Goal: Task Accomplishment & Management: Complete application form

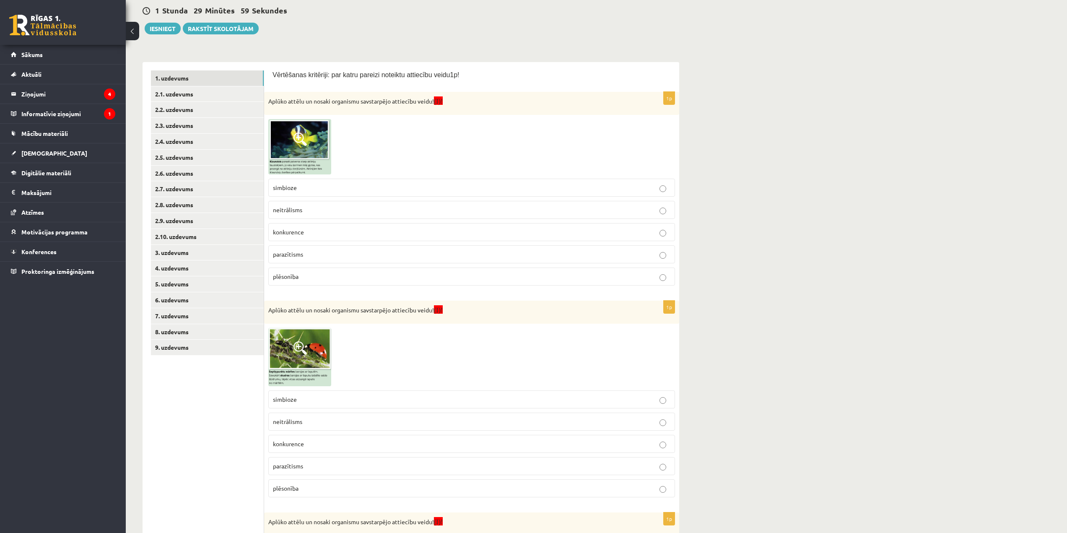
scroll to position [126, 0]
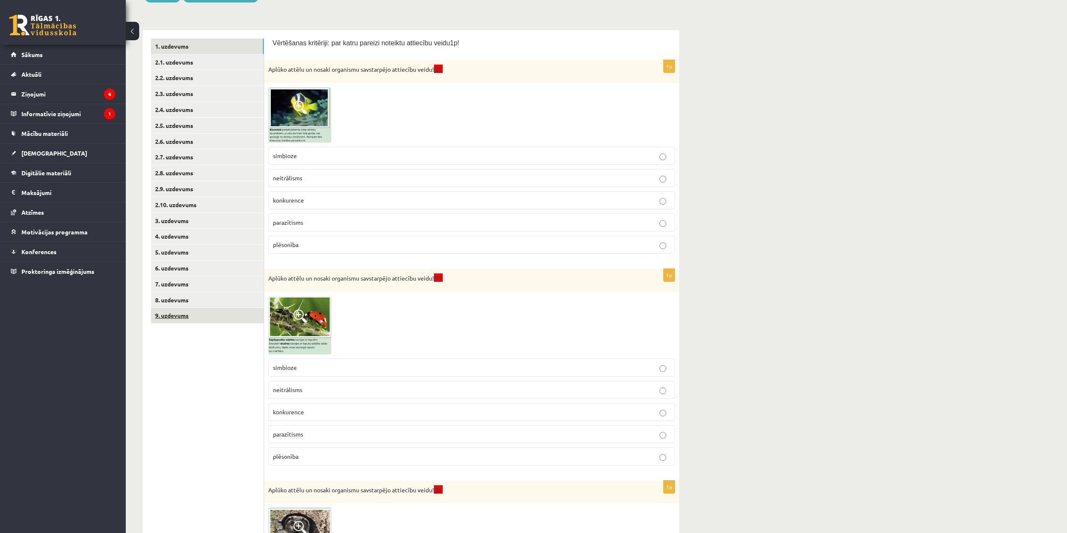
click at [217, 315] on link "9. uzdevums" at bounding box center [207, 316] width 113 height 16
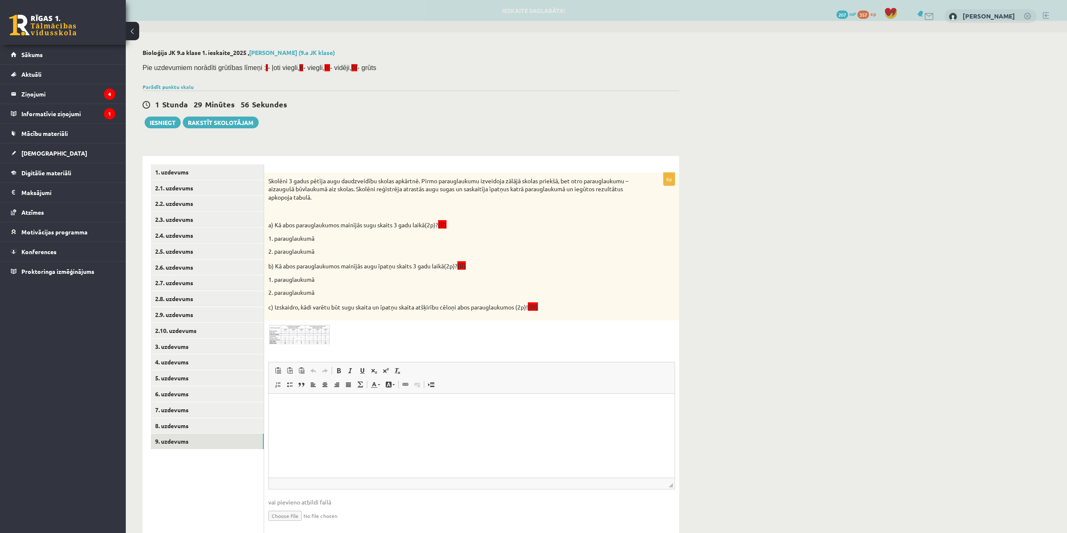
scroll to position [0, 0]
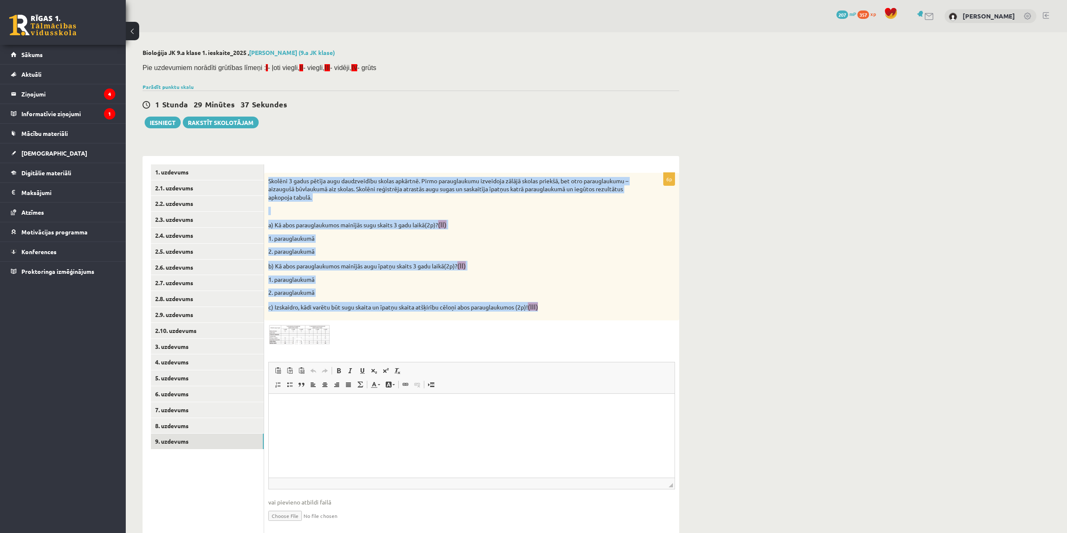
drag, startPoint x: 265, startPoint y: 175, endPoint x: 548, endPoint y: 312, distance: 314.4
click at [548, 312] on div "Skolēni 3 gadus pētīja augu daudzveidību skolas apkārtnē. Pirmo parauglaukumu i…" at bounding box center [471, 247] width 415 height 148
copy div "Skolēni 3 gadus pētīja augu daudzveidību skolas apkārtnē. Pirmo parauglaukumu i…"
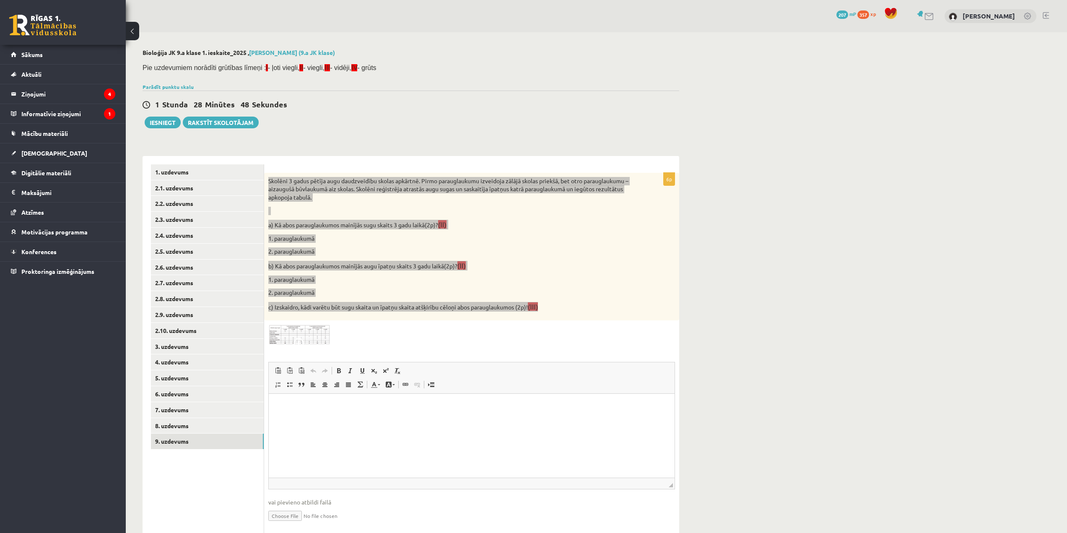
click at [435, 415] on html at bounding box center [472, 407] width 406 height 26
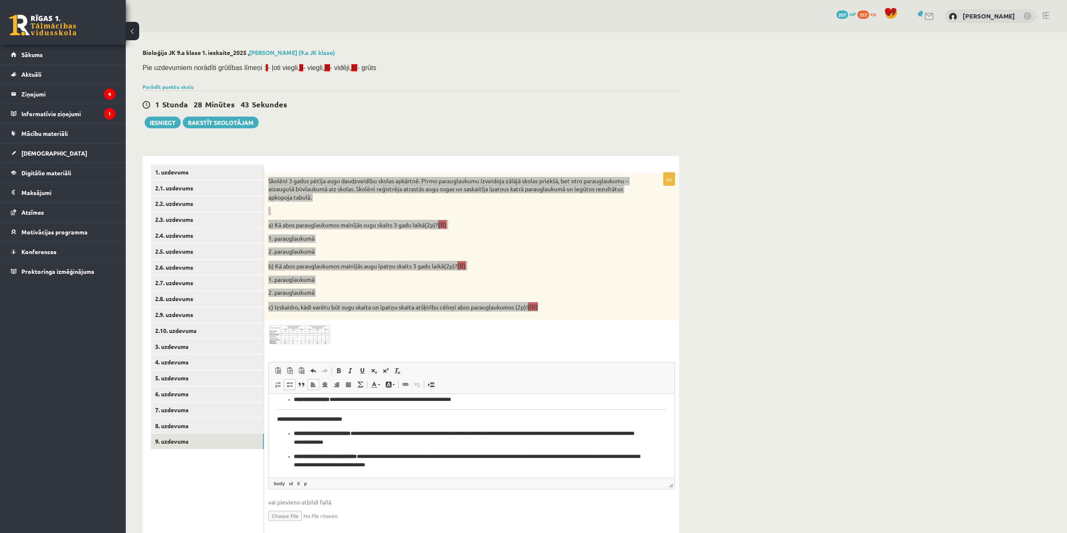
scroll to position [84, 0]
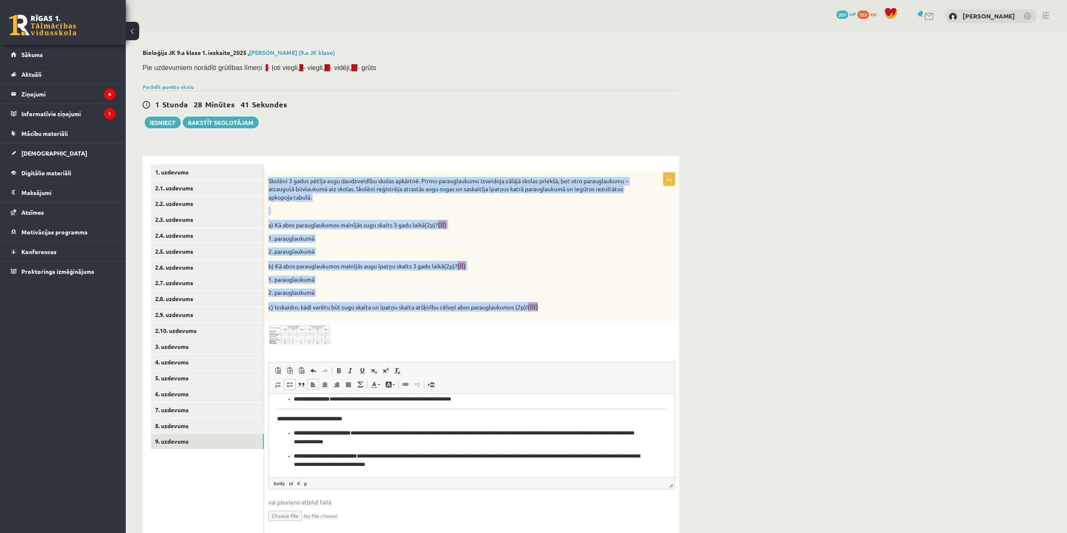
click at [580, 290] on p "2. parauglaukumā" at bounding box center [450, 292] width 365 height 8
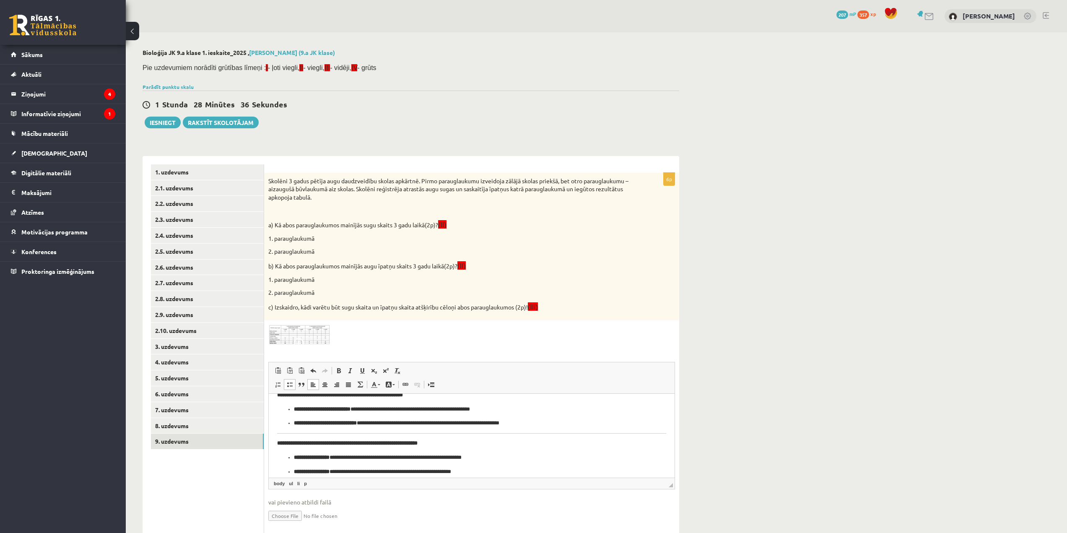
scroll to position [0, 0]
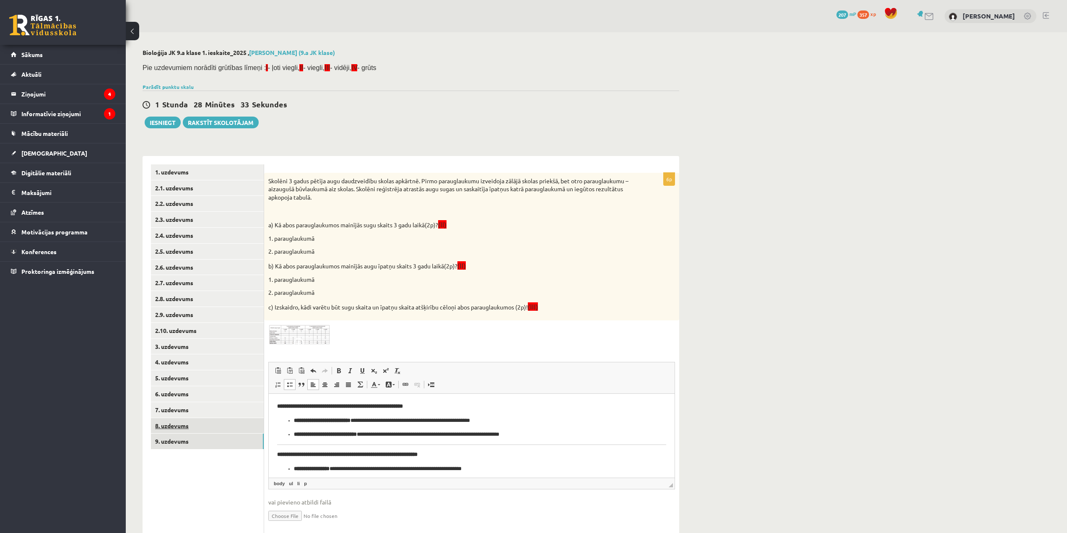
click at [233, 424] on link "8. uzdevums" at bounding box center [207, 426] width 113 height 16
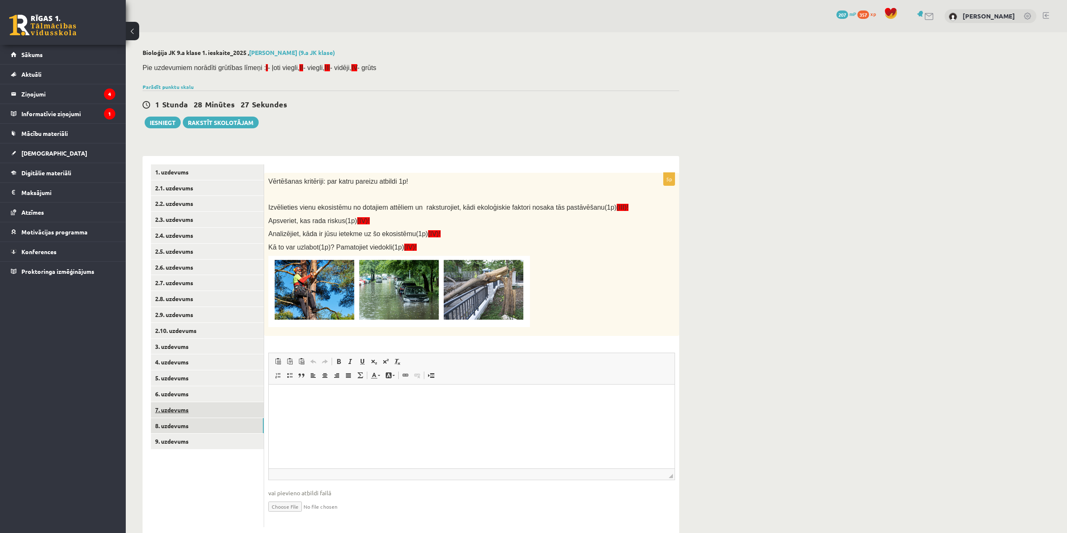
click at [230, 413] on link "7. uzdevums" at bounding box center [207, 410] width 113 height 16
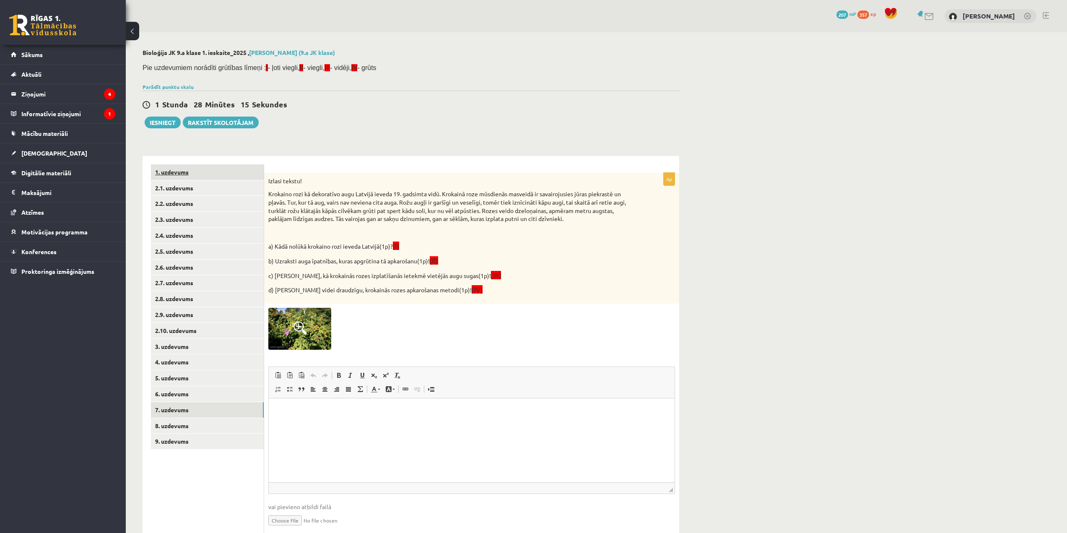
click at [216, 178] on link "1. uzdevums" at bounding box center [207, 172] width 113 height 16
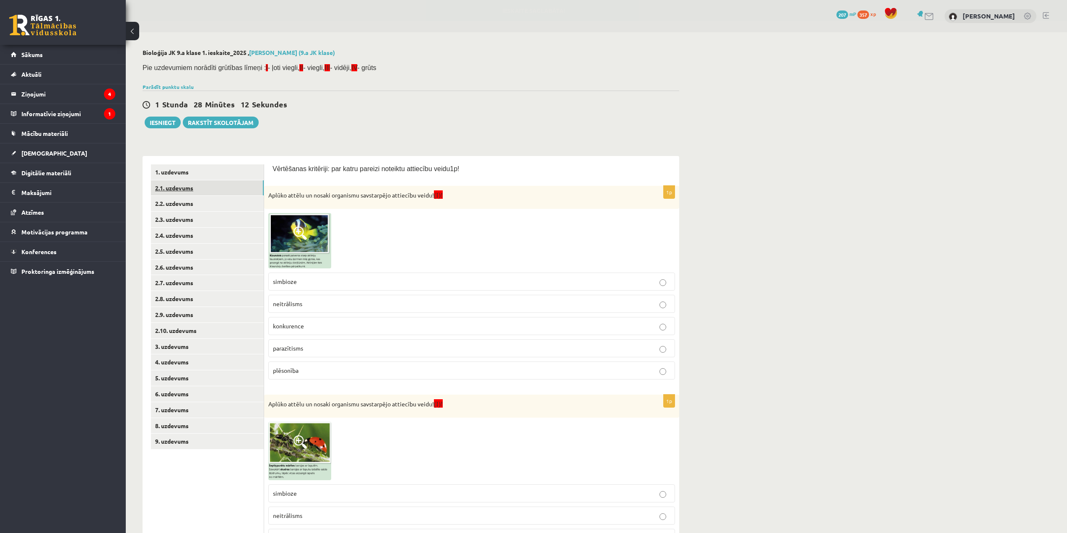
click at [228, 187] on link "2.1. uzdevums" at bounding box center [207, 188] width 113 height 16
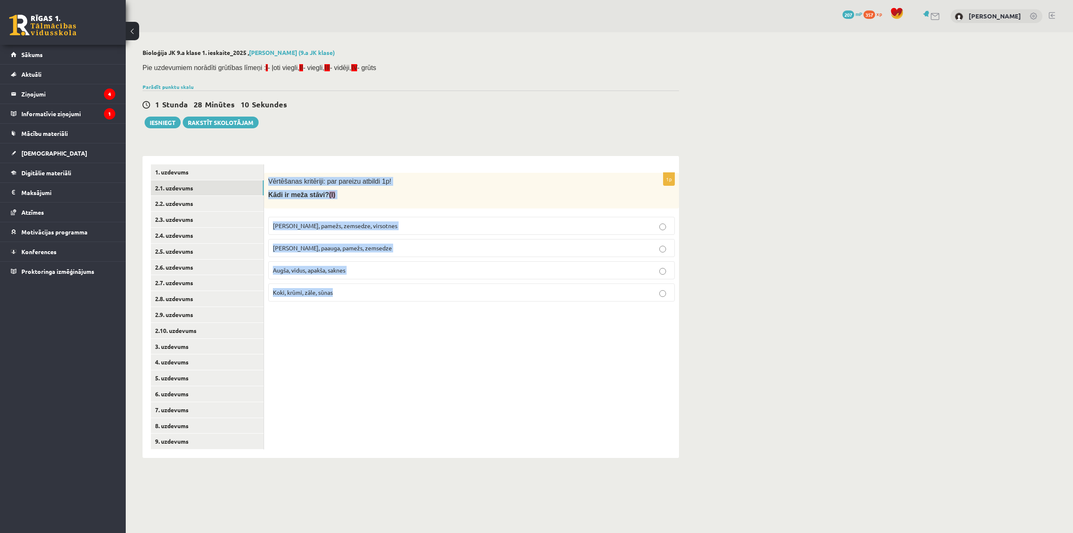
drag, startPoint x: 265, startPoint y: 175, endPoint x: 369, endPoint y: 299, distance: 162.4
click at [369, 299] on div "1p Vērtēšanas kritēriji: par pareizu atbildi 1p! Kādi ir meža stāvi? (I) Kokaud…" at bounding box center [471, 240] width 415 height 135
copy div "Vērtēšanas kritēriji: par pareizu atbildi 1p! Kādi ir meža stāvi? (I) Kokaudze,…"
click at [365, 248] on span "Kokaudze, paauga, pamežs, zemsedze" at bounding box center [332, 248] width 119 height 8
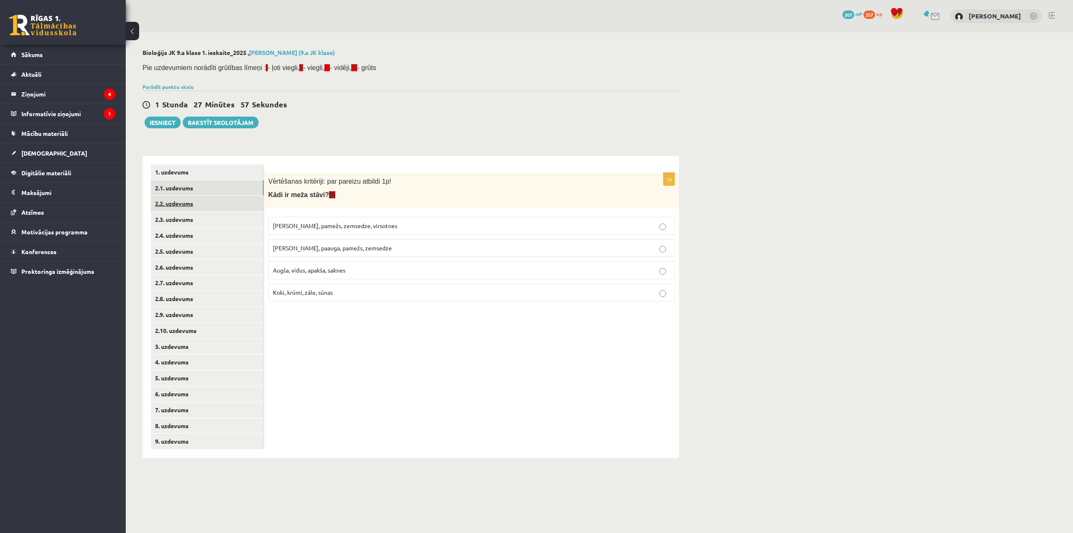
click at [215, 201] on link "2.2. uzdevums" at bounding box center [207, 204] width 113 height 16
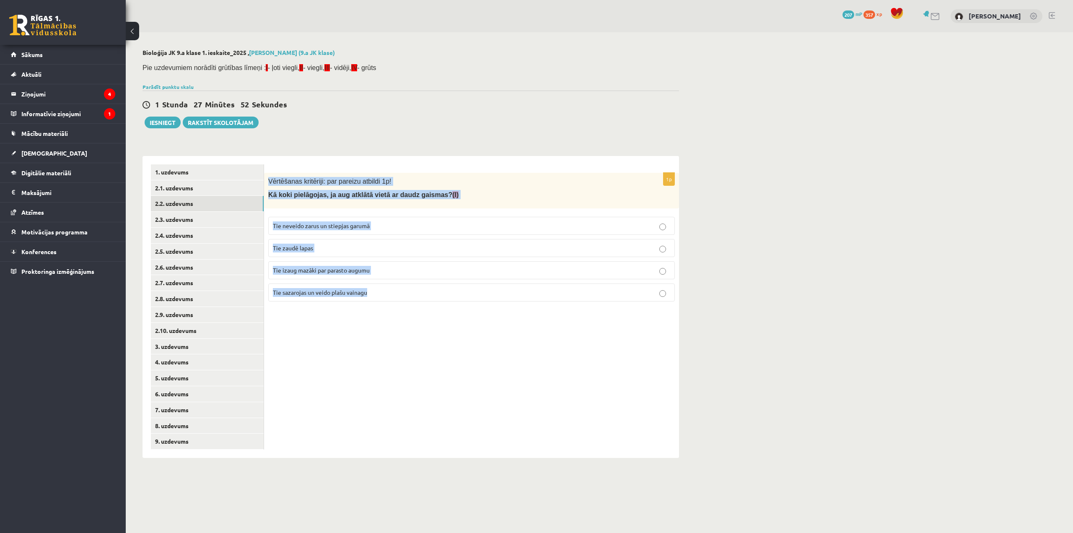
drag, startPoint x: 267, startPoint y: 176, endPoint x: 396, endPoint y: 290, distance: 171.9
click at [396, 290] on div "1p Vērtēšanas kritēriji: par pareizu atbildi 1p! Kā koki pielāgojas, ja aug atk…" at bounding box center [471, 240] width 415 height 135
copy div "Vērtēšanas kritēriji: par pareizu atbildi 1p! Kā koki pielāgojas, ja aug atklāt…"
click at [300, 288] on p "Tie sazarojas un veido plašu vainagu" at bounding box center [471, 292] width 397 height 9
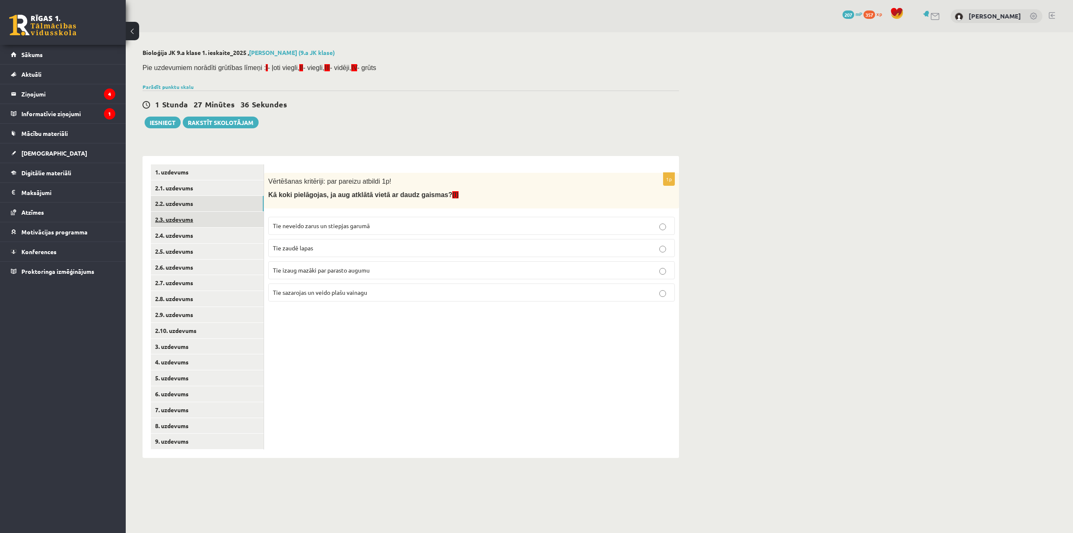
click at [230, 218] on link "2.3. uzdevums" at bounding box center [207, 220] width 113 height 16
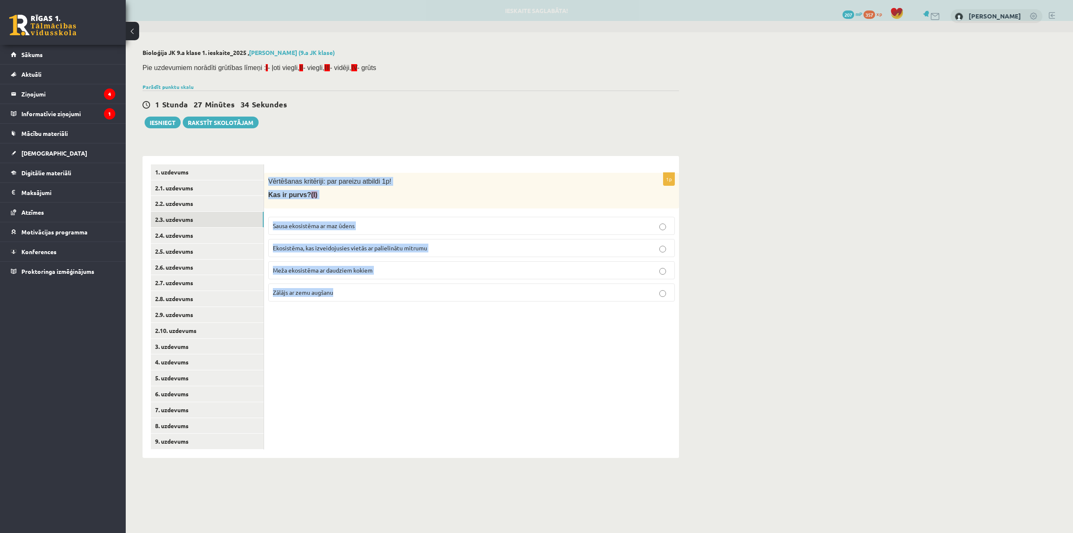
drag, startPoint x: 265, startPoint y: 175, endPoint x: 369, endPoint y: 287, distance: 152.4
click at [369, 287] on div "1p Vērtēšanas kritēriji: par pareizu atbildi 1p! Kas ir purvs? (I) Sausa ekosis…" at bounding box center [471, 240] width 415 height 135
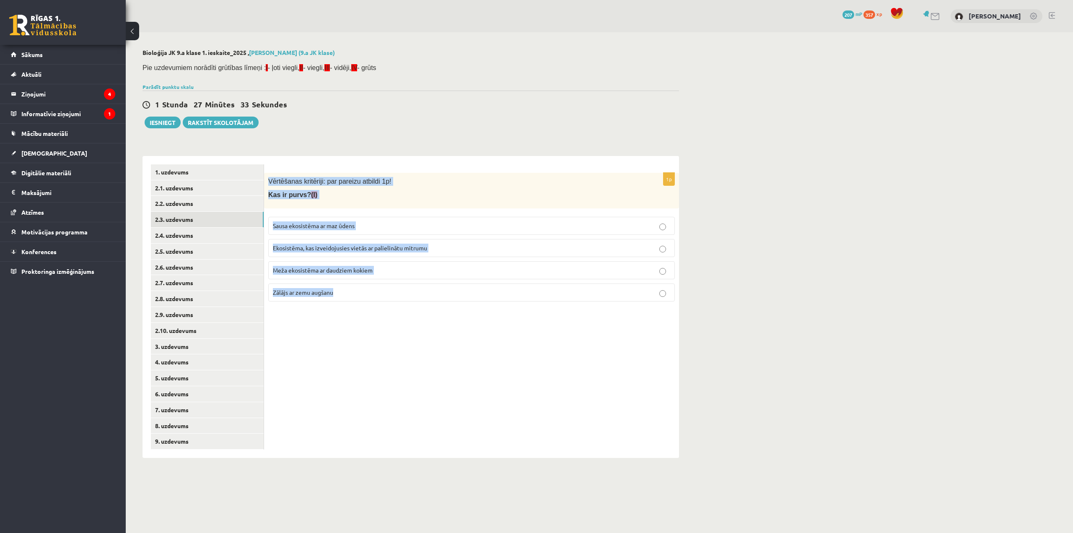
copy div "Vērtēšanas kritēriji: par pareizu atbildi 1p! Kas ir purvs? (I) Sausa ekosistēm…"
click at [399, 248] on span "Ekosistēma, kas izveidojusies vietās ar palielinātu mitrumu" at bounding box center [350, 248] width 154 height 8
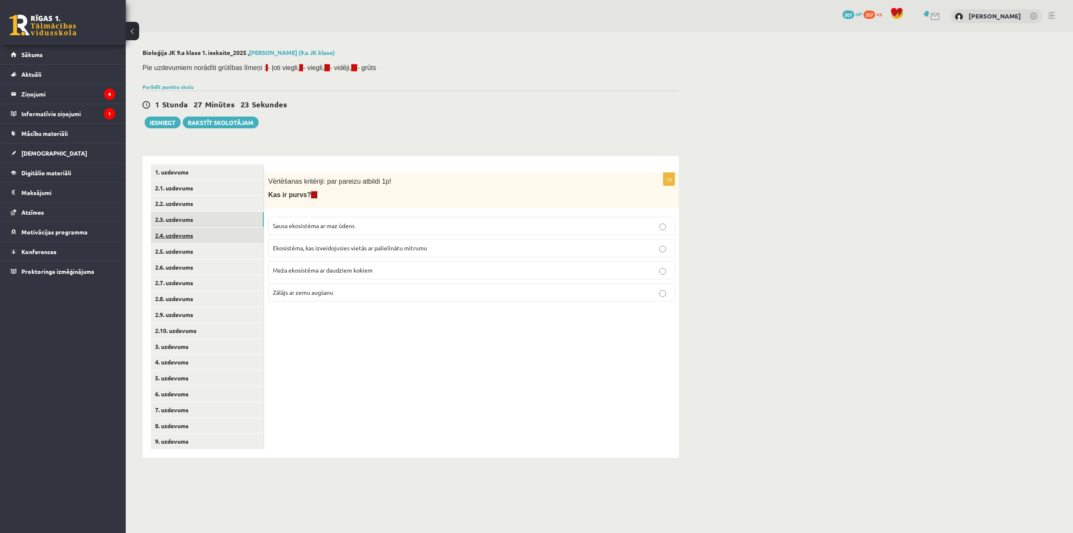
click at [228, 233] on link "2.4. uzdevums" at bounding box center [207, 236] width 113 height 16
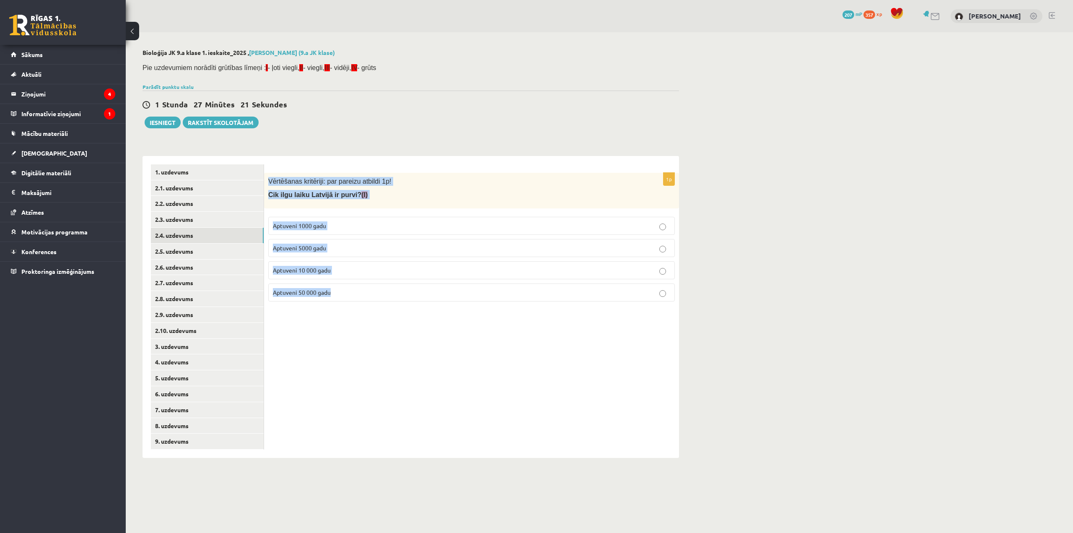
drag, startPoint x: 267, startPoint y: 177, endPoint x: 340, endPoint y: 287, distance: 131.8
click at [340, 287] on div "1p Vērtēšanas kritēriji: par pareizu atbildi 1p! Cik ilgu laiku Latvijā ir purv…" at bounding box center [471, 240] width 415 height 135
copy div "Vērtēšanas kritēriji: par pareizu atbildi 1p! Cik ilgu laiku Latvijā ir purvi? …"
click at [345, 268] on p "Aptuveni 10 000 gadu" at bounding box center [471, 270] width 397 height 9
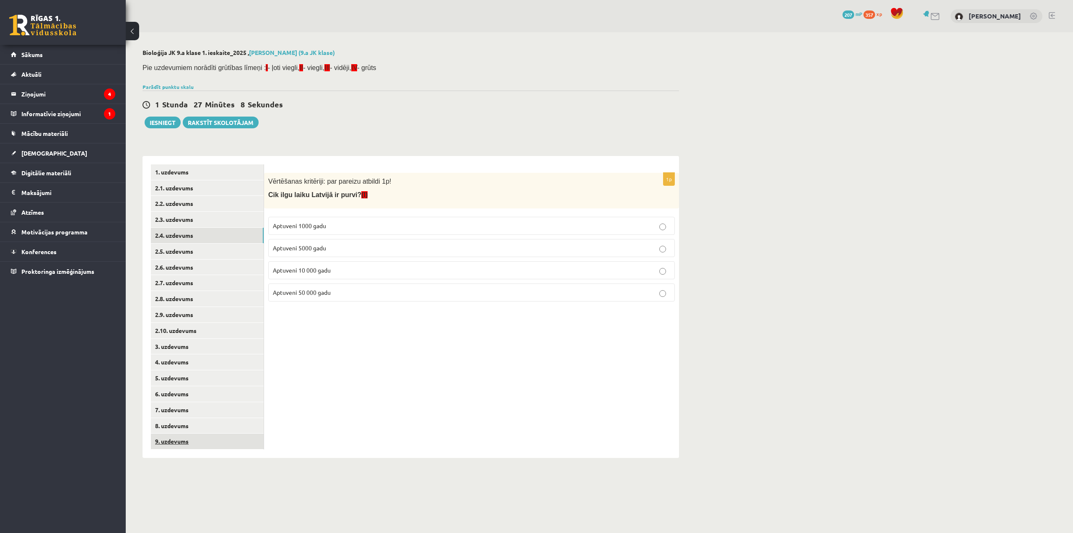
click at [223, 439] on link "9. uzdevums" at bounding box center [207, 441] width 113 height 16
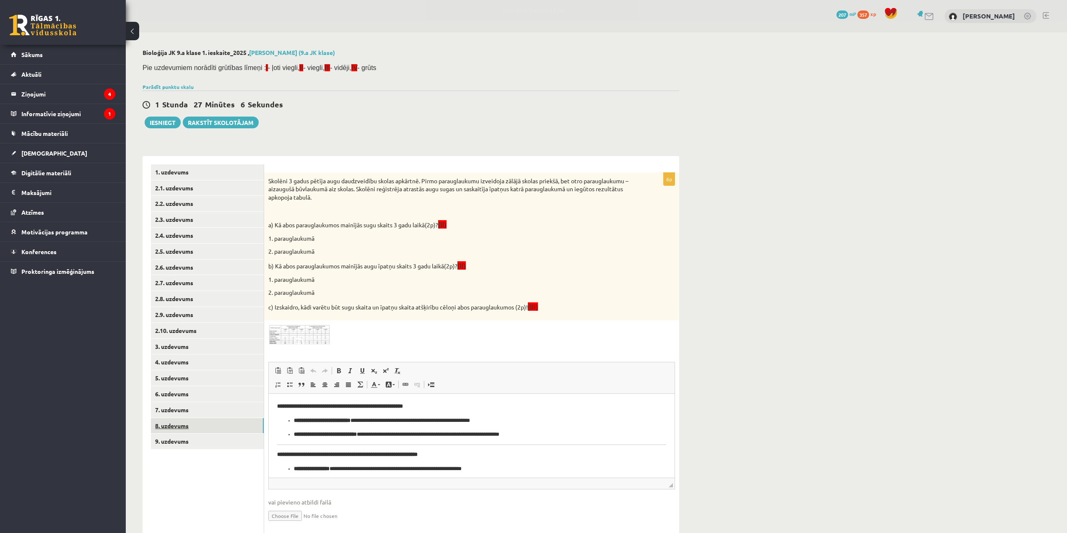
click at [227, 422] on link "8. uzdevums" at bounding box center [207, 426] width 113 height 16
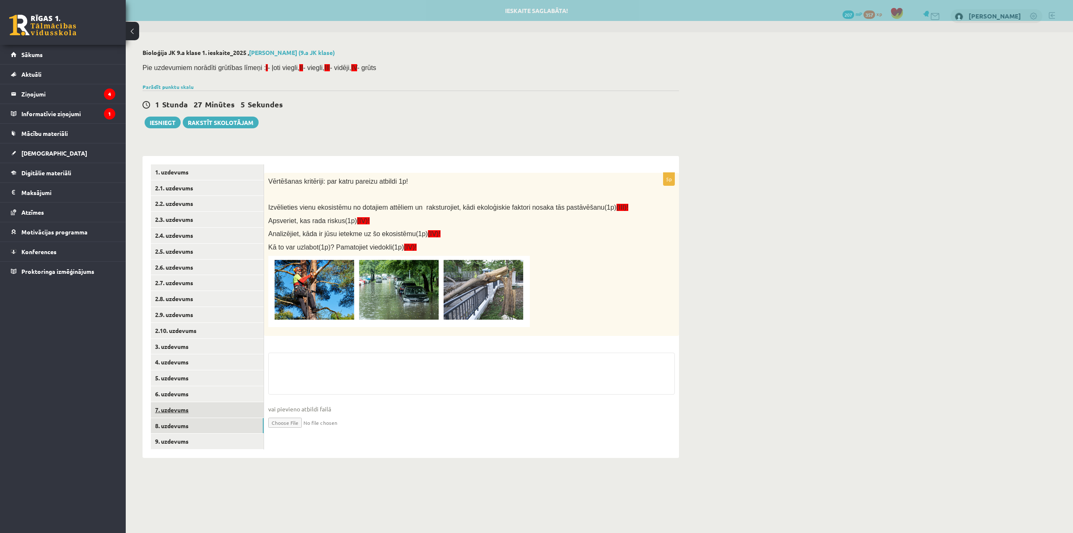
click at [226, 407] on link "7. uzdevums" at bounding box center [207, 410] width 113 height 16
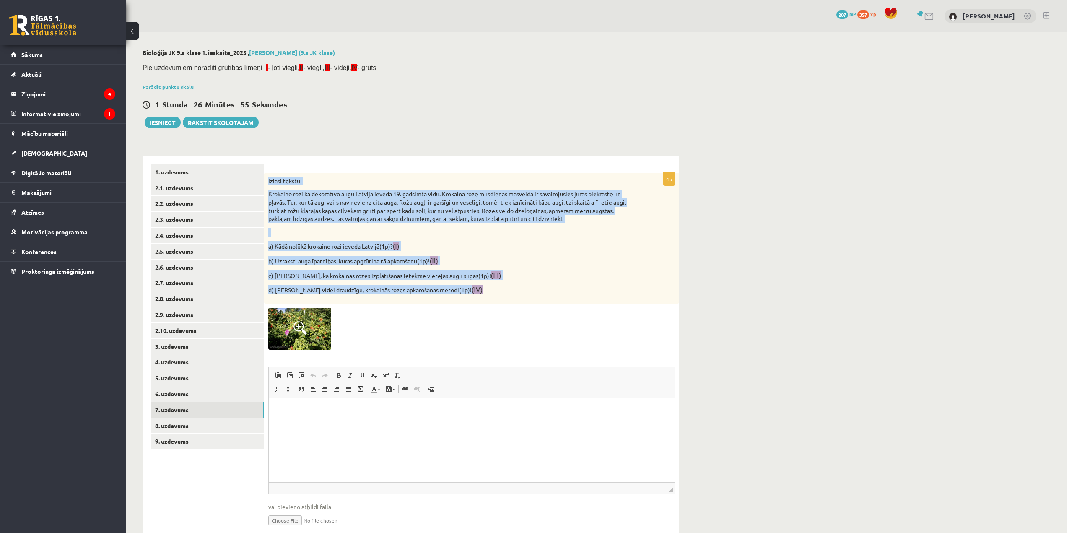
drag, startPoint x: 267, startPoint y: 177, endPoint x: 473, endPoint y: 293, distance: 235.9
click at [473, 293] on div "Izlasi tekstu! Krokaino rozi kā dekoratīvo augu Latvijā ieveda 19. gadsimta vid…" at bounding box center [471, 238] width 415 height 131
copy div "Izlasi tekstu! Krokaino rozi kā dekoratīvo augu Latvijā ieveda 19. gadsimta vid…"
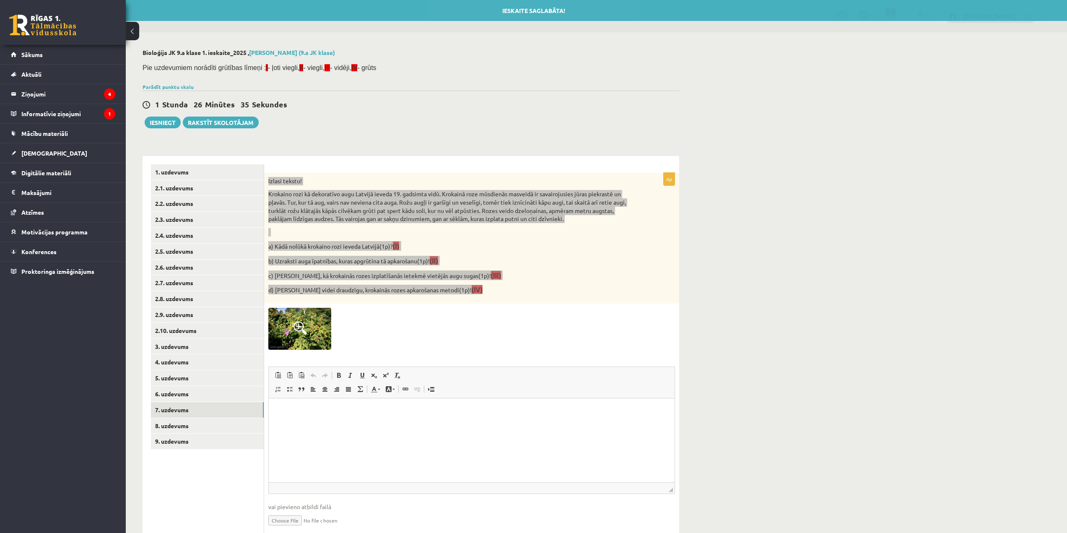
click at [363, 422] on html at bounding box center [472, 411] width 406 height 26
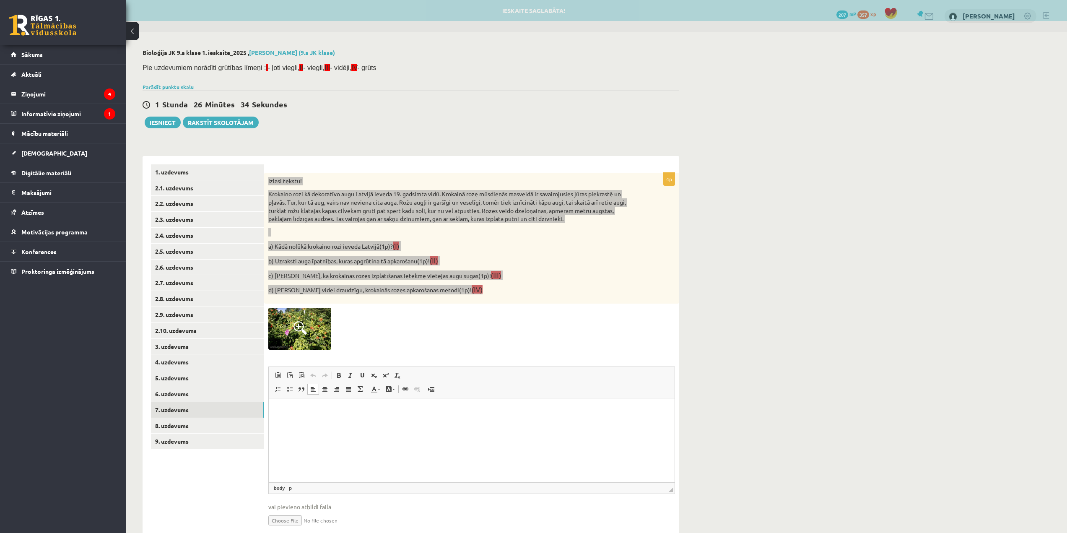
paste body "Визуальный текстовый редактор, wiswyg-editor-user-answer-47024891388400"
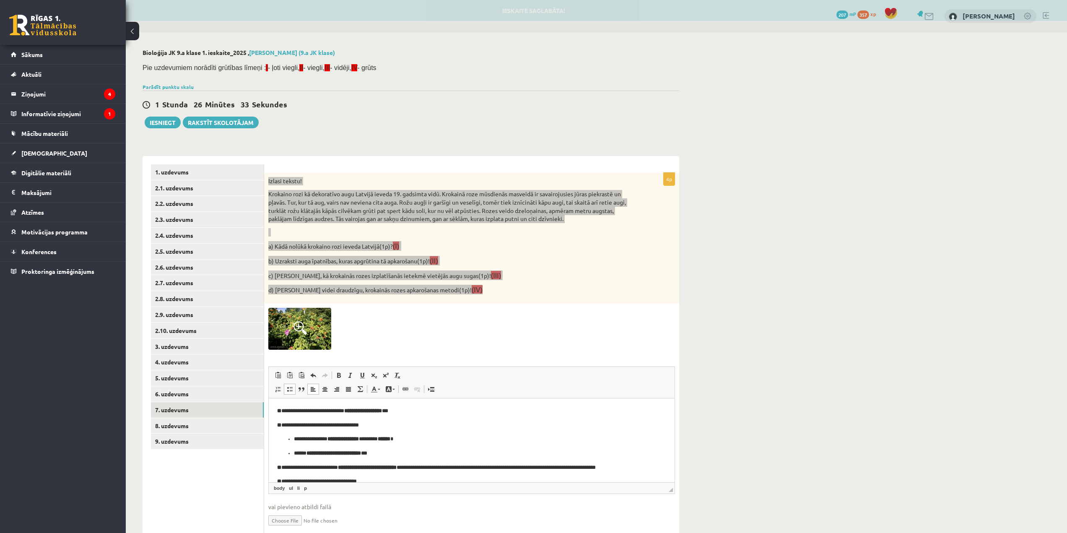
scroll to position [31, 0]
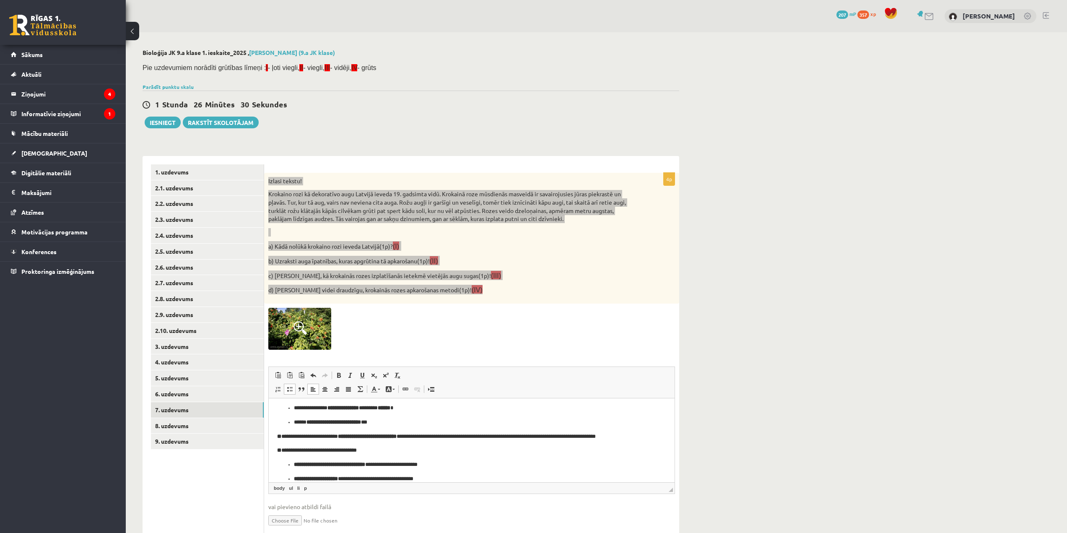
click at [393, 422] on p "**********" at bounding box center [468, 421] width 349 height 9
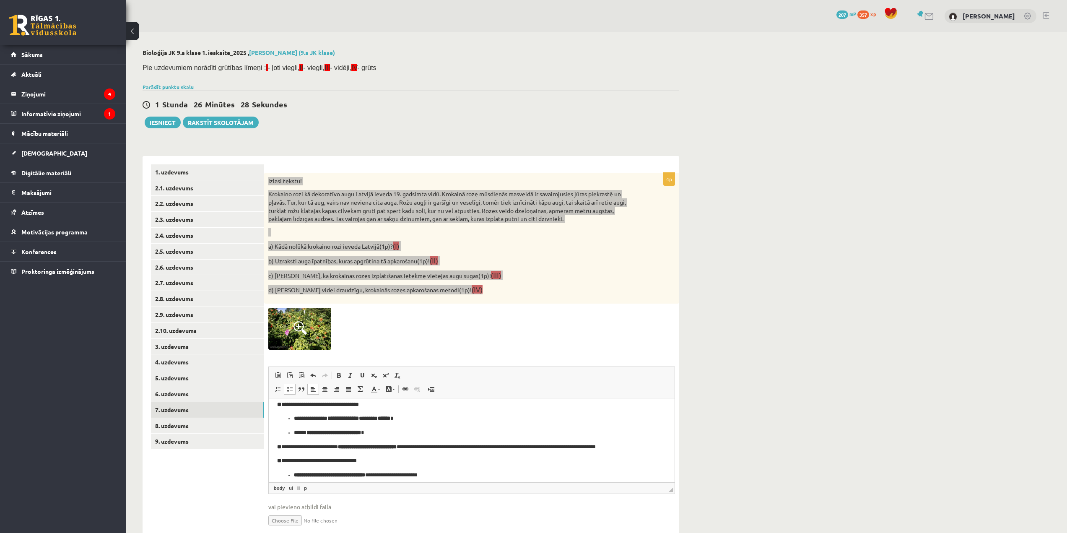
scroll to position [0, 0]
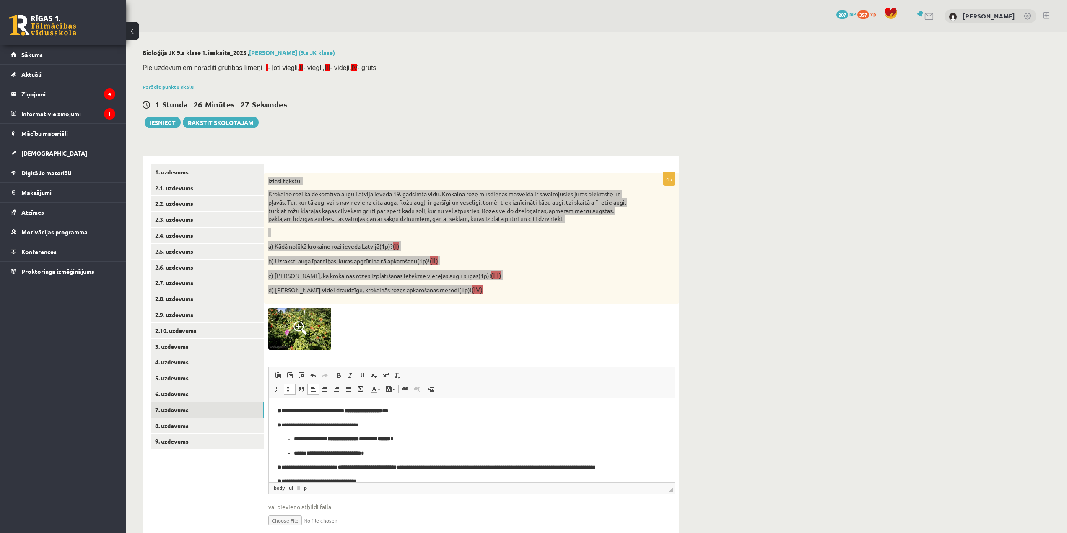
click at [416, 409] on p "**********" at bounding box center [468, 410] width 383 height 9
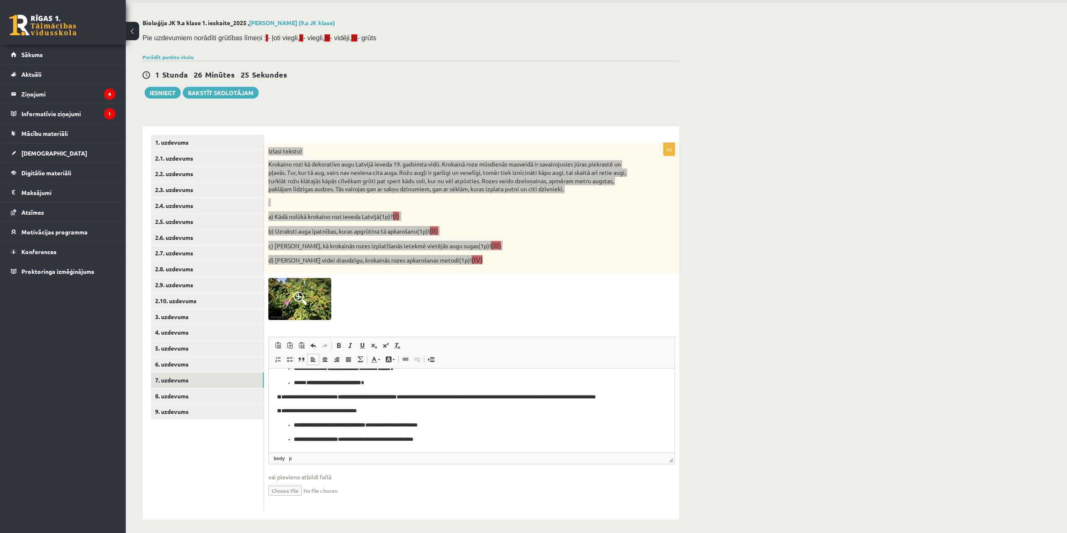
scroll to position [34, 0]
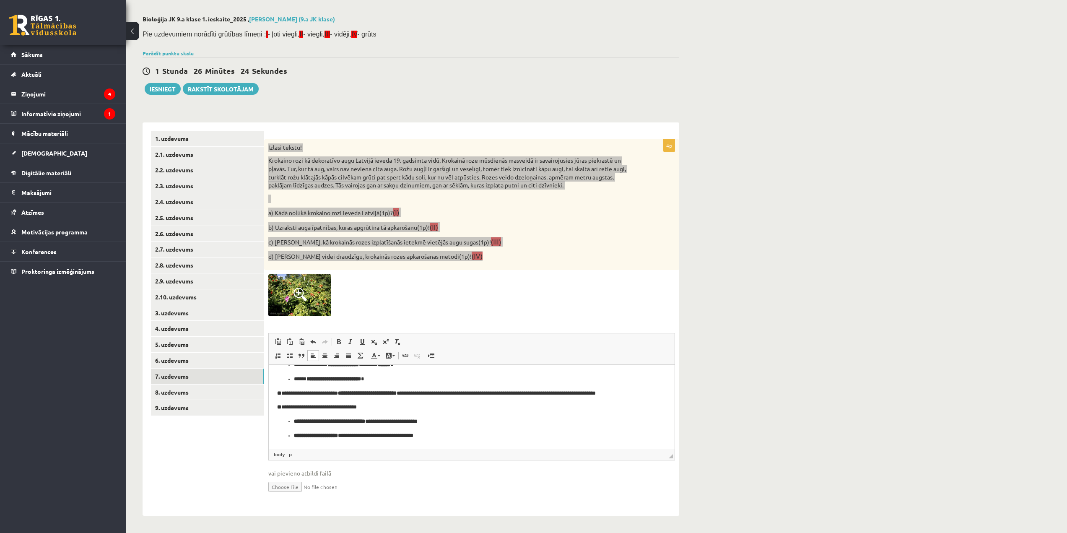
click at [629, 393] on p "**********" at bounding box center [468, 393] width 383 height 9
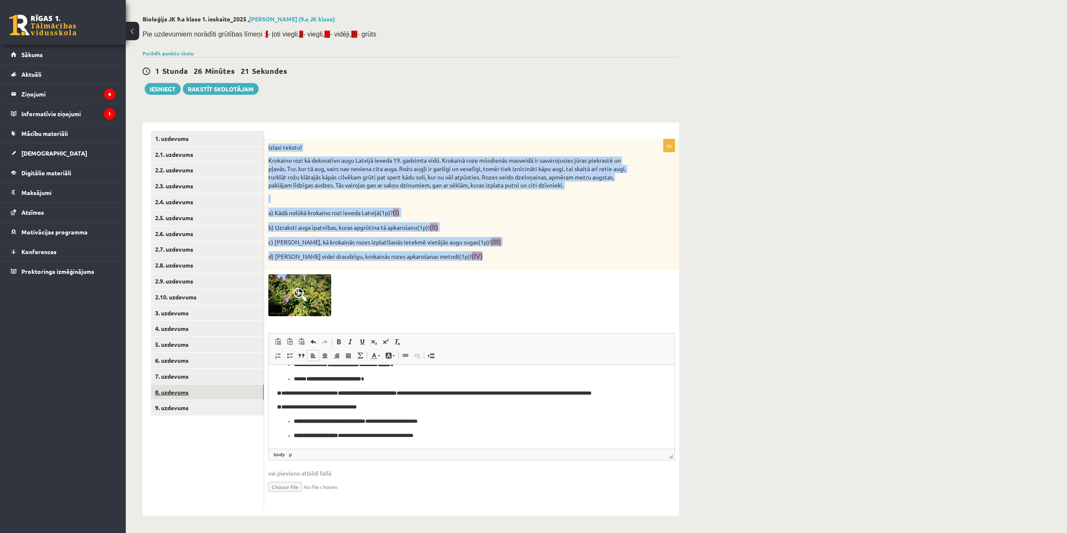
click at [237, 394] on link "8. uzdevums" at bounding box center [207, 392] width 113 height 16
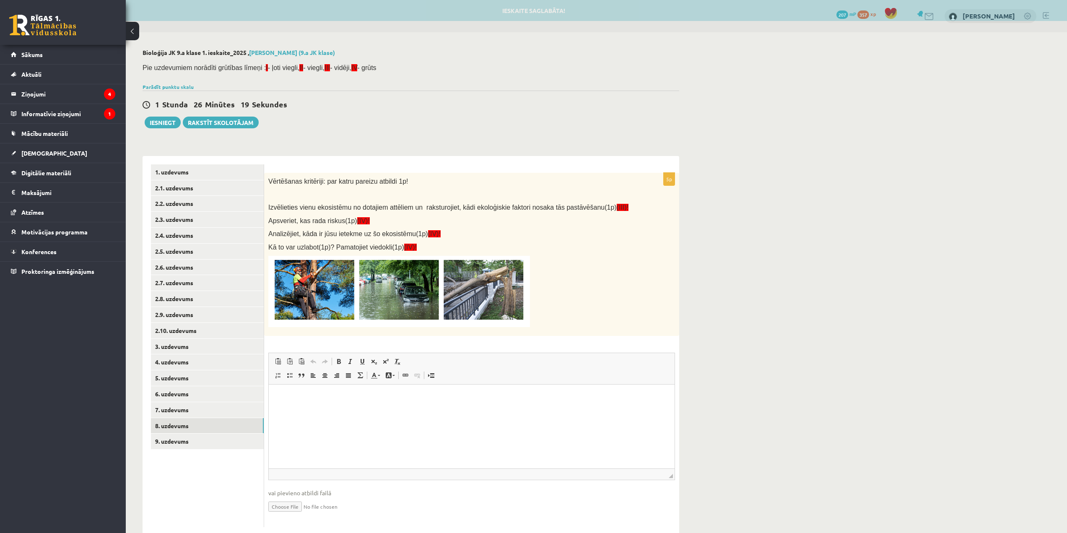
scroll to position [0, 0]
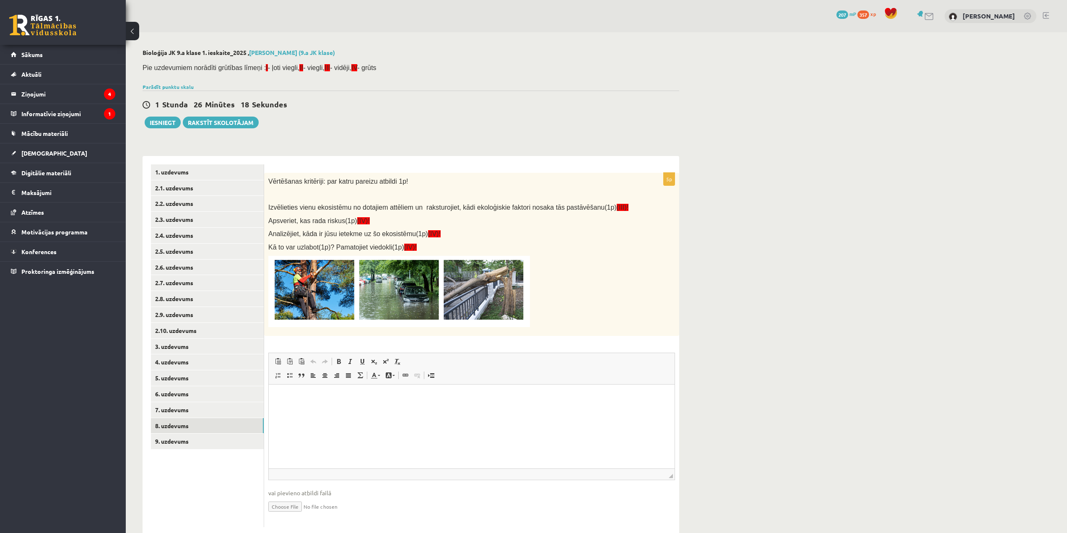
click at [319, 290] on img at bounding box center [399, 291] width 262 height 71
click at [402, 292] on img at bounding box center [399, 291] width 262 height 71
click at [490, 293] on img at bounding box center [399, 291] width 262 height 71
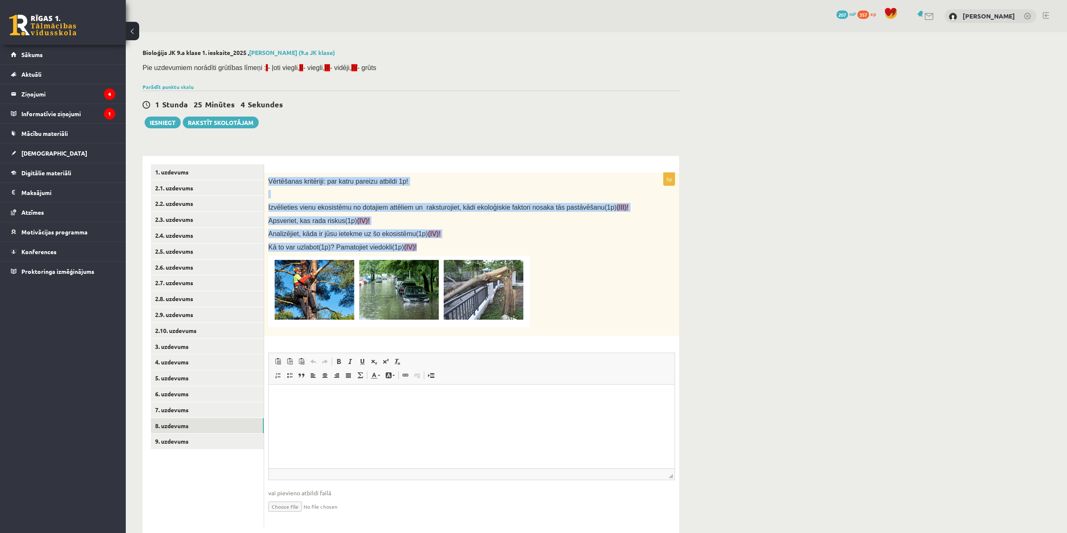
drag, startPoint x: 268, startPoint y: 177, endPoint x: 412, endPoint y: 246, distance: 160.5
click at [412, 246] on div "Vērtēšanas kritēriji: par katru pareizu atbildi 1p! Izvēlieties vienu ekosistēm…" at bounding box center [471, 254] width 415 height 163
copy div "Vērtēšanas kritēriji: par katru pareizu atbildi 1p! Izvēlieties vienu ekosistēm…"
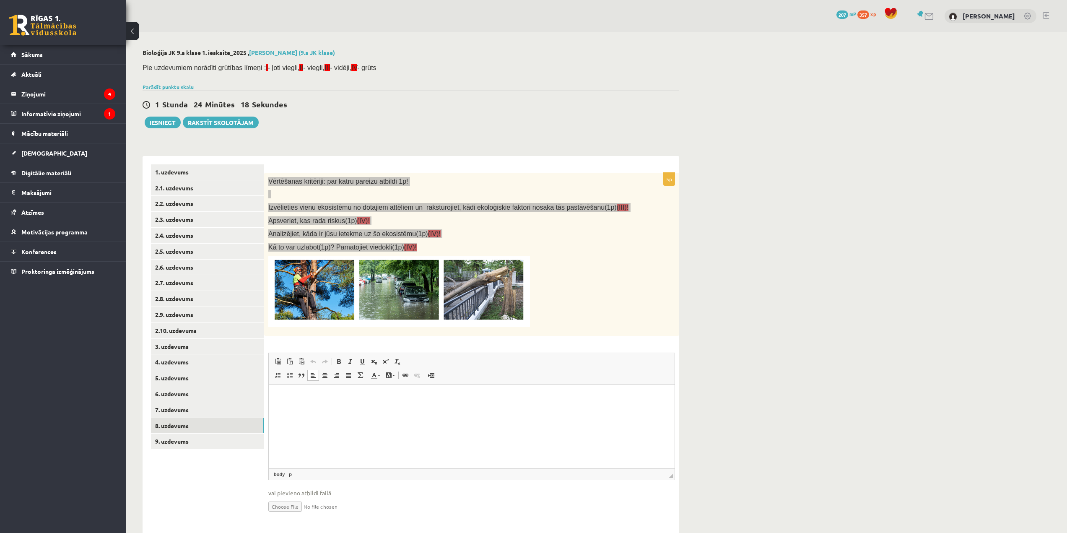
click at [364, 410] on html at bounding box center [472, 397] width 406 height 26
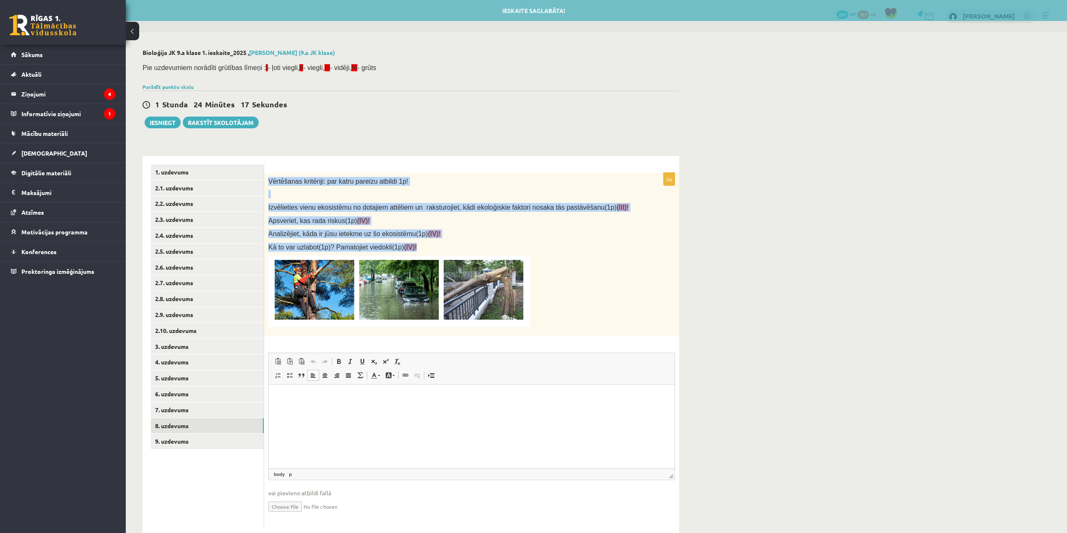
click at [542, 244] on p "Kā to var uzlabot(1p)? Pamatojiet viedokli(1p) (IV)!" at bounding box center [450, 247] width 365 height 9
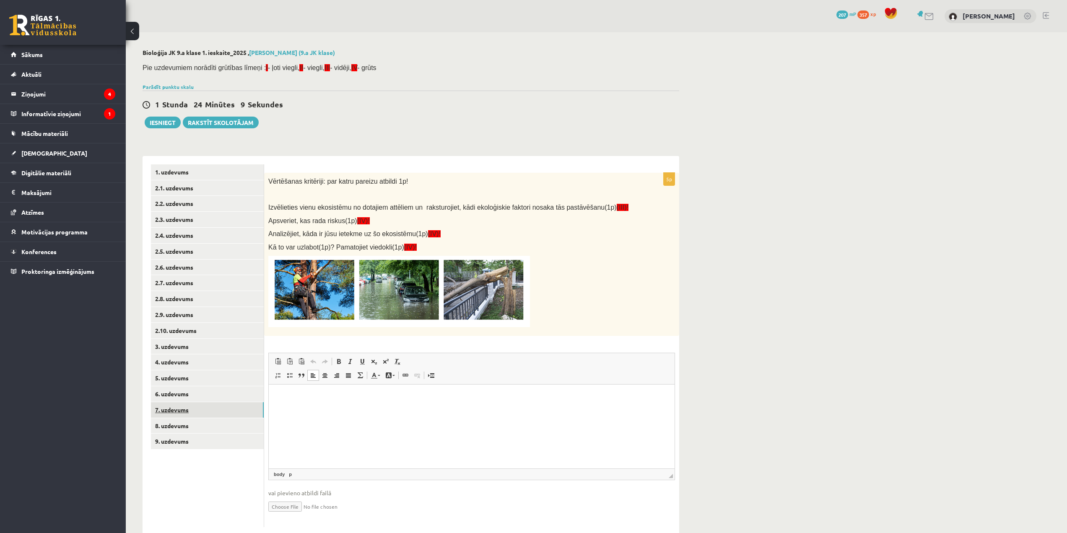
click at [244, 409] on link "7. uzdevums" at bounding box center [207, 410] width 113 height 16
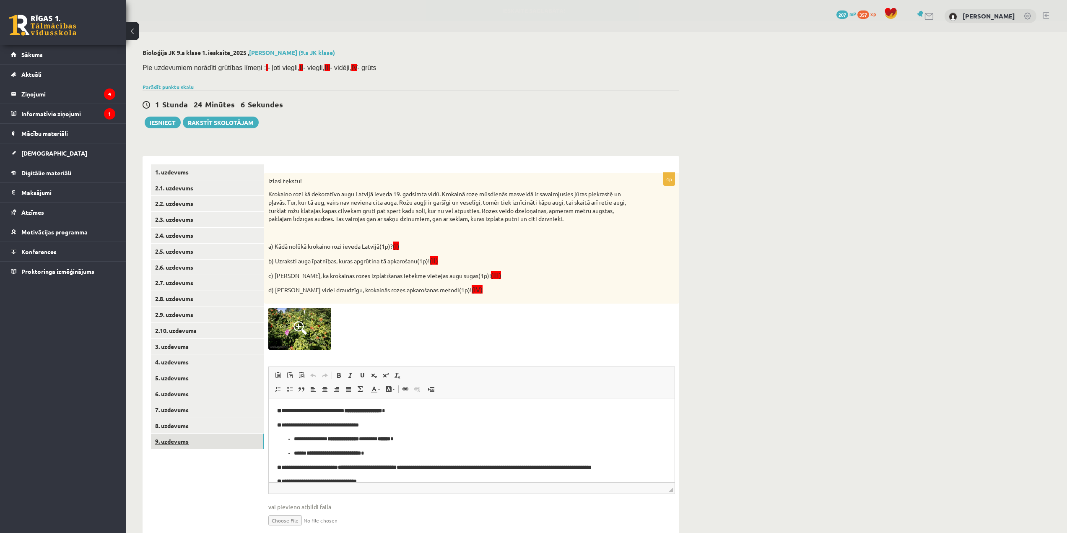
click at [230, 437] on link "9. uzdevums" at bounding box center [207, 441] width 113 height 16
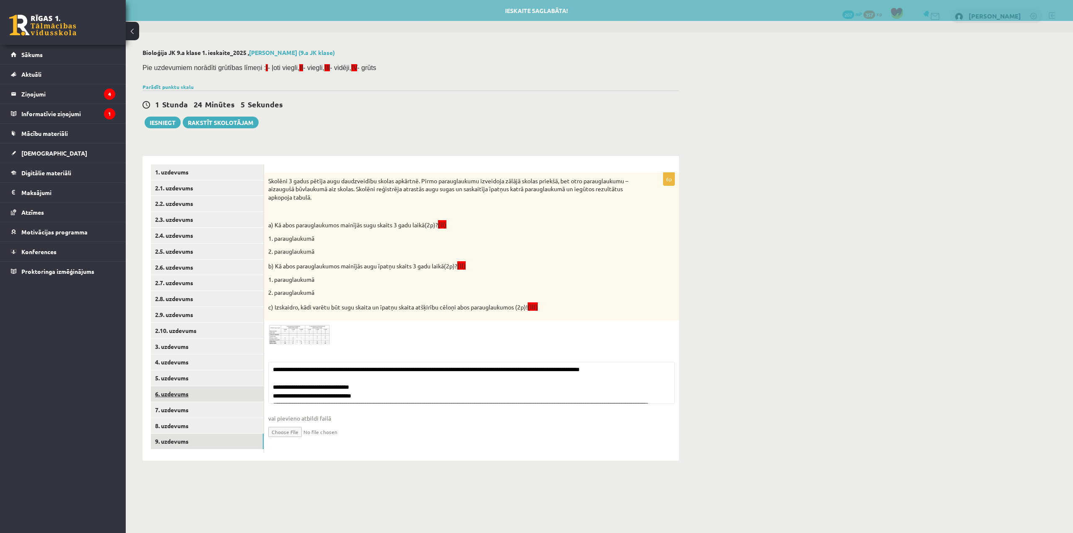
click at [225, 396] on link "6. uzdevums" at bounding box center [207, 394] width 113 height 16
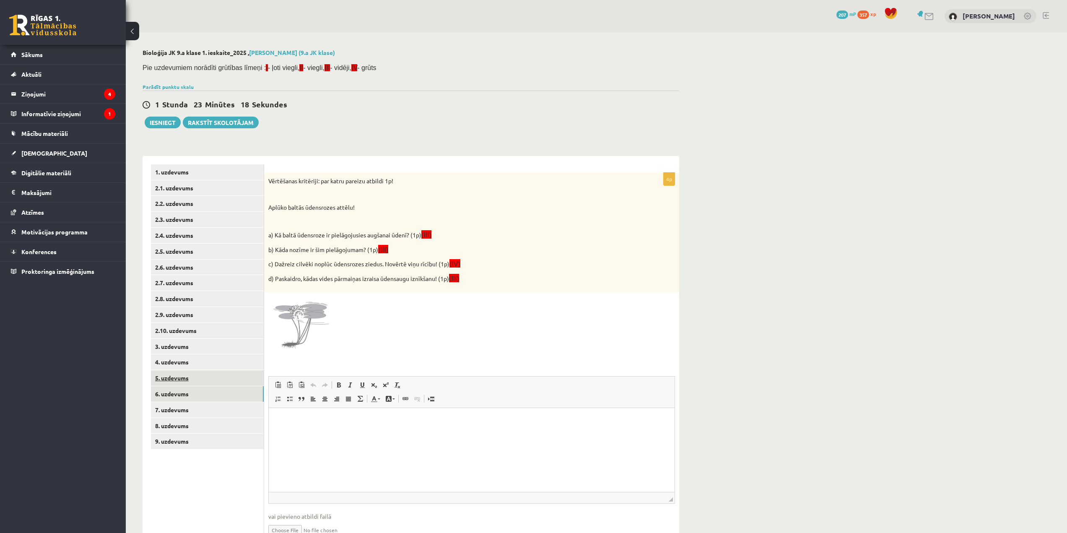
click at [237, 379] on link "5. uzdevums" at bounding box center [207, 378] width 113 height 16
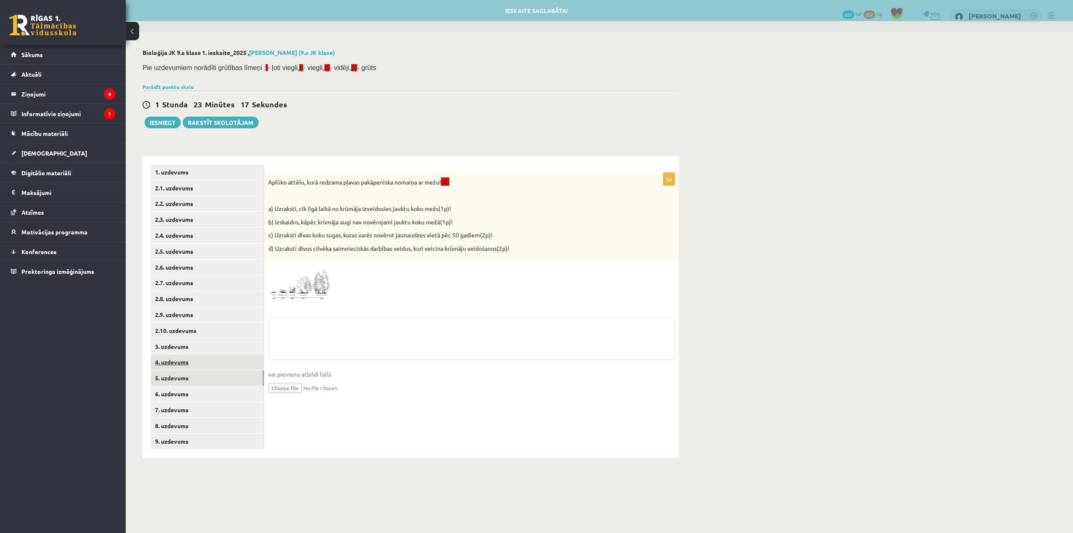
click at [233, 364] on link "4. uzdevums" at bounding box center [207, 362] width 113 height 16
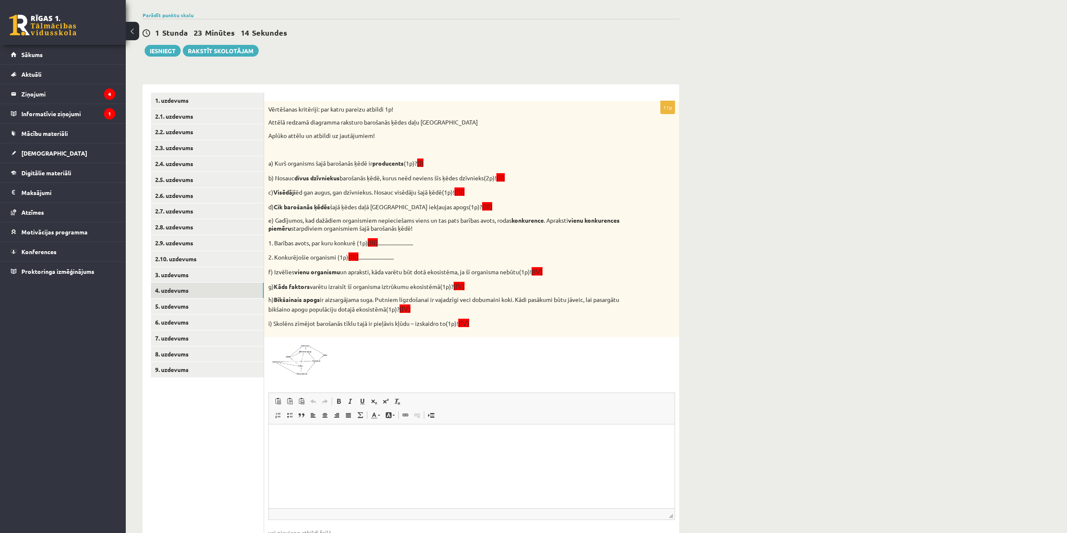
scroll to position [84, 0]
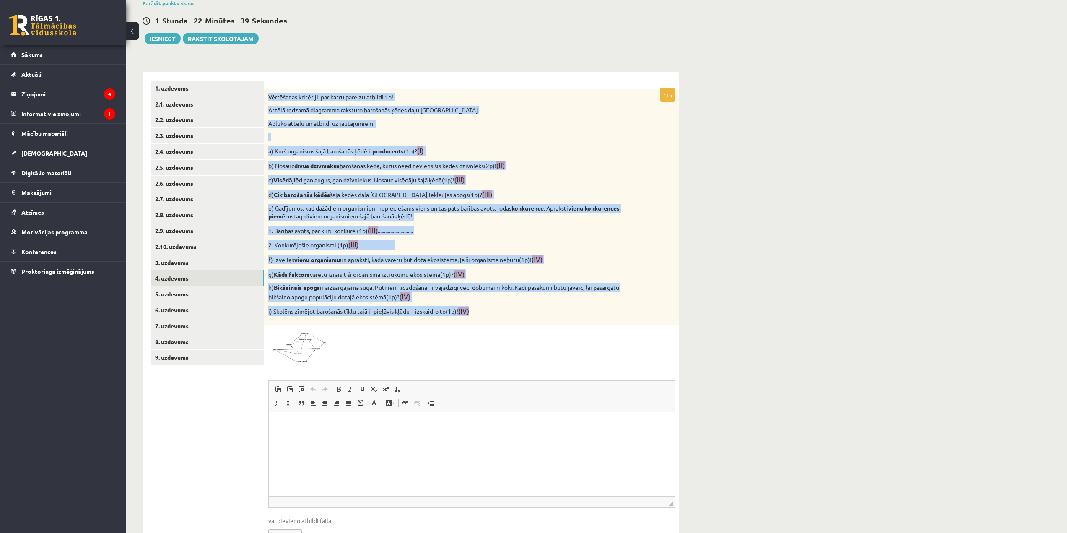
drag, startPoint x: 270, startPoint y: 95, endPoint x: 515, endPoint y: 305, distance: 322.5
click at [515, 305] on div "Vērtēšanas kritēriji: par katru pareizu atbildi 1p! Attēlā redzamā diagramma ra…" at bounding box center [471, 207] width 415 height 236
copy div "Vērtēšanas kritēriji: par katru pareizu atbildi 1p! Attēlā redzamā diagramma ra…"
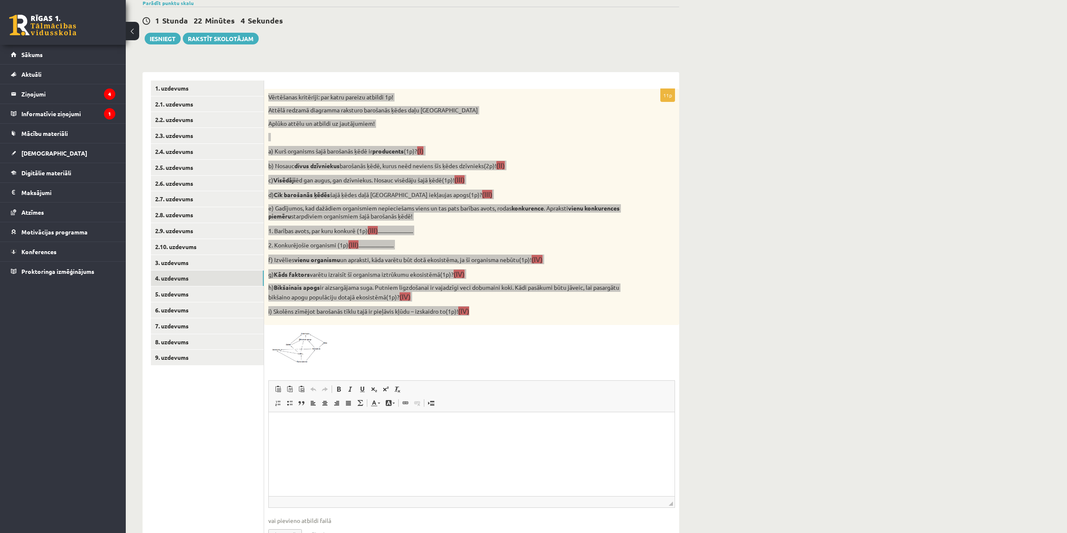
click at [374, 430] on html at bounding box center [472, 425] width 406 height 26
paste body "Визуальный текстовый редактор, wiswyg-editor-user-answer-47024718726660"
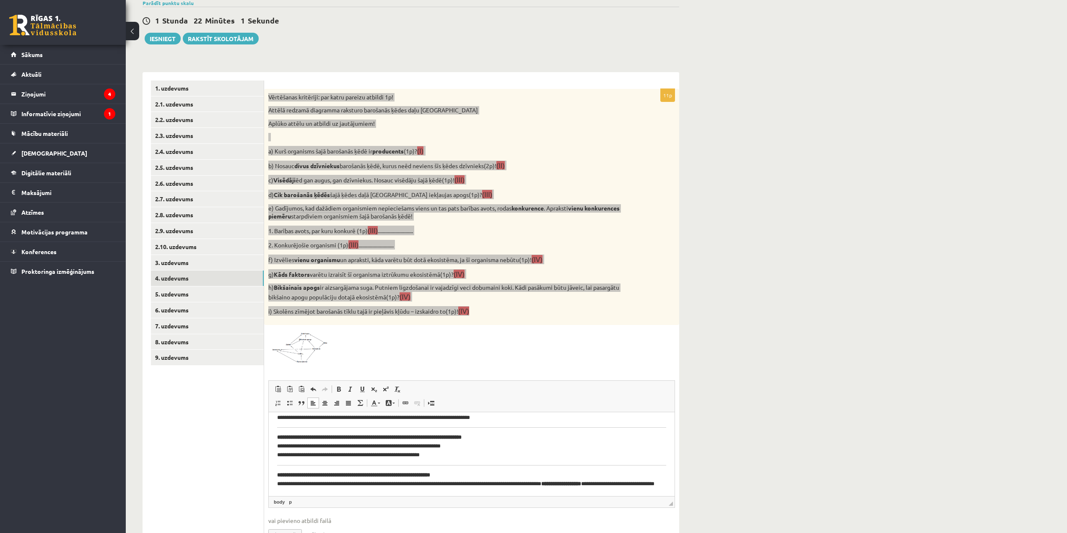
click at [285, 445] on p "**********" at bounding box center [468, 446] width 383 height 26
click at [282, 456] on p "**********" at bounding box center [468, 446] width 383 height 26
click at [284, 485] on p "**********" at bounding box center [468, 483] width 383 height 26
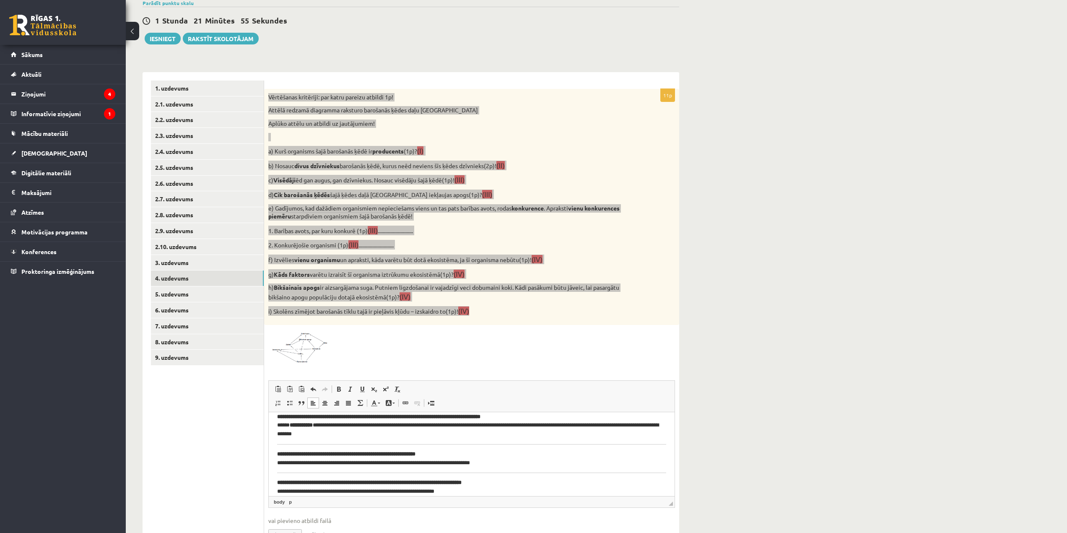
scroll to position [243, 0]
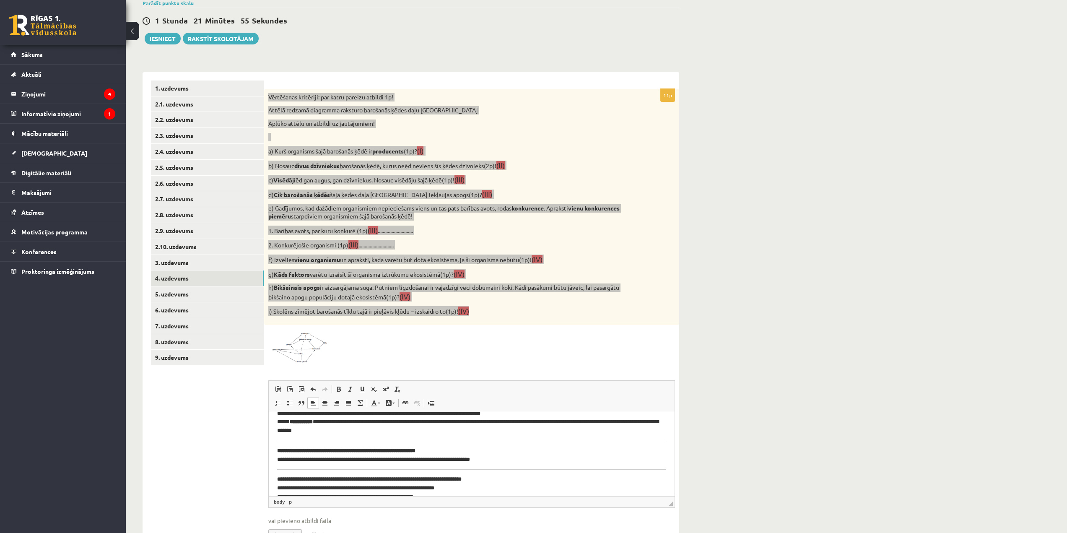
click at [282, 459] on p "**********" at bounding box center [468, 455] width 383 height 18
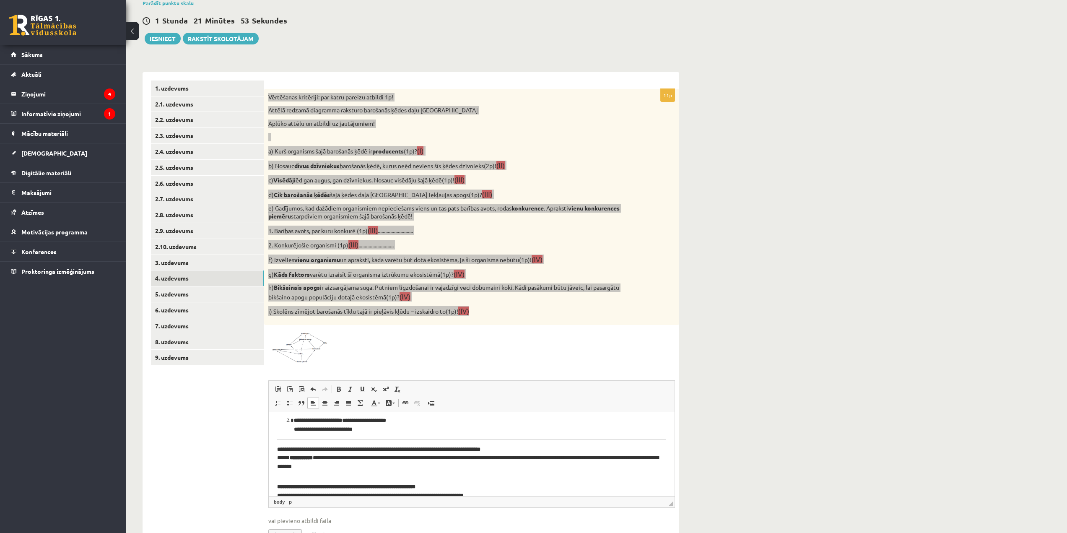
scroll to position [201, 0]
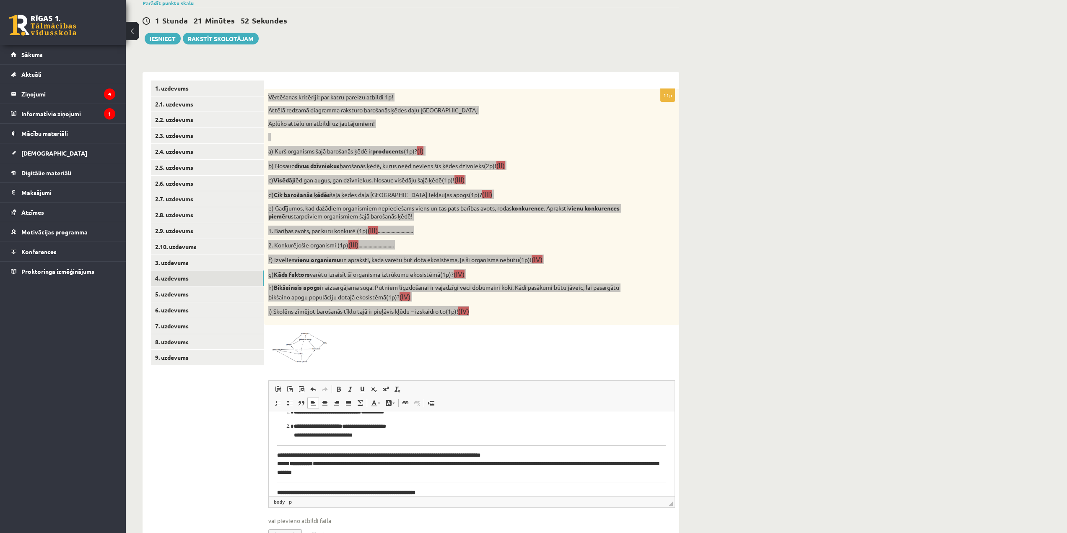
click at [284, 464] on p "**********" at bounding box center [468, 464] width 383 height 26
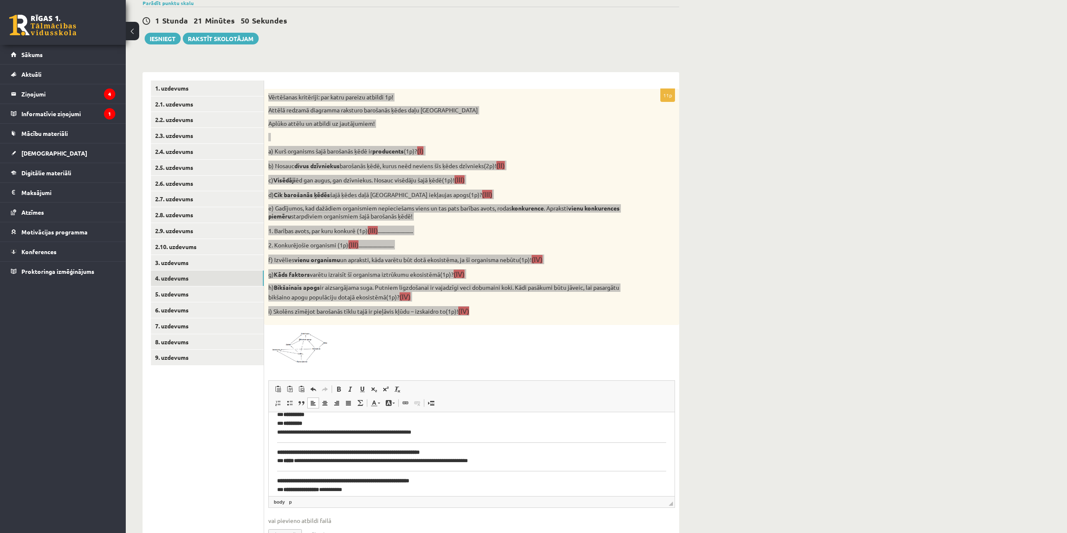
scroll to position [75, 0]
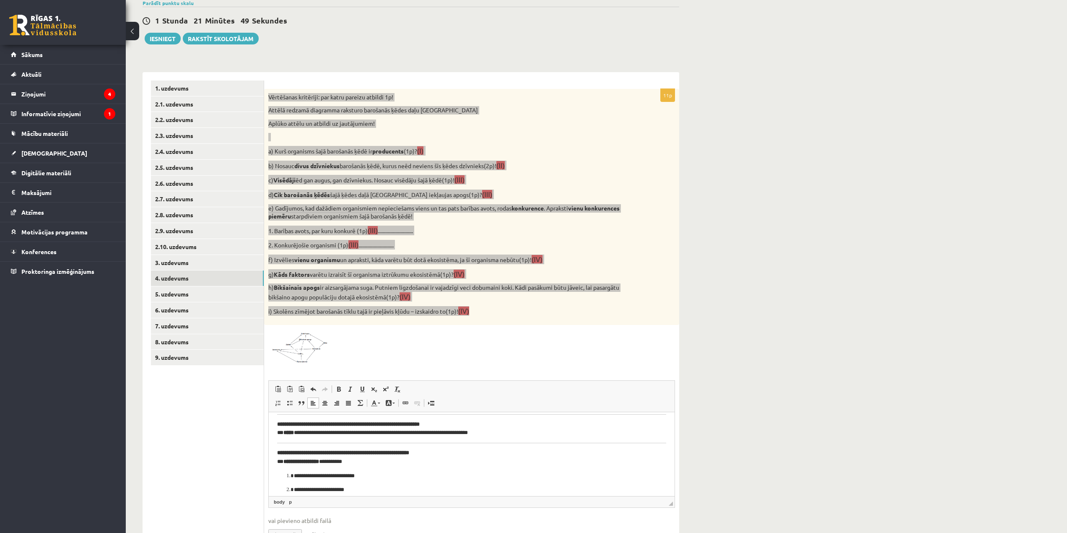
click at [283, 461] on p "**********" at bounding box center [468, 457] width 383 height 18
click at [283, 433] on p "**********" at bounding box center [468, 429] width 383 height 18
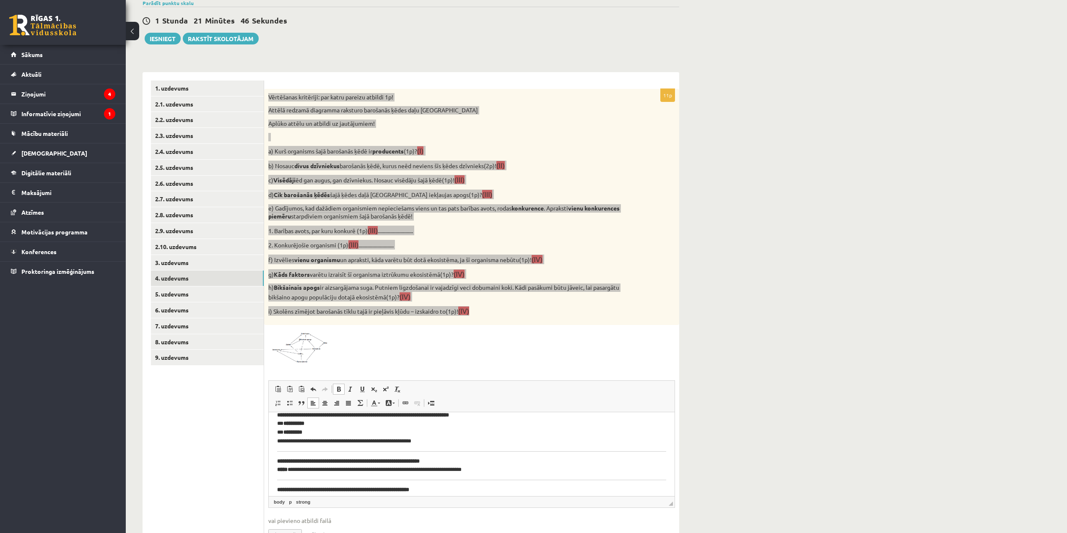
scroll to position [34, 0]
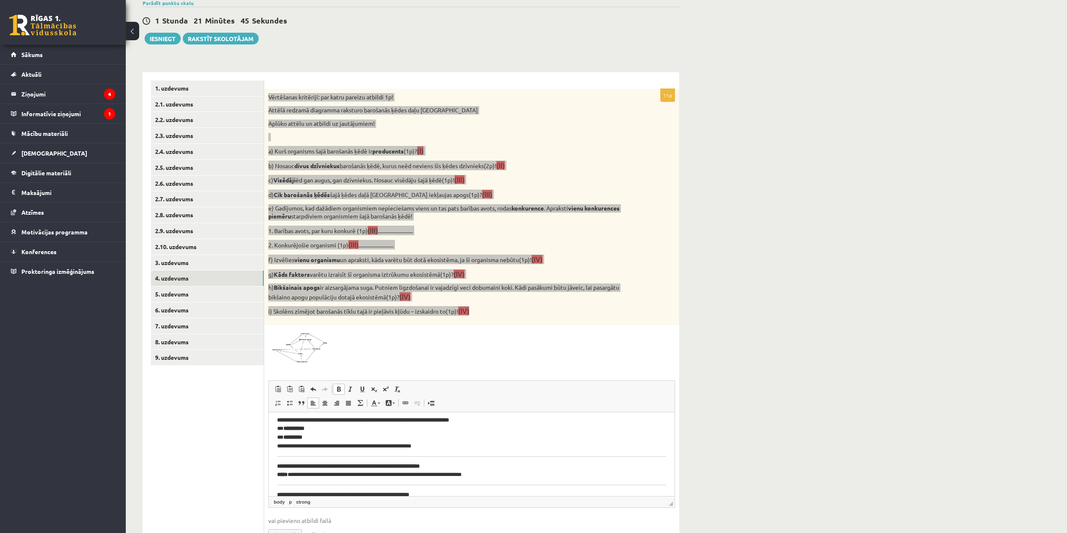
click at [282, 436] on p "**********" at bounding box center [468, 432] width 383 height 35
click at [283, 427] on p "**********" at bounding box center [468, 432] width 383 height 35
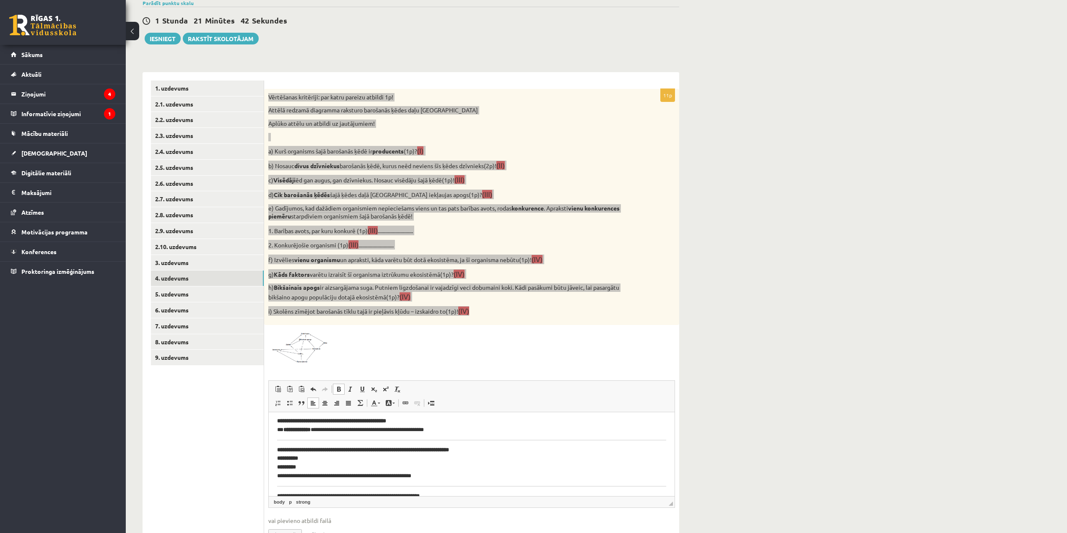
scroll to position [0, 0]
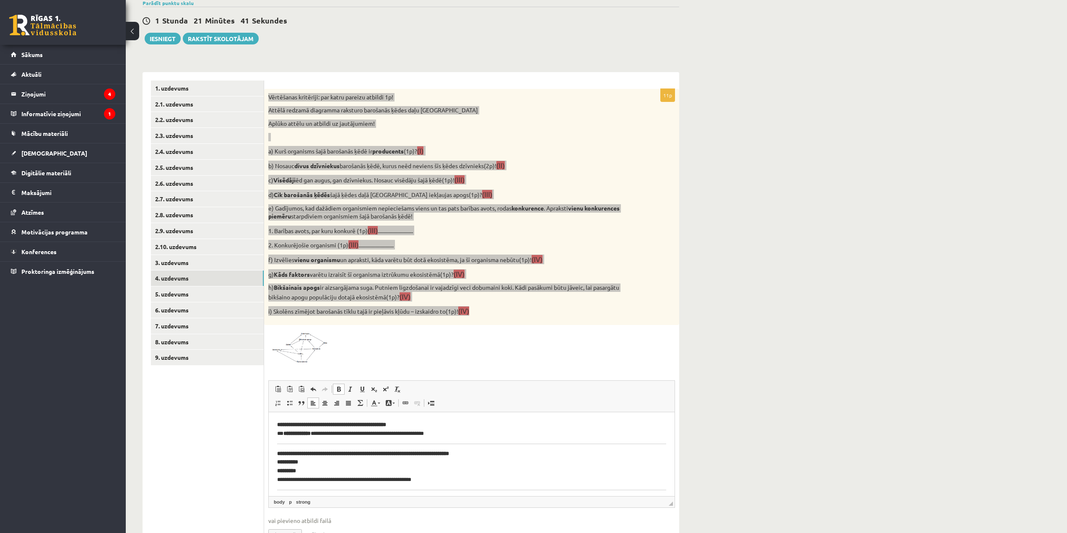
click at [285, 434] on p "**********" at bounding box center [468, 429] width 383 height 18
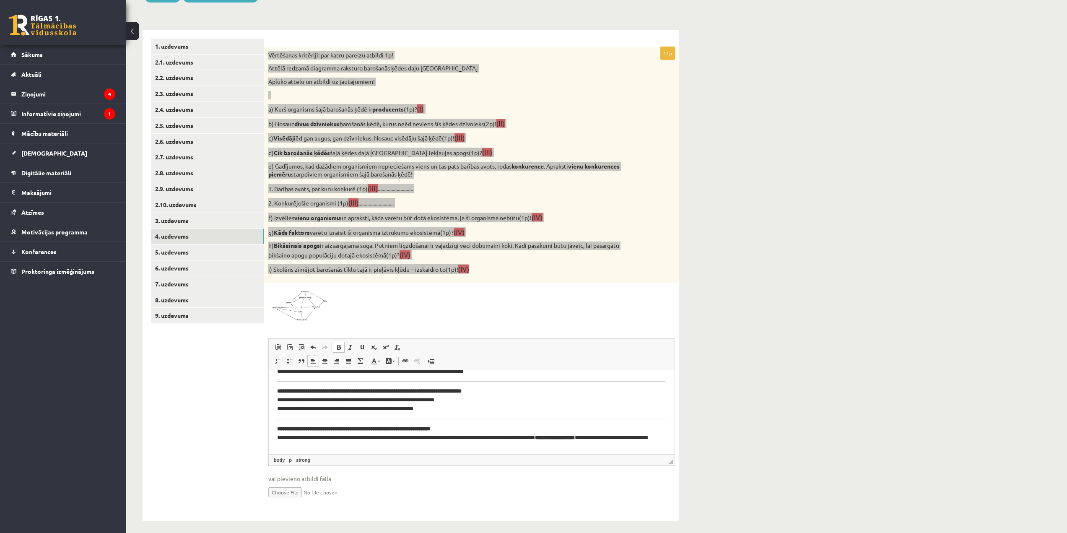
scroll to position [295, 0]
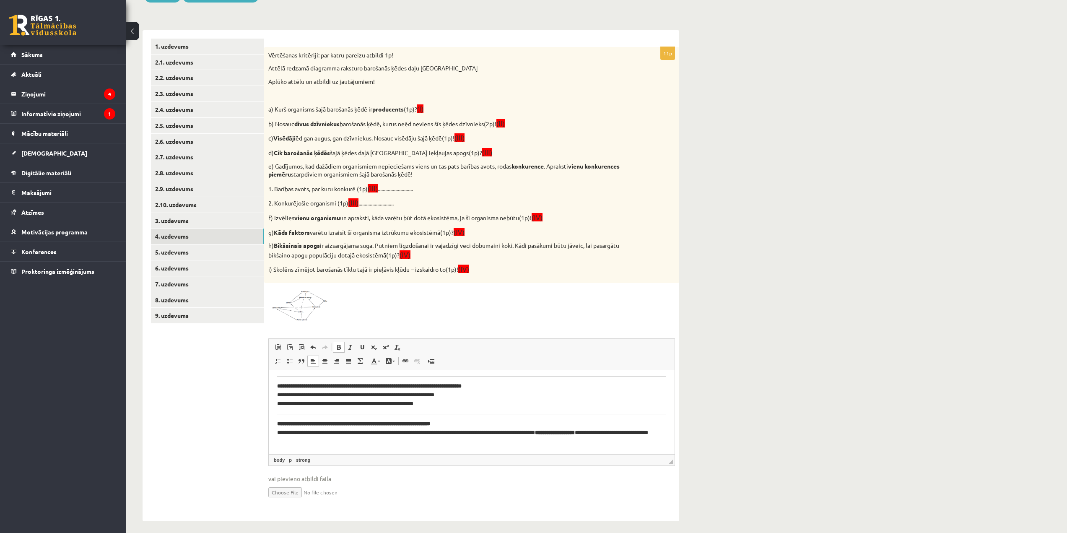
click at [250, 378] on ul "1. uzdevums 2.1. uzdevums 2.2. uzdevums 2.3. uzdevums 2.4. uzdevums 2.5. uzdevu…" at bounding box center [207, 276] width 113 height 474
click at [231, 248] on link "5. uzdevums" at bounding box center [207, 252] width 113 height 16
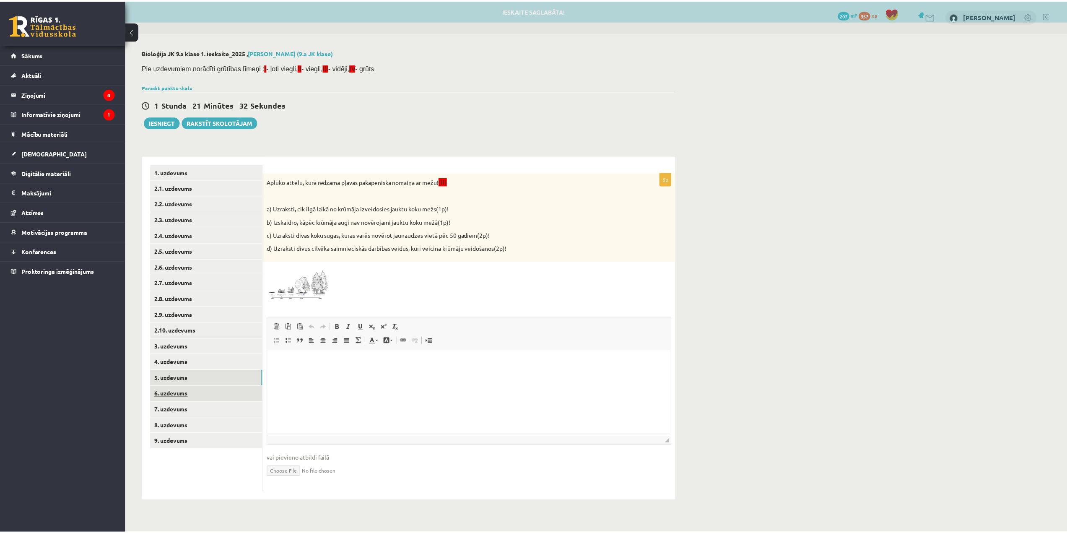
scroll to position [0, 0]
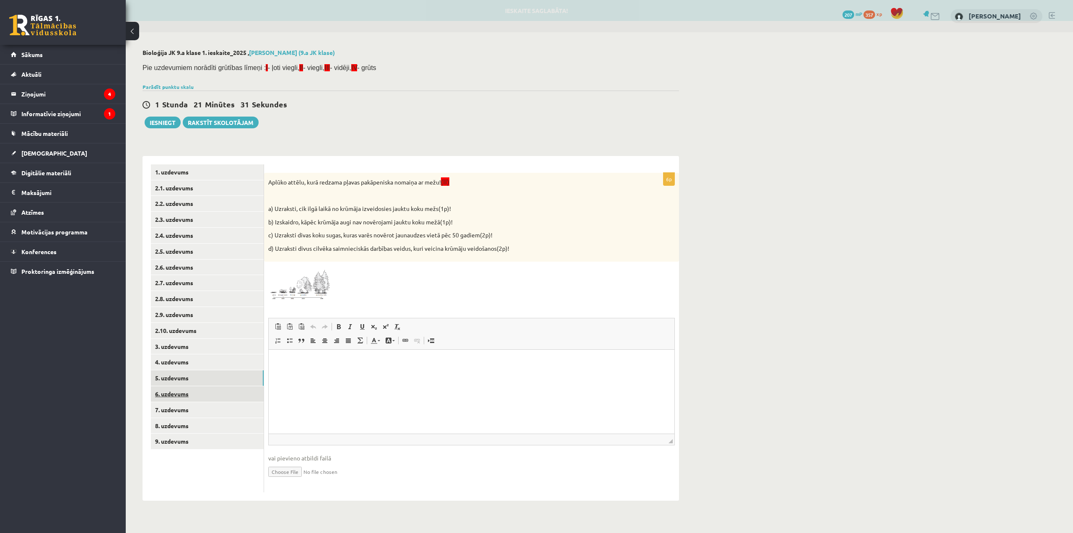
click at [235, 397] on link "6. uzdevums" at bounding box center [207, 394] width 113 height 16
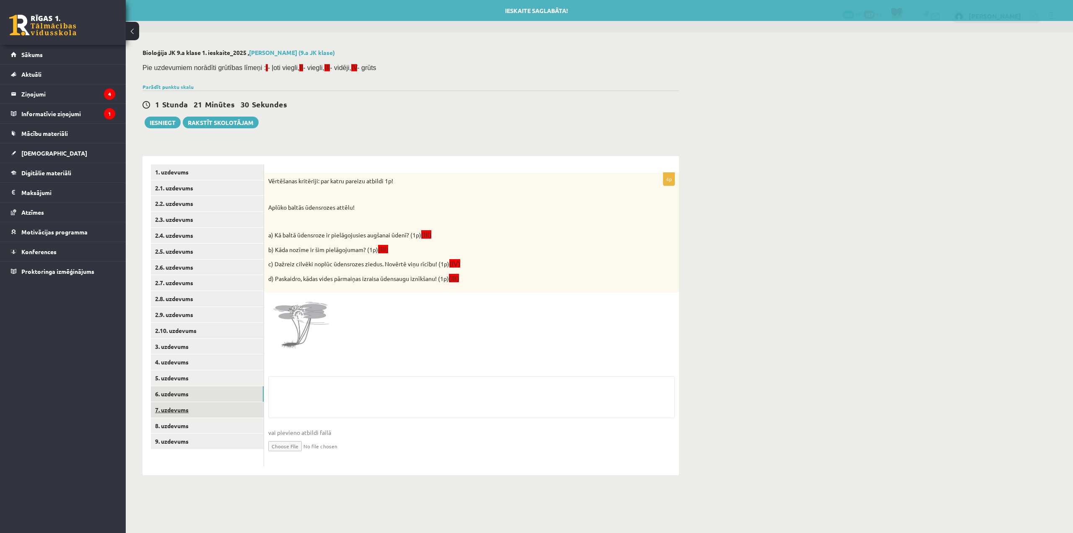
click at [238, 415] on link "7. uzdevums" at bounding box center [207, 410] width 113 height 16
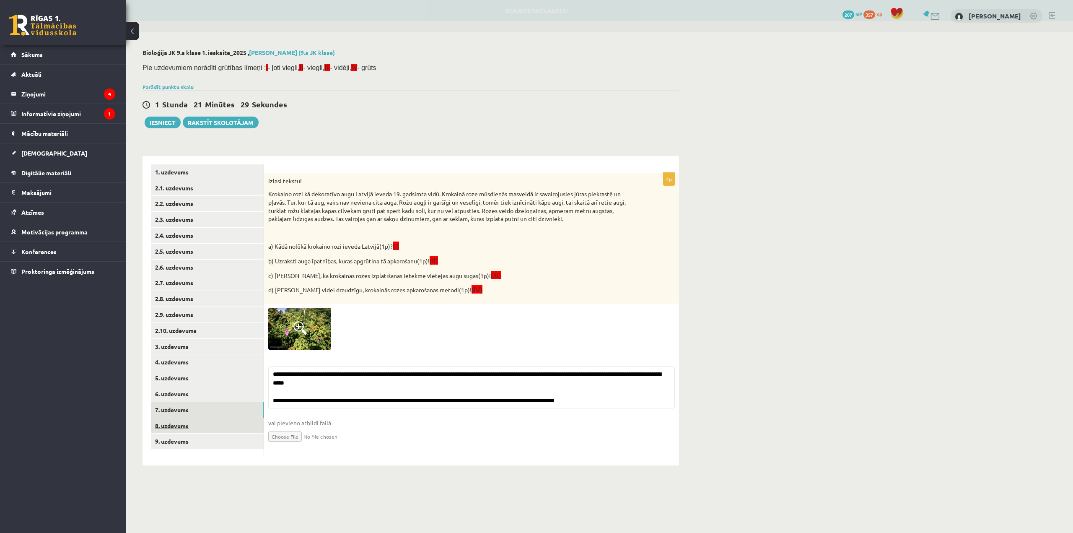
click at [239, 428] on link "8. uzdevums" at bounding box center [207, 426] width 113 height 16
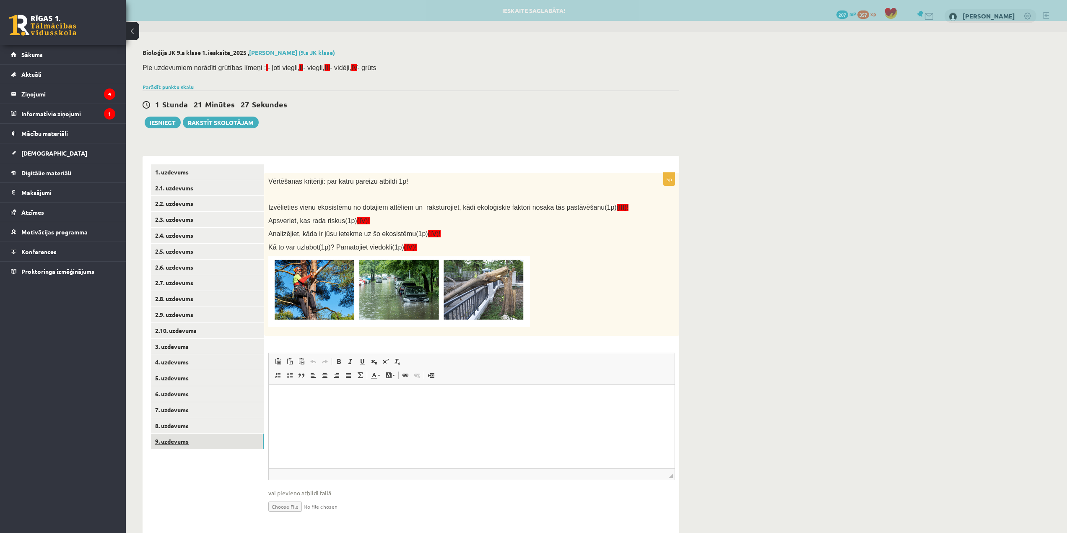
click at [239, 438] on link "9. uzdevums" at bounding box center [207, 441] width 113 height 16
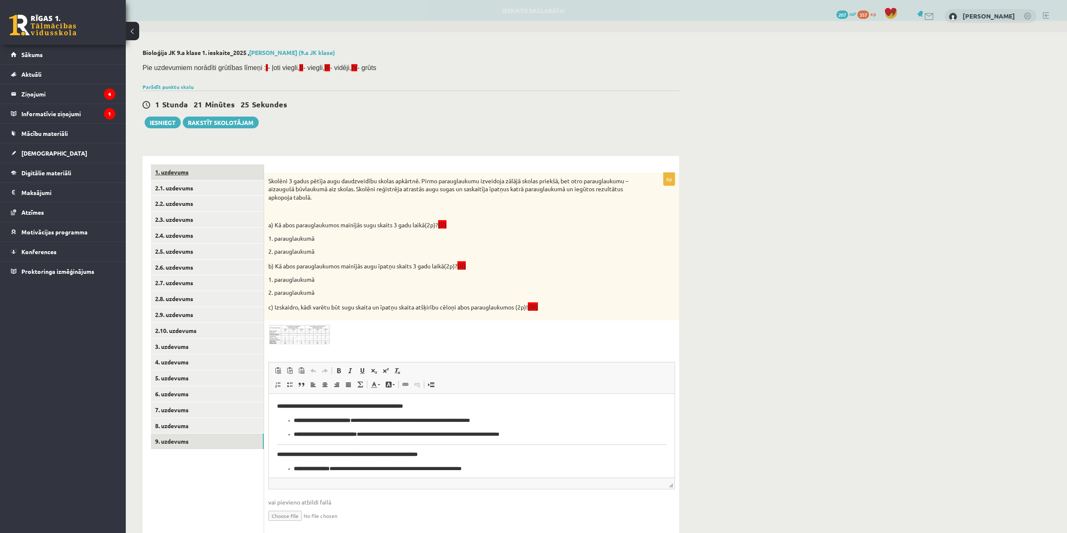
click at [208, 171] on link "1. uzdevums" at bounding box center [207, 172] width 113 height 16
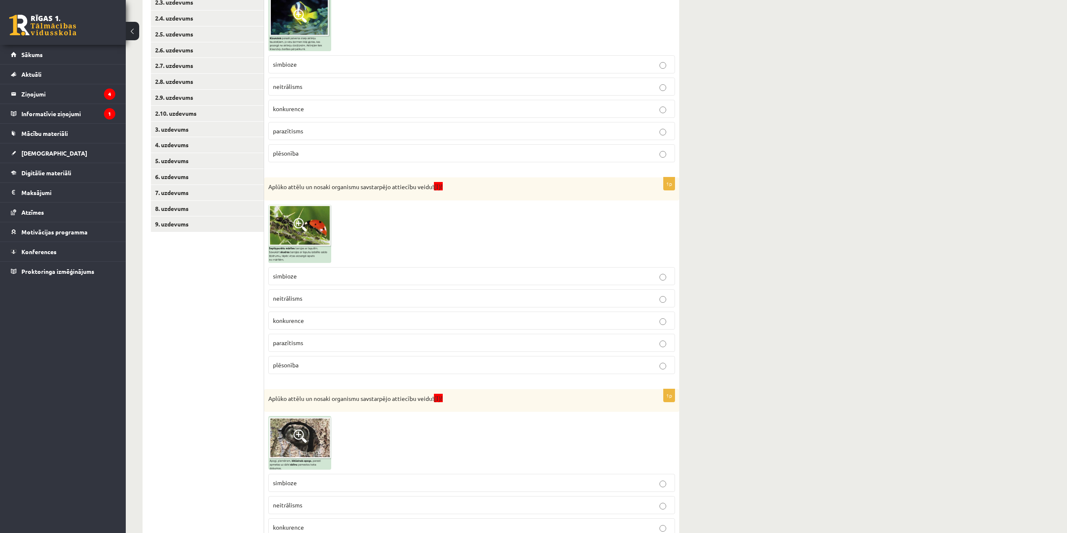
scroll to position [214, 0]
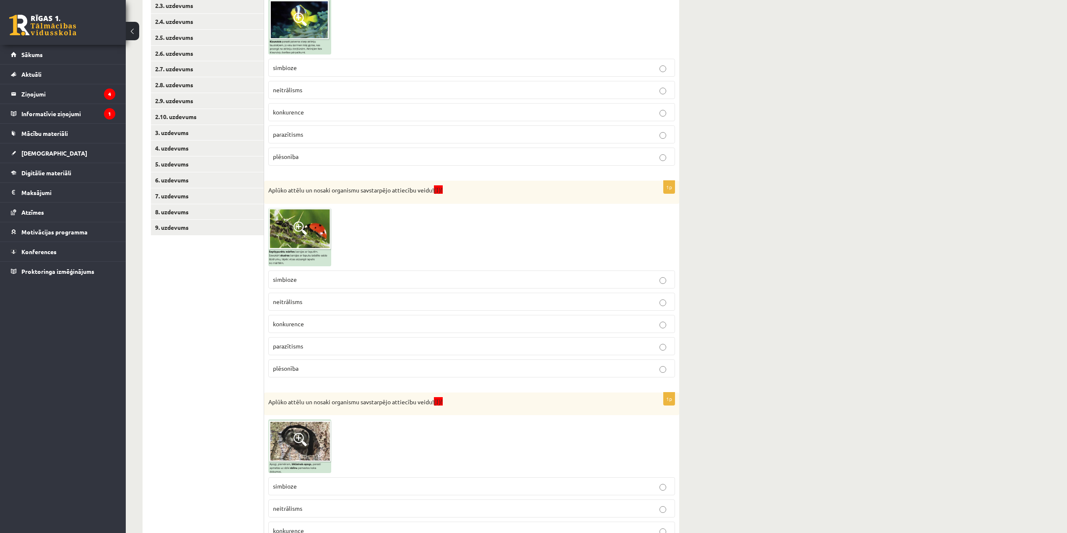
click at [293, 243] on img at bounding box center [299, 237] width 63 height 58
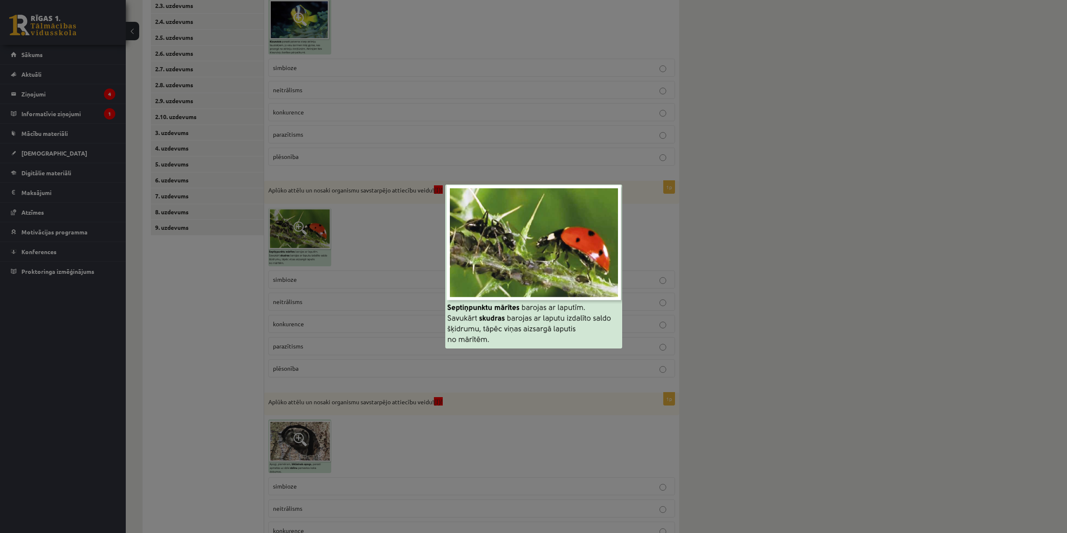
click at [750, 345] on div at bounding box center [533, 266] width 1067 height 533
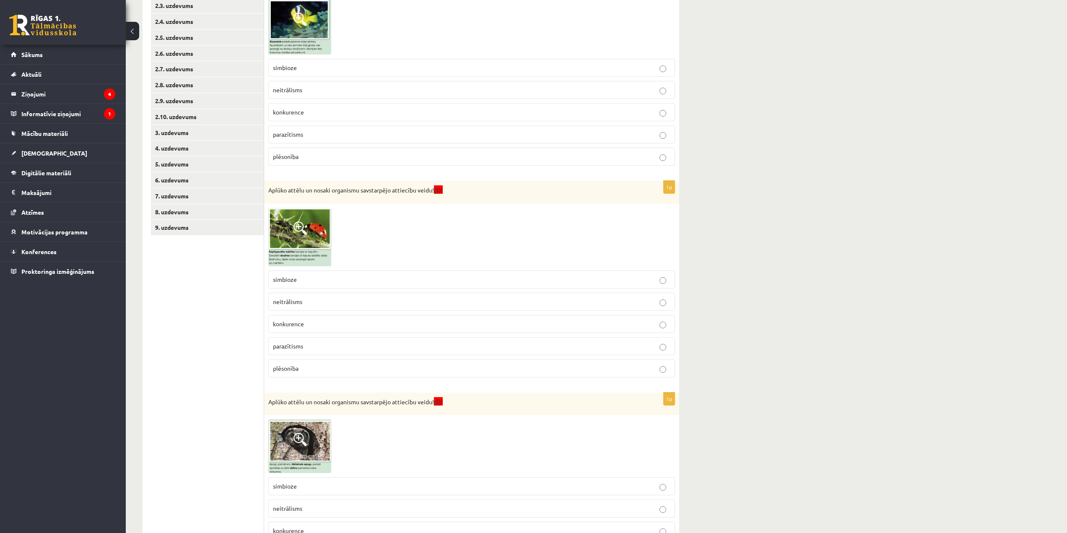
click at [446, 274] on label "simbioze" at bounding box center [471, 279] width 407 height 18
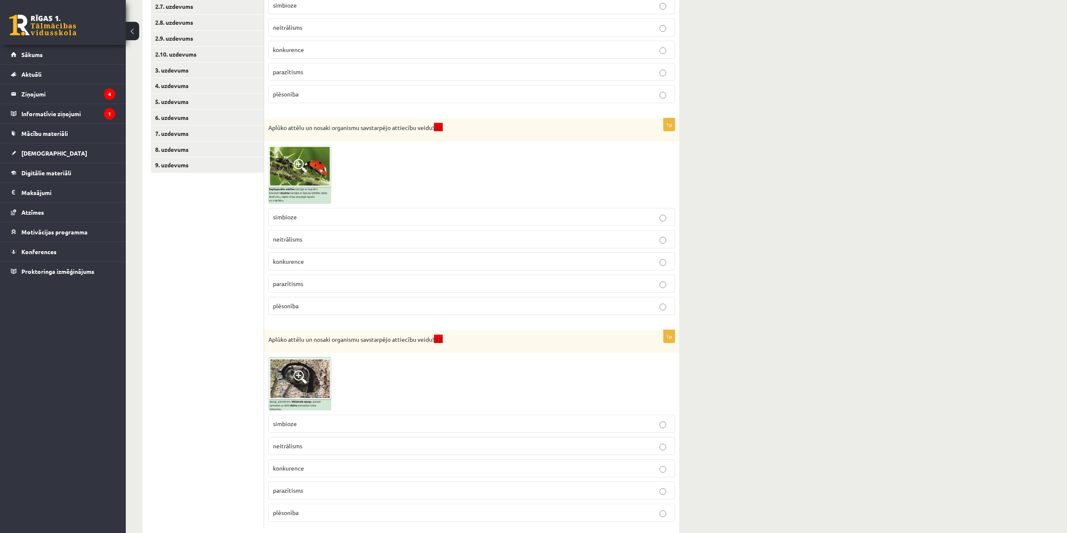
scroll to position [298, 0]
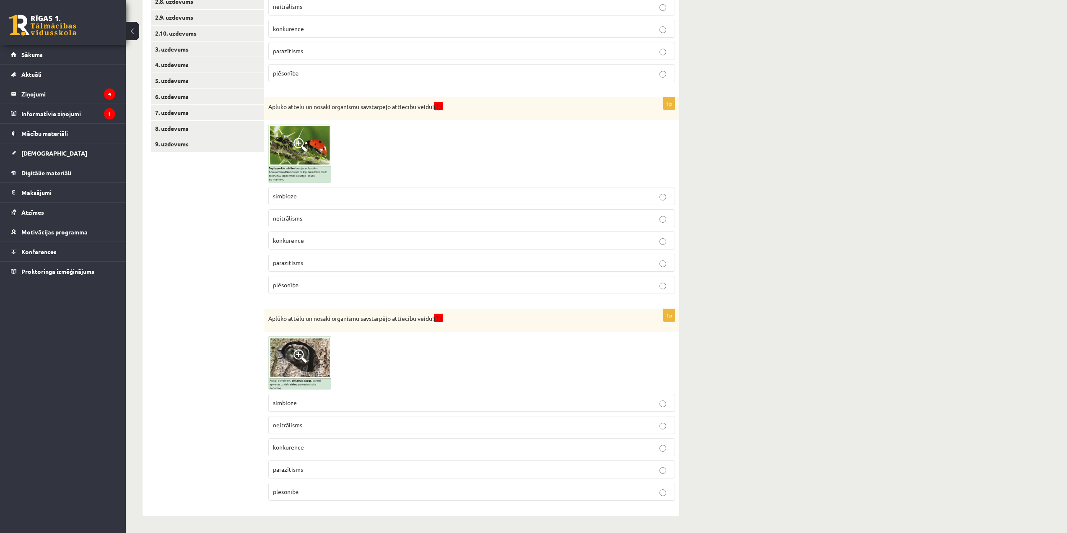
click at [520, 420] on p "neitrālisms" at bounding box center [471, 424] width 397 height 9
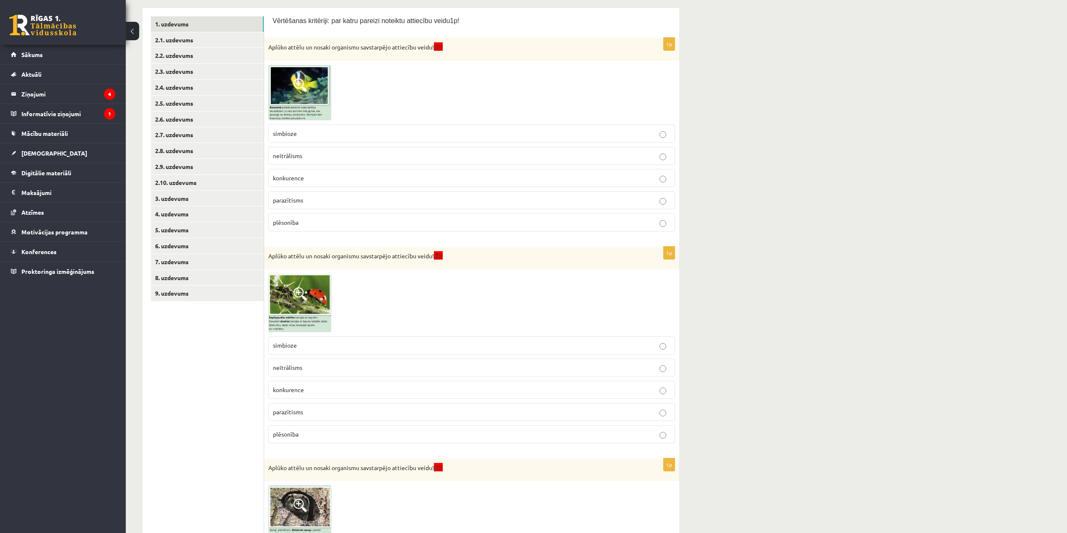
scroll to position [130, 0]
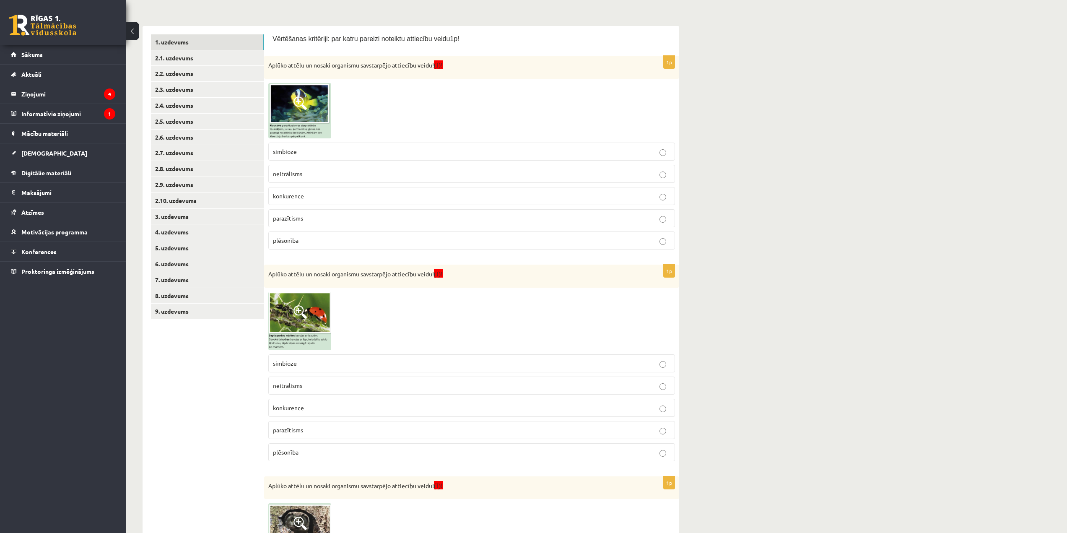
click at [276, 122] on img at bounding box center [299, 110] width 63 height 55
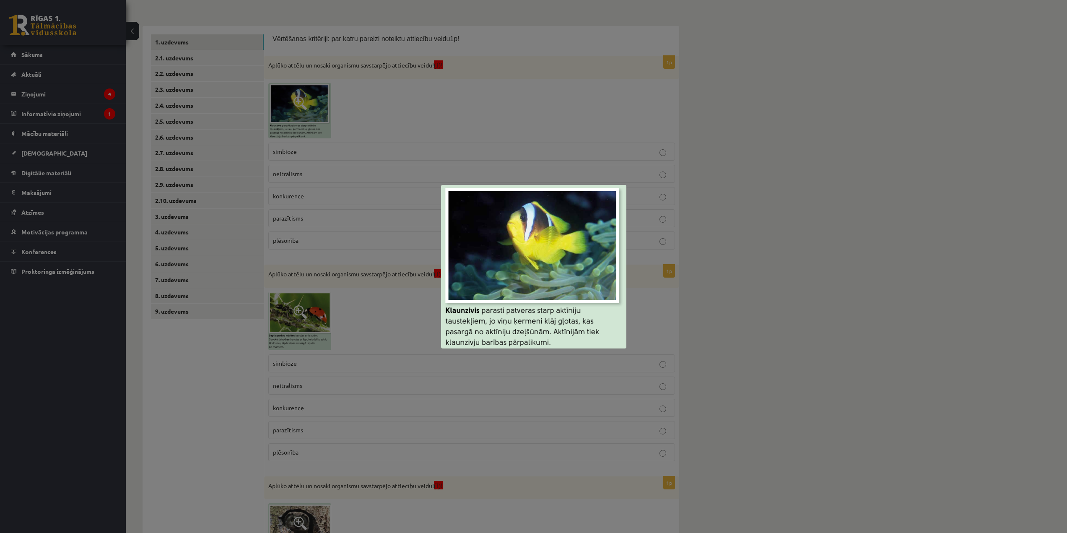
click at [486, 126] on div at bounding box center [533, 266] width 1067 height 533
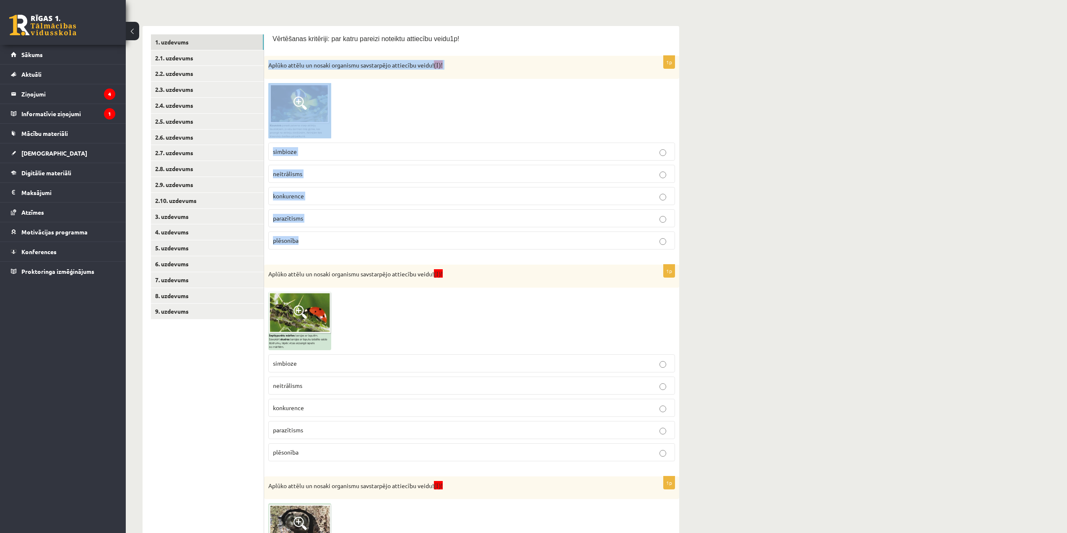
drag, startPoint x: 267, startPoint y: 57, endPoint x: 346, endPoint y: 240, distance: 199.6
click at [346, 240] on div "1p Aplūko attēlu un nosaki organismu savstarpējo attiecību veidu! (I)! simbioze…" at bounding box center [471, 156] width 415 height 200
copy div "Aplūko attēlu un nosaki organismu savstarpējo attiecību veidu! (I)! simbioze ne…"
click at [335, 149] on p "simbioze" at bounding box center [471, 151] width 397 height 9
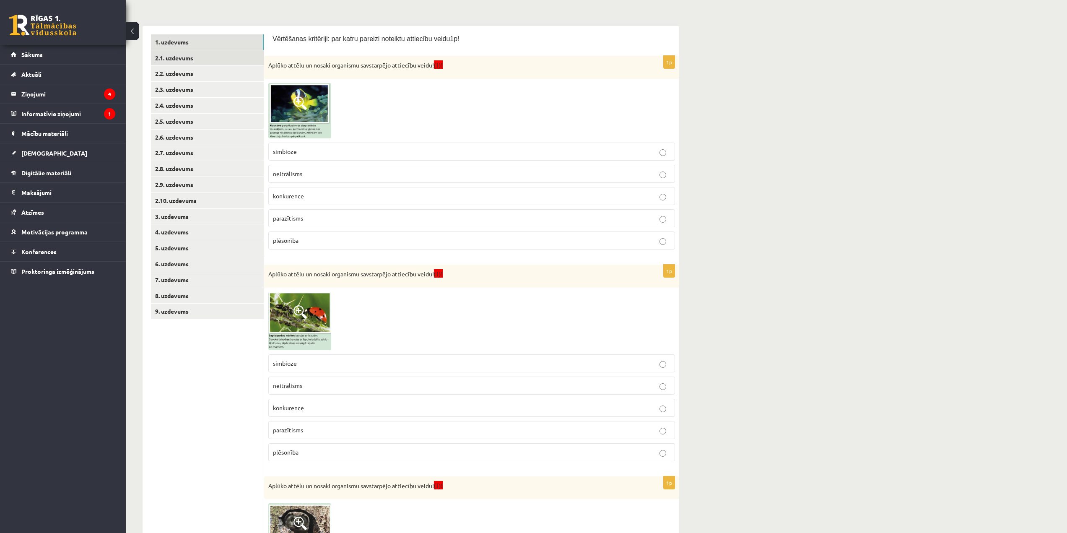
click at [222, 55] on link "2.1. uzdevums" at bounding box center [207, 58] width 113 height 16
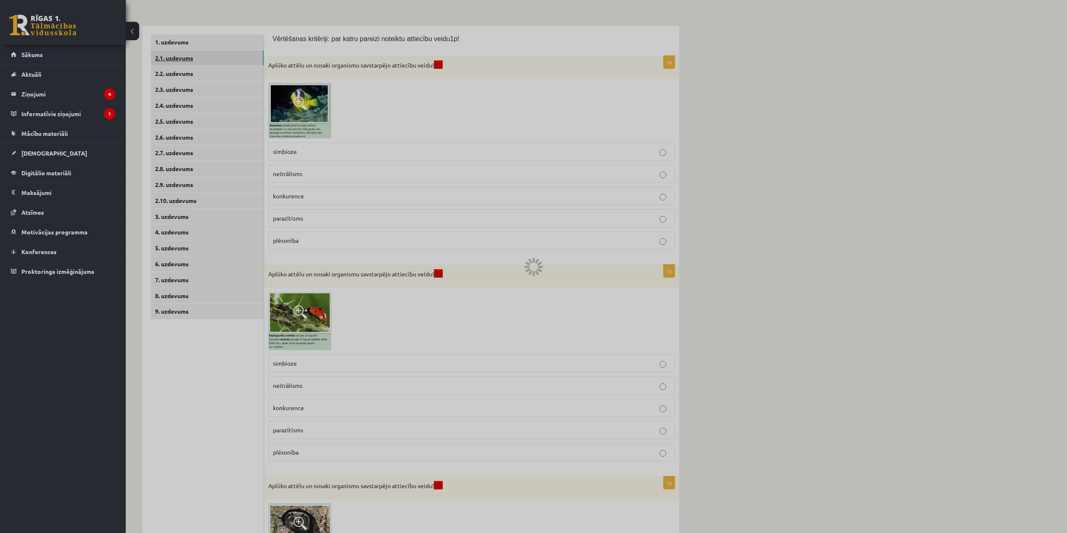
scroll to position [0, 0]
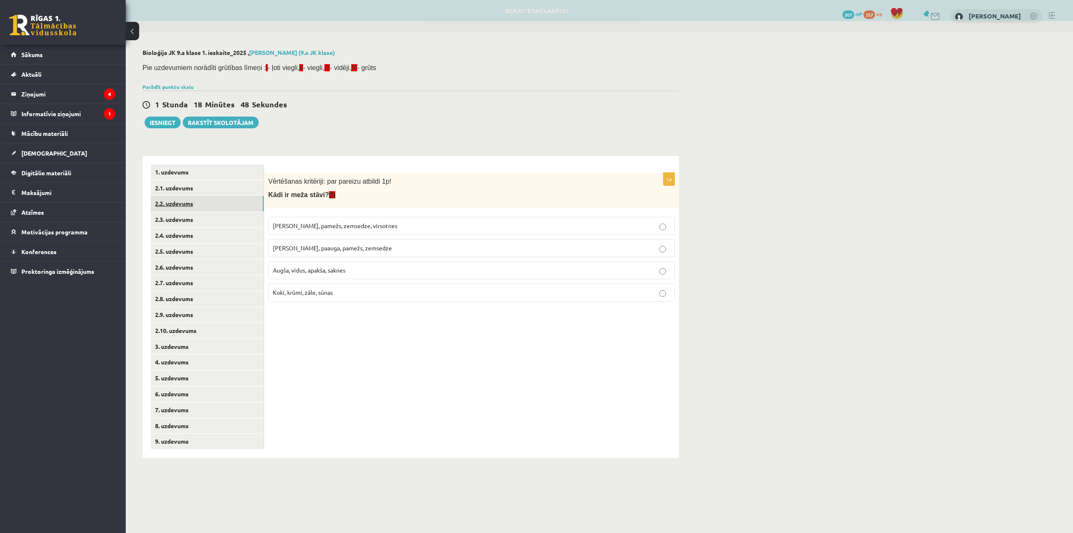
click at [236, 202] on link "2.2. uzdevums" at bounding box center [207, 204] width 113 height 16
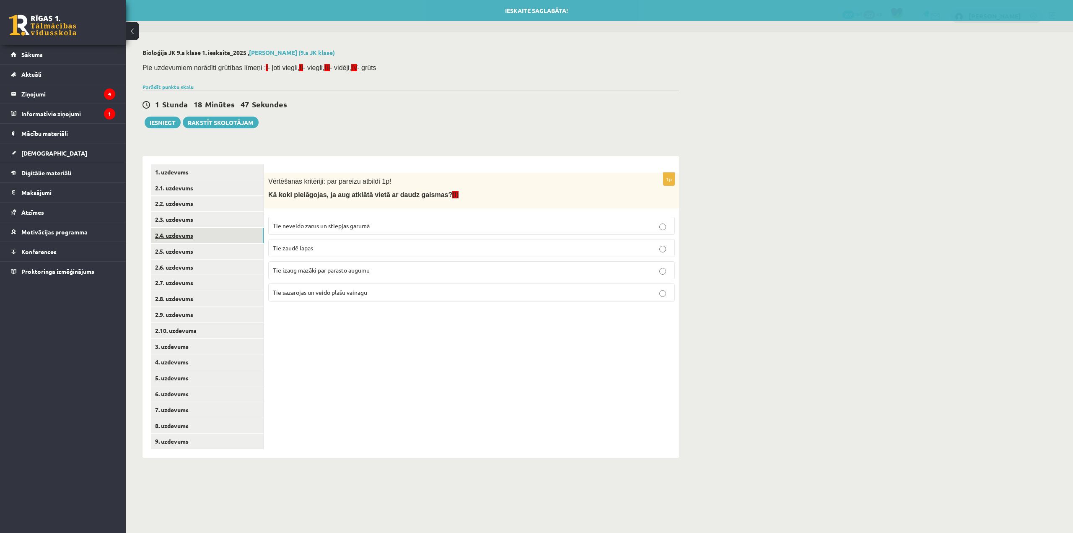
click at [232, 230] on link "2.4. uzdevums" at bounding box center [207, 236] width 113 height 16
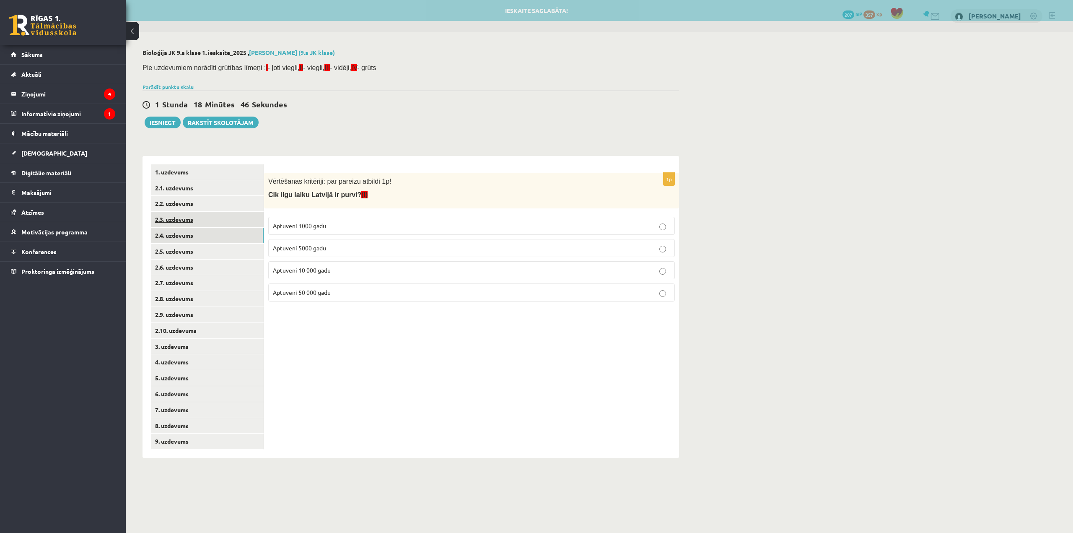
click at [233, 219] on link "2.3. uzdevums" at bounding box center [207, 220] width 113 height 16
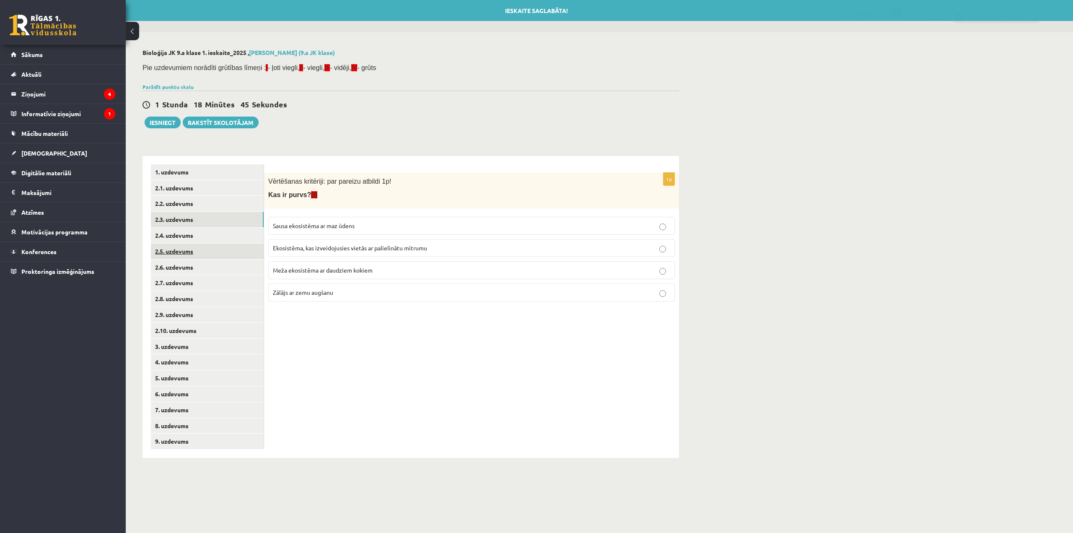
click at [235, 257] on link "2.5. uzdevums" at bounding box center [207, 252] width 113 height 16
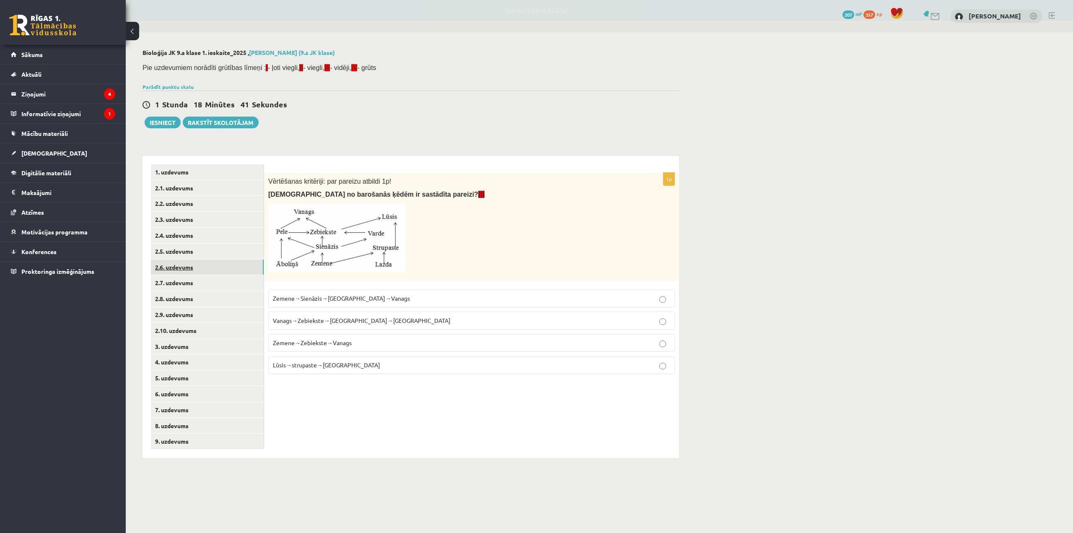
click at [205, 269] on link "2.6. uzdevums" at bounding box center [207, 267] width 113 height 16
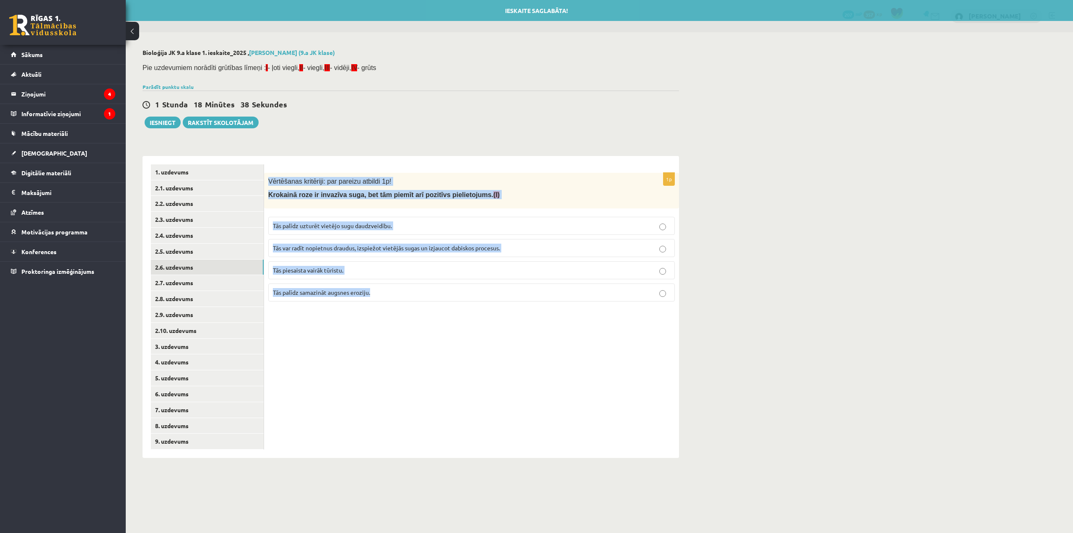
drag, startPoint x: 266, startPoint y: 177, endPoint x: 380, endPoint y: 287, distance: 158.3
click at [380, 287] on div "1p Vērtēšanas kritēriji: par pareizu atbildi 1p! Krokainā roze ir invazīva suga…" at bounding box center [471, 240] width 415 height 135
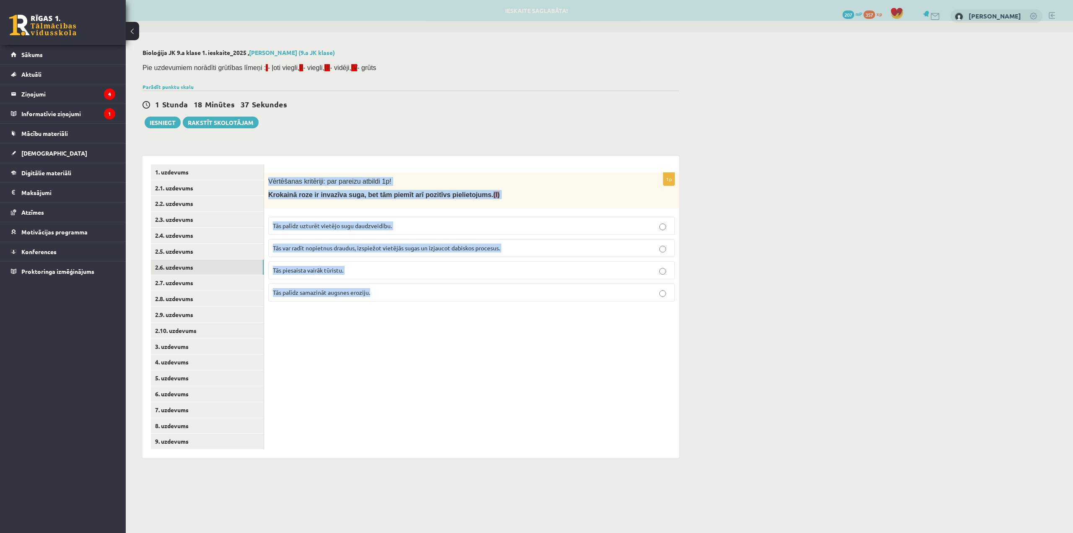
copy div "Vērtēšanas kritēriji: par pareizu atbildi 1p! Krokainā roze ir invazīva suga, b…"
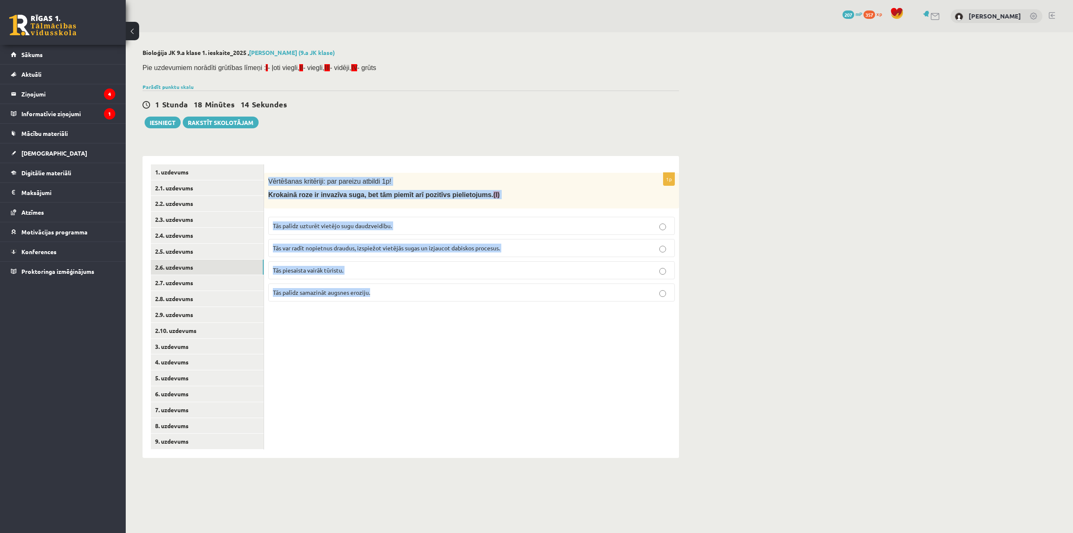
click at [399, 295] on p "Tās palīdz samazināt augsnes eroziju." at bounding box center [471, 292] width 397 height 9
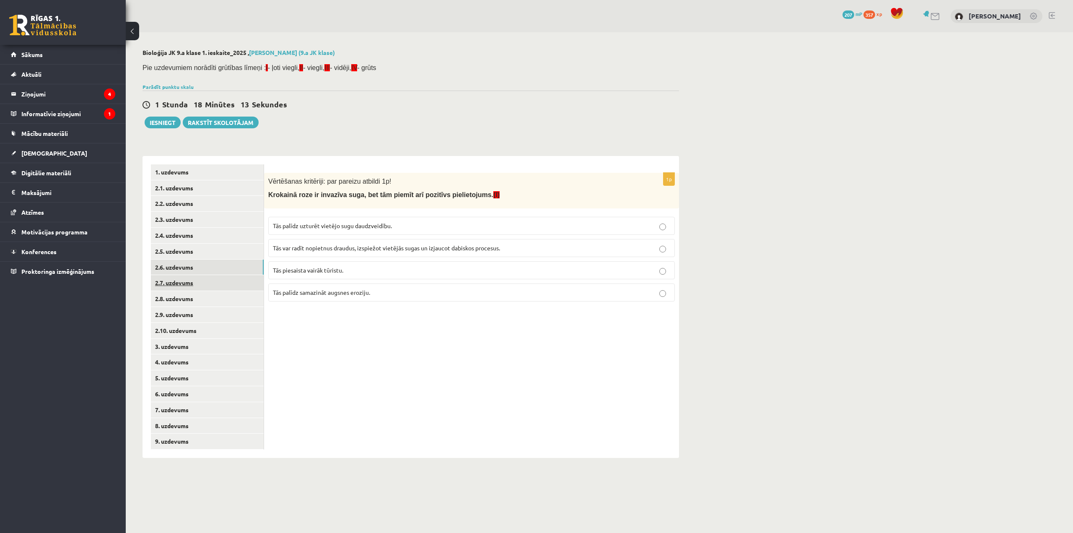
click at [232, 287] on link "2.7. uzdevums" at bounding box center [207, 283] width 113 height 16
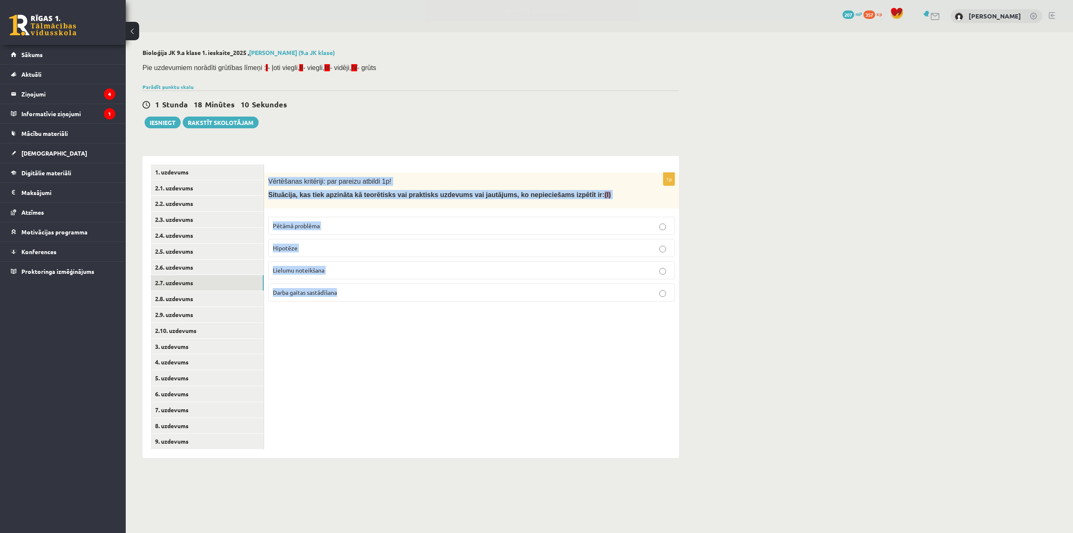
drag, startPoint x: 266, startPoint y: 178, endPoint x: 368, endPoint y: 284, distance: 147.0
click at [367, 284] on div "1p Vērtēšanas kritēriji: par pareizu atbildi 1p! Situācija, kas tiek apzināta k…" at bounding box center [471, 240] width 415 height 135
click at [327, 223] on p "Pētāmā problēma" at bounding box center [471, 225] width 397 height 9
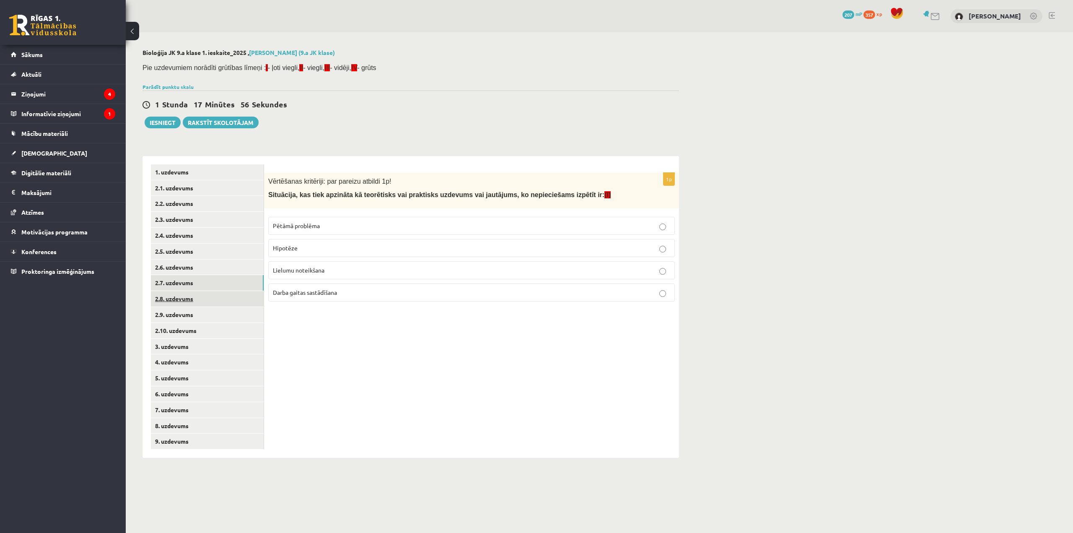
click at [236, 304] on link "2.8. uzdevums" at bounding box center [207, 299] width 113 height 16
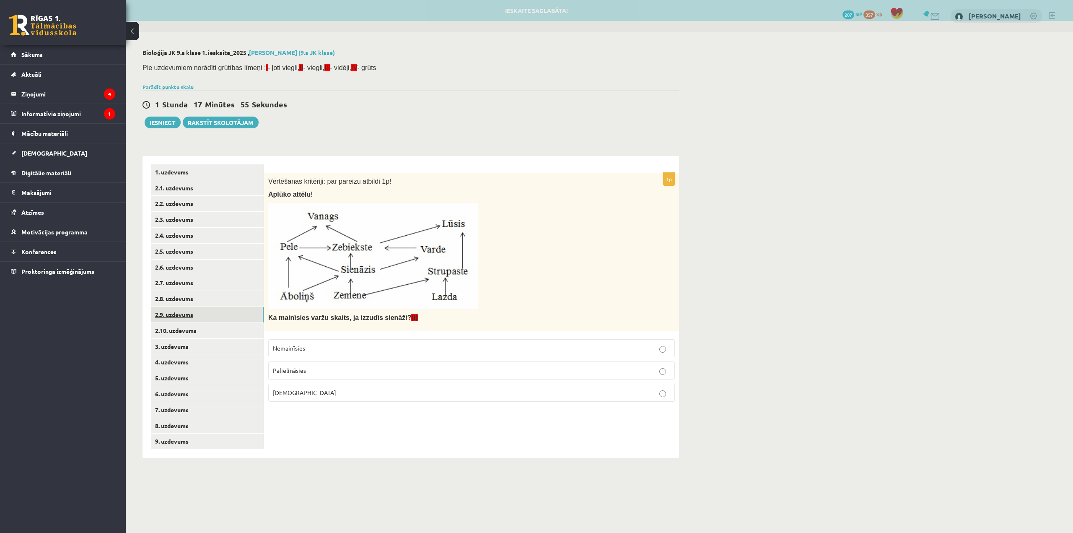
click at [236, 314] on link "2.9. uzdevums" at bounding box center [207, 315] width 113 height 16
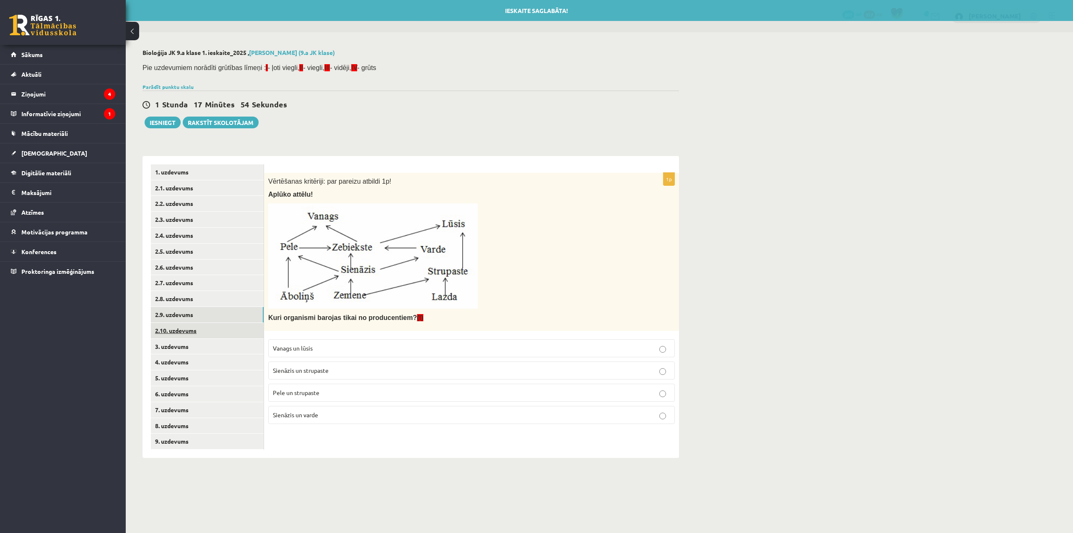
click at [238, 333] on link "2.10. uzdevums" at bounding box center [207, 331] width 113 height 16
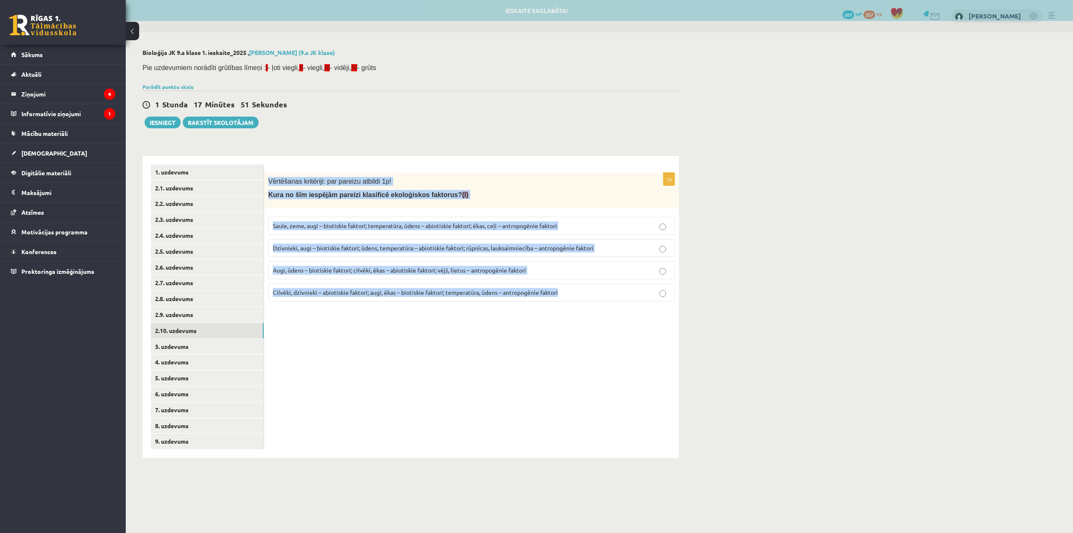
drag, startPoint x: 268, startPoint y: 177, endPoint x: 572, endPoint y: 311, distance: 332.2
click at [572, 311] on div "1p Vērtēšanas kritēriji: par pareizu atbildi 1p! Kura no šīm iespējām pareizi k…" at bounding box center [471, 307] width 415 height 302
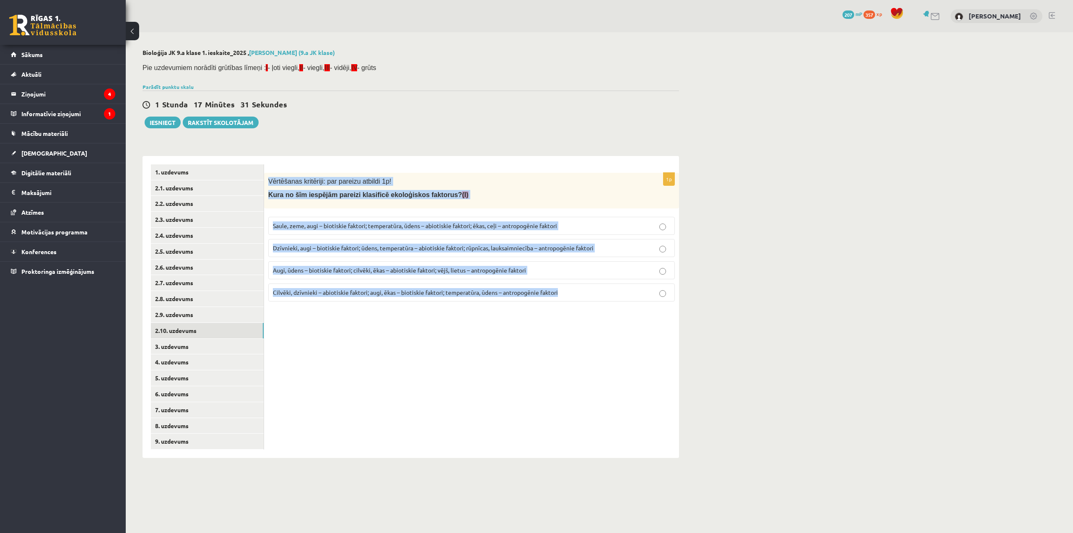
click at [305, 249] on span "Dzīvnieki, augi – biotiskie faktori; ūdens, temperatūra – abiotiskie faktori; r…" at bounding box center [433, 248] width 321 height 8
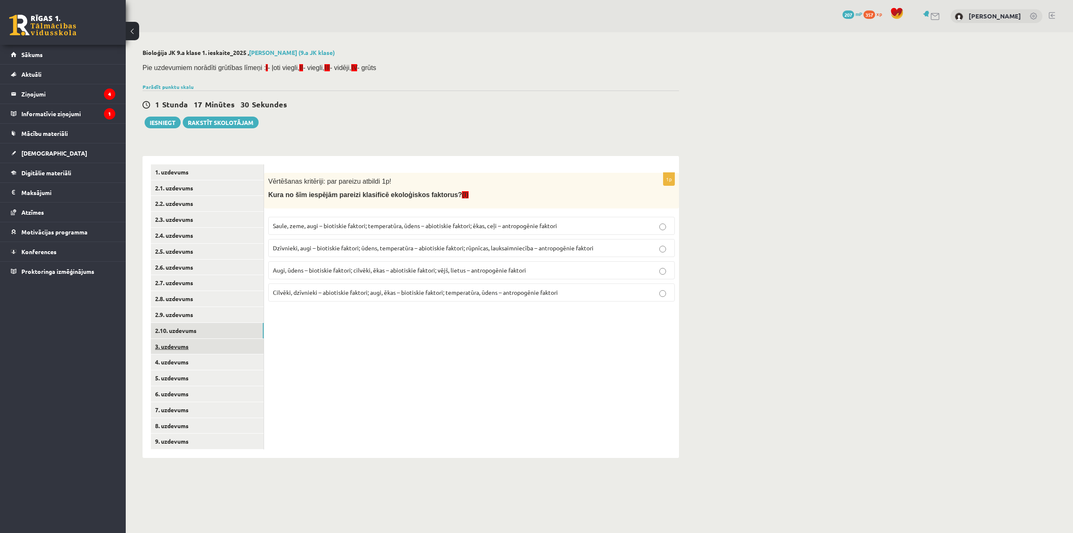
click at [228, 344] on link "3. uzdevums" at bounding box center [207, 347] width 113 height 16
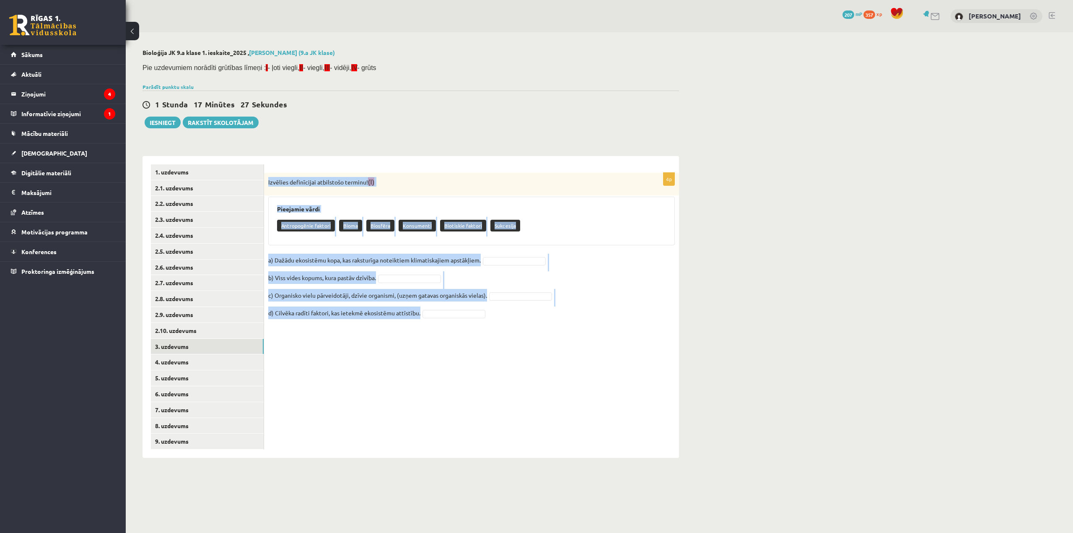
drag, startPoint x: 268, startPoint y: 180, endPoint x: 496, endPoint y: 325, distance: 270.6
click at [496, 325] on div "4p Izvēlies definīcijai atbilstošo terminu! (I) Pieejamie vārdi Antropogēnie fa…" at bounding box center [471, 250] width 415 height 155
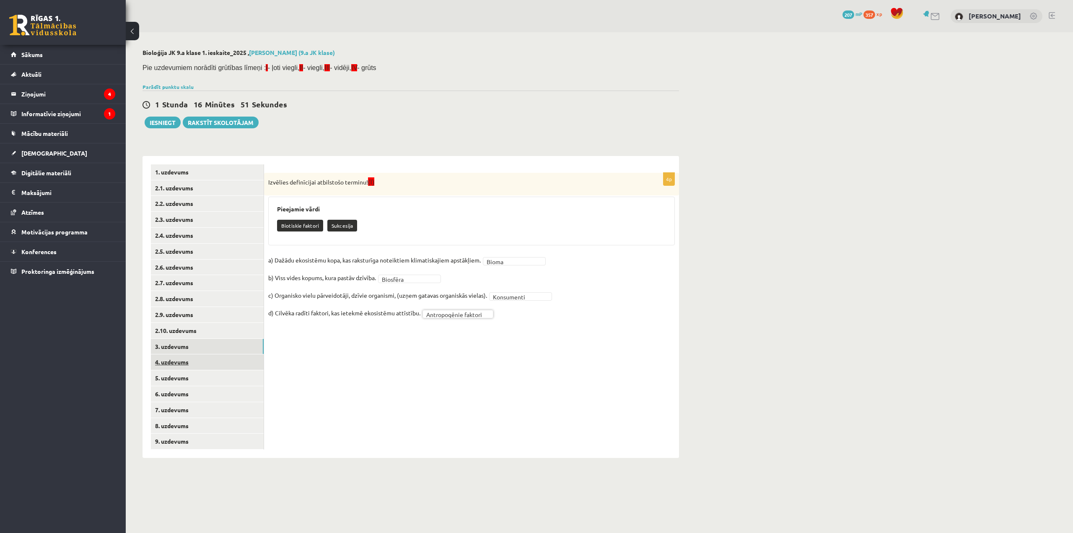
click at [230, 360] on link "4. uzdevums" at bounding box center [207, 362] width 113 height 16
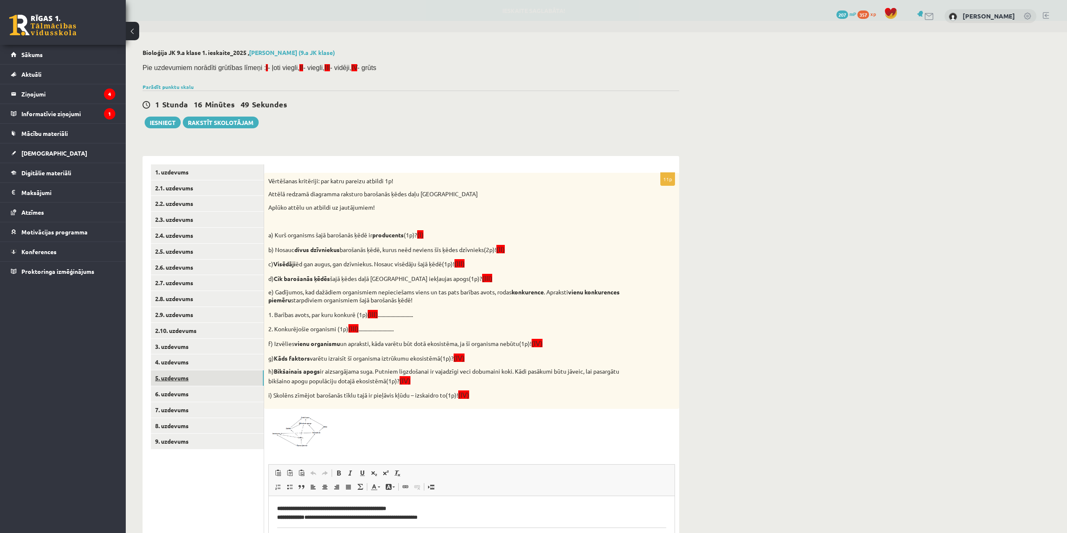
click at [226, 381] on link "5. uzdevums" at bounding box center [207, 378] width 113 height 16
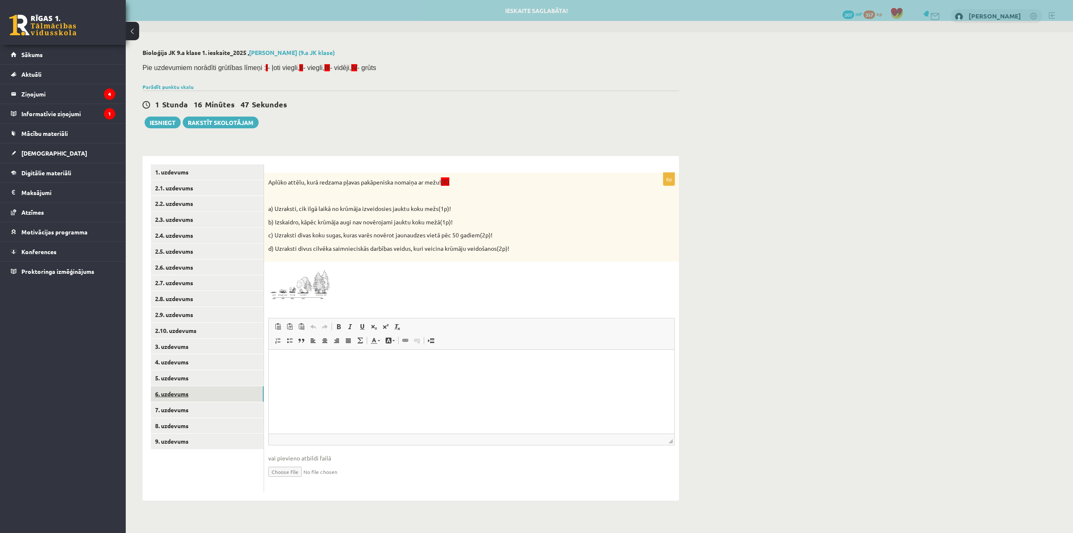
click at [227, 396] on link "6. uzdevums" at bounding box center [207, 394] width 113 height 16
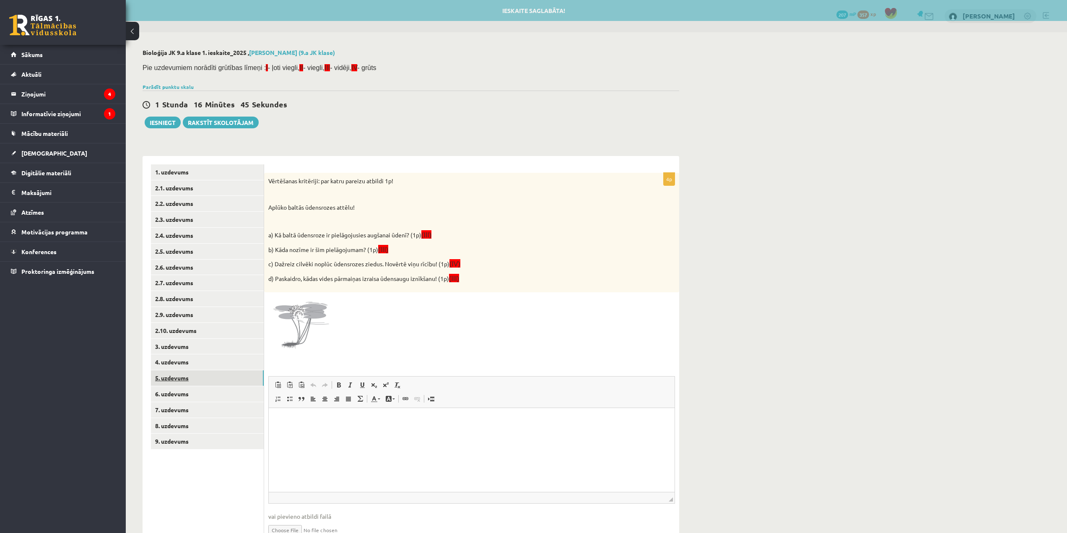
click at [225, 382] on link "5. uzdevums" at bounding box center [207, 378] width 113 height 16
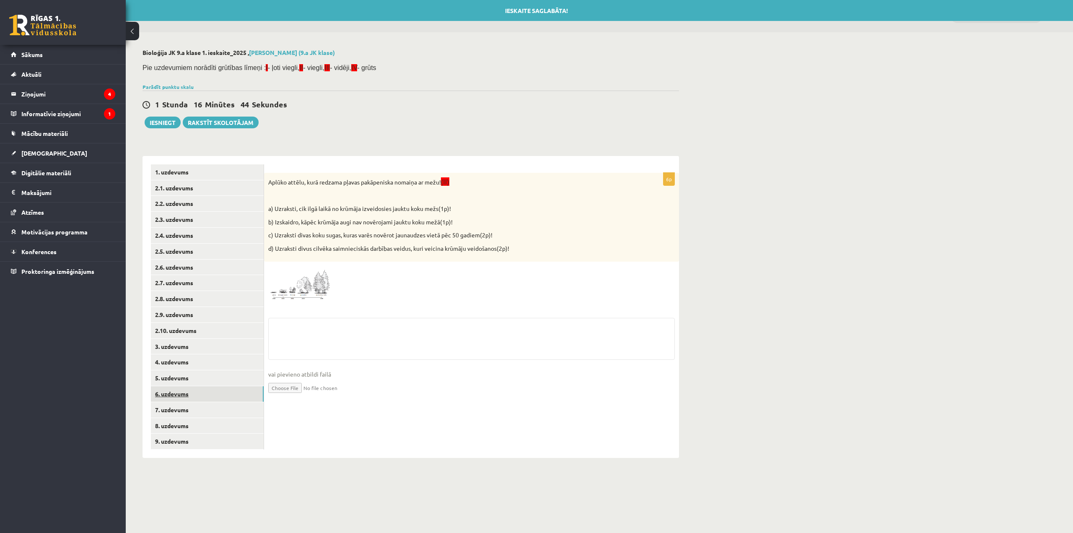
click at [225, 399] on link "6. uzdevums" at bounding box center [207, 394] width 113 height 16
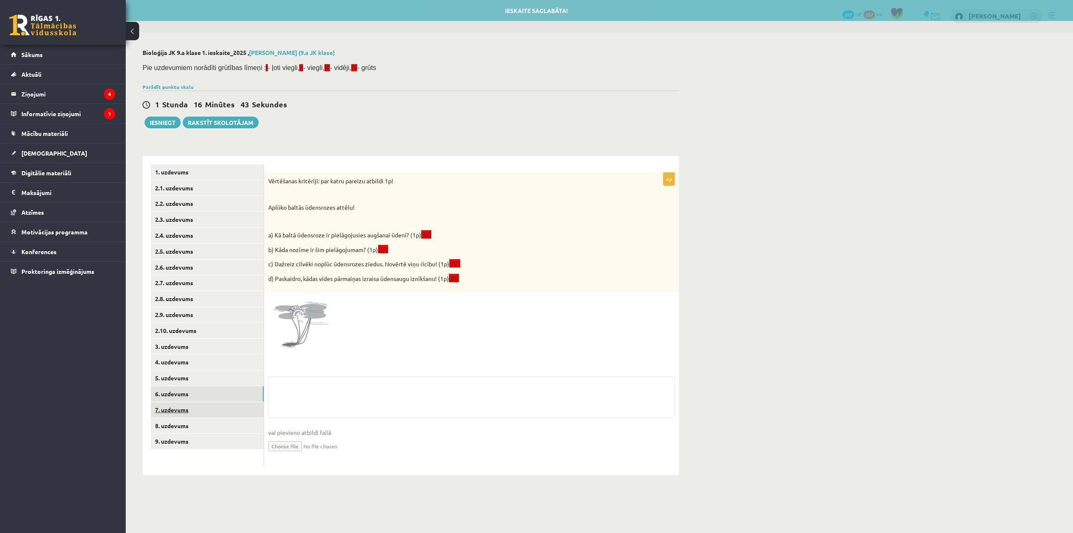
click at [228, 410] on link "7. uzdevums" at bounding box center [207, 410] width 113 height 16
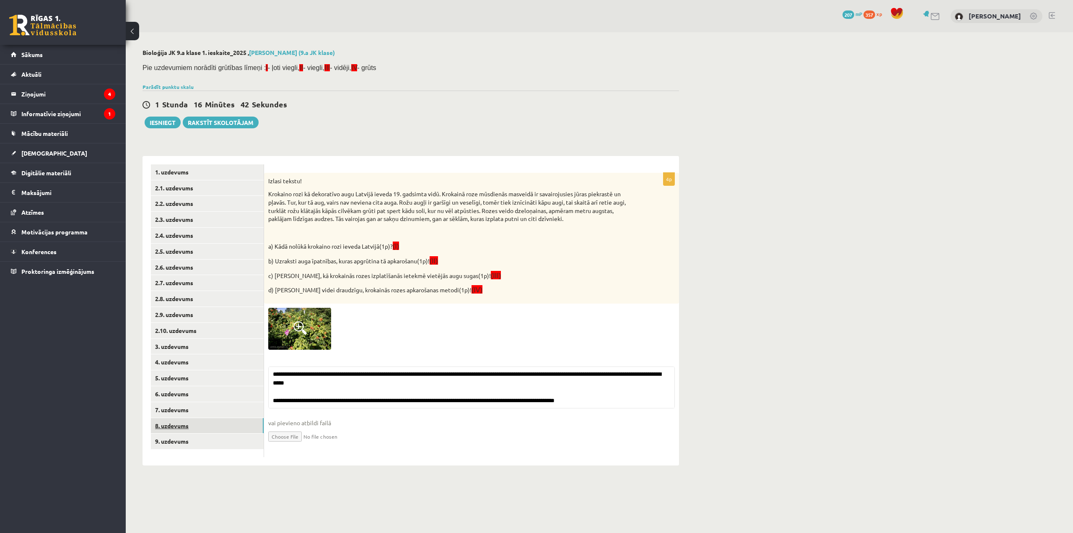
click at [231, 421] on link "8. uzdevums" at bounding box center [207, 426] width 113 height 16
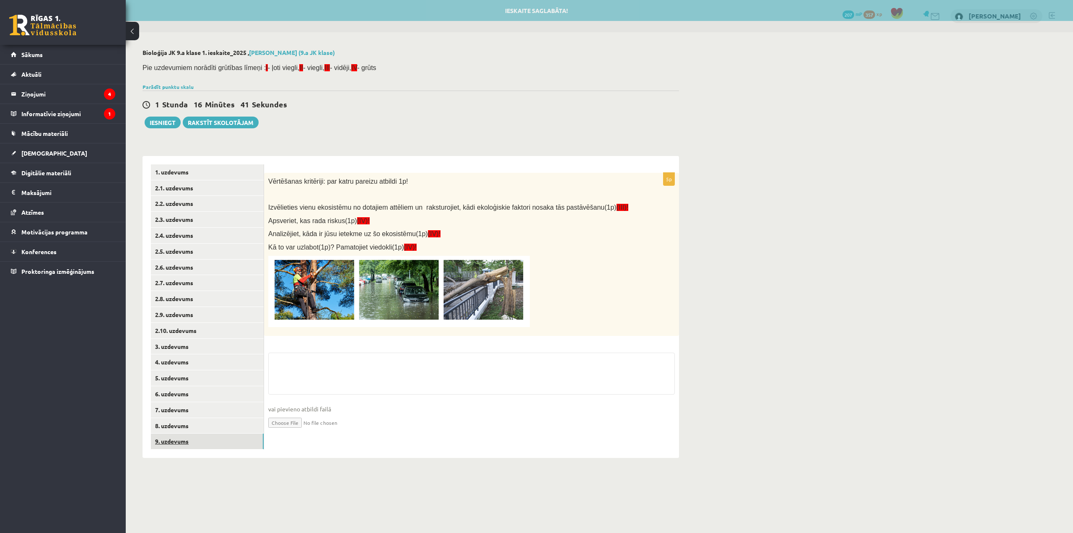
click at [231, 435] on link "9. uzdevums" at bounding box center [207, 441] width 113 height 16
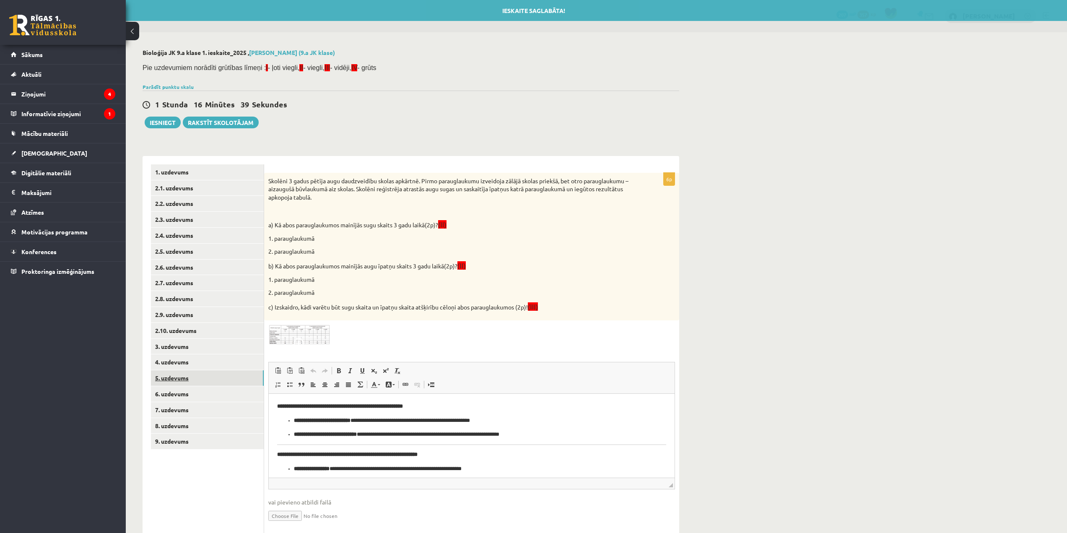
click at [235, 379] on link "5. uzdevums" at bounding box center [207, 378] width 113 height 16
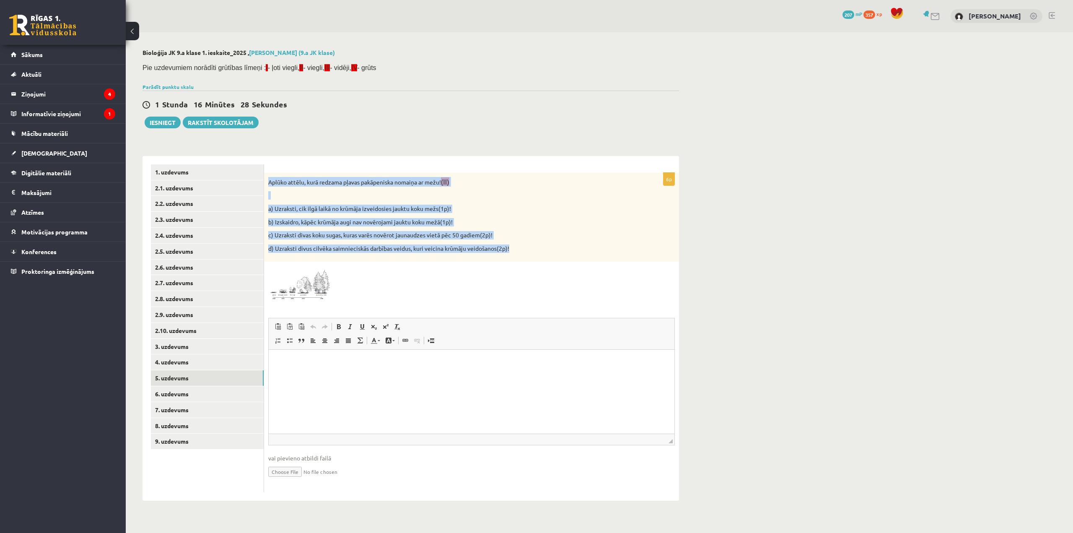
drag, startPoint x: 269, startPoint y: 177, endPoint x: 520, endPoint y: 257, distance: 264.0
click at [520, 257] on div "Aplūko attēlu, kurā redzama pļavas pakāpeniska nomaiņa ar mežu! (II) a) Uzrakst…" at bounding box center [471, 217] width 415 height 89
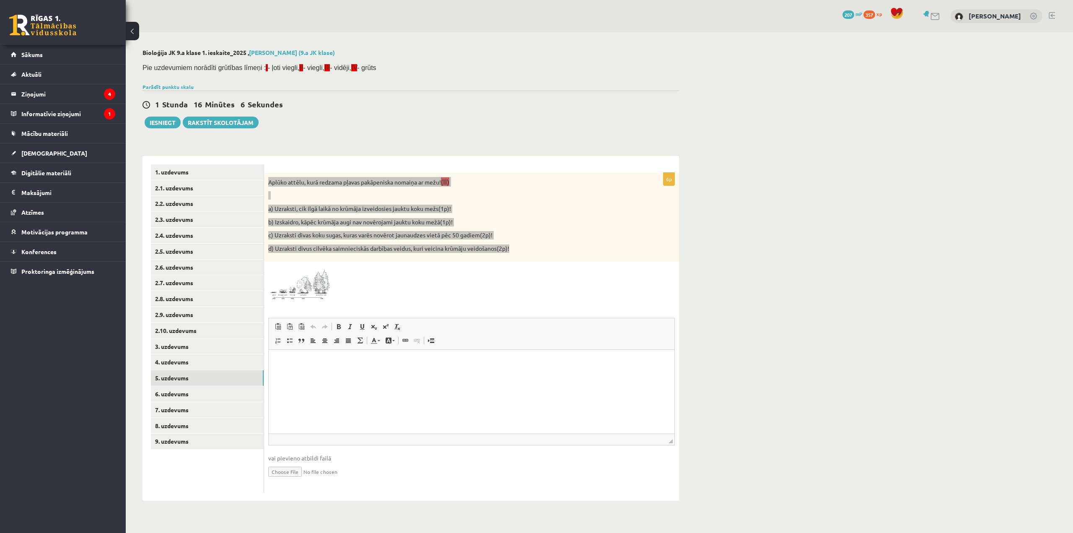
click at [361, 371] on html at bounding box center [472, 363] width 406 height 26
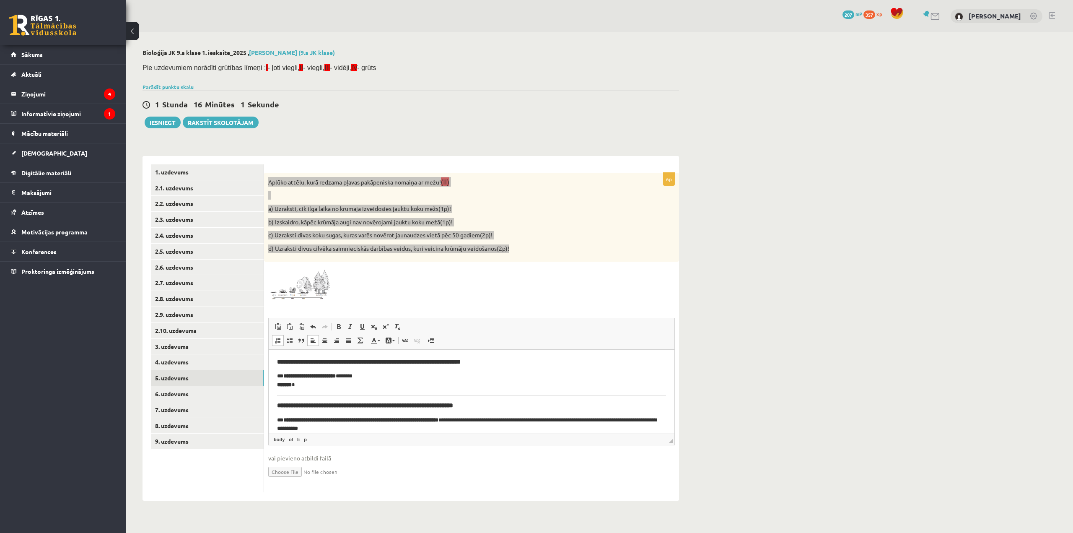
click at [498, 360] on h3 "**********" at bounding box center [471, 362] width 389 height 8
click at [284, 375] on p "**********" at bounding box center [468, 381] width 383 height 18
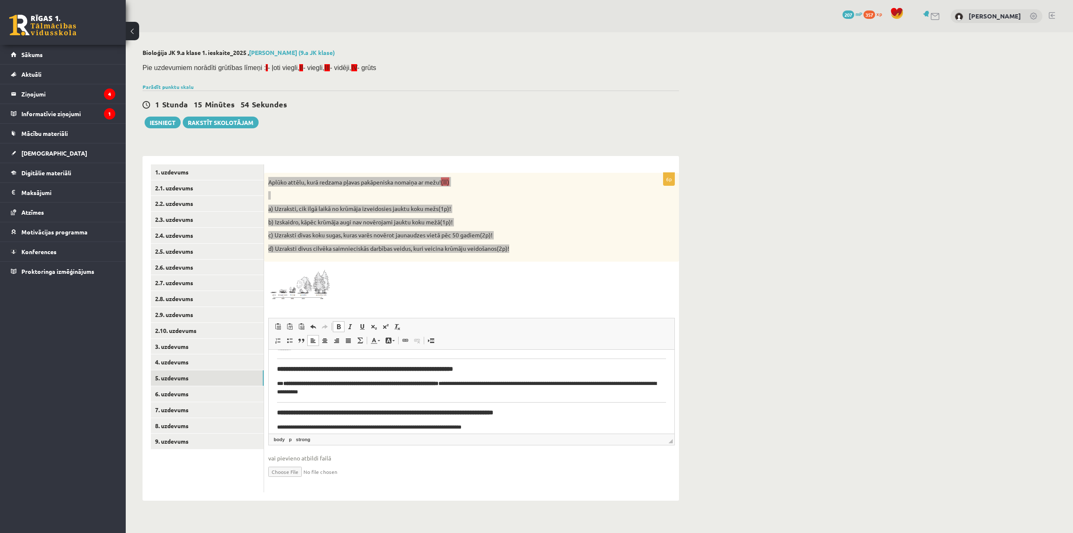
scroll to position [42, 0]
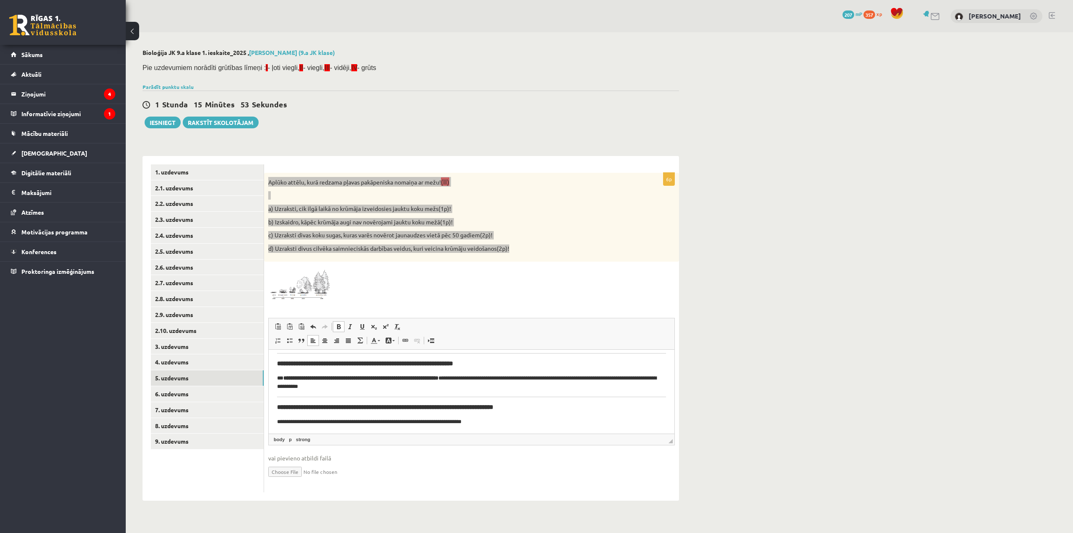
click at [497, 362] on h3 "**********" at bounding box center [471, 364] width 389 height 8
click at [284, 377] on p "**********" at bounding box center [468, 383] width 383 height 18
click at [285, 420] on p "**********" at bounding box center [468, 421] width 383 height 9
click at [543, 407] on h3 "**********" at bounding box center [471, 407] width 389 height 8
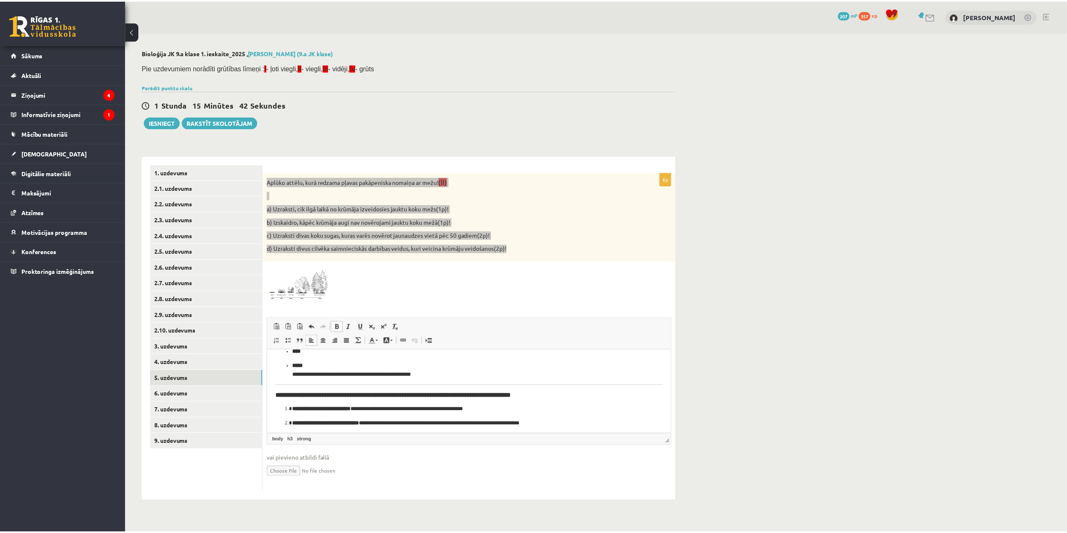
scroll to position [129, 0]
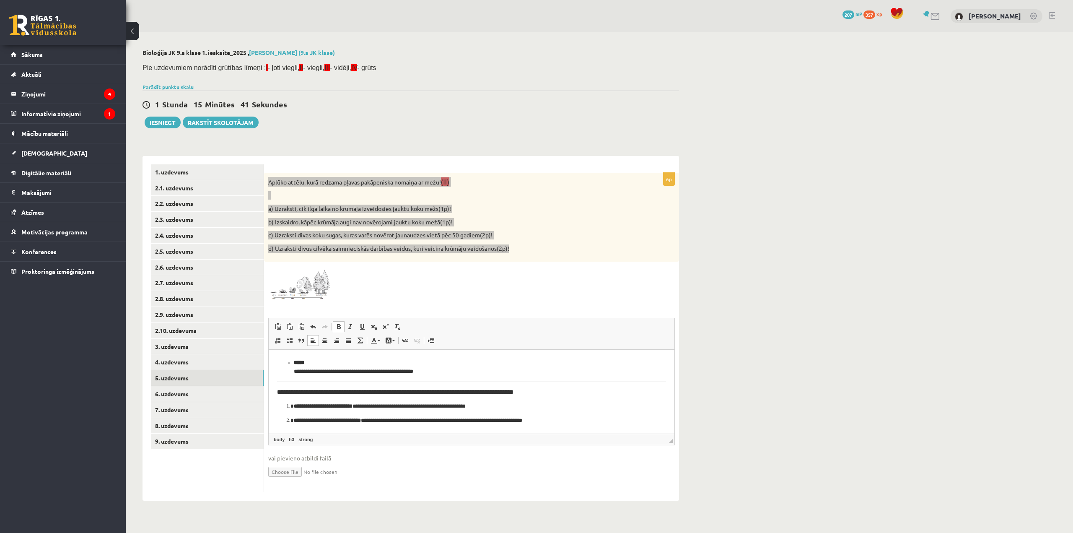
click at [566, 391] on h3 "**********" at bounding box center [471, 392] width 389 height 8
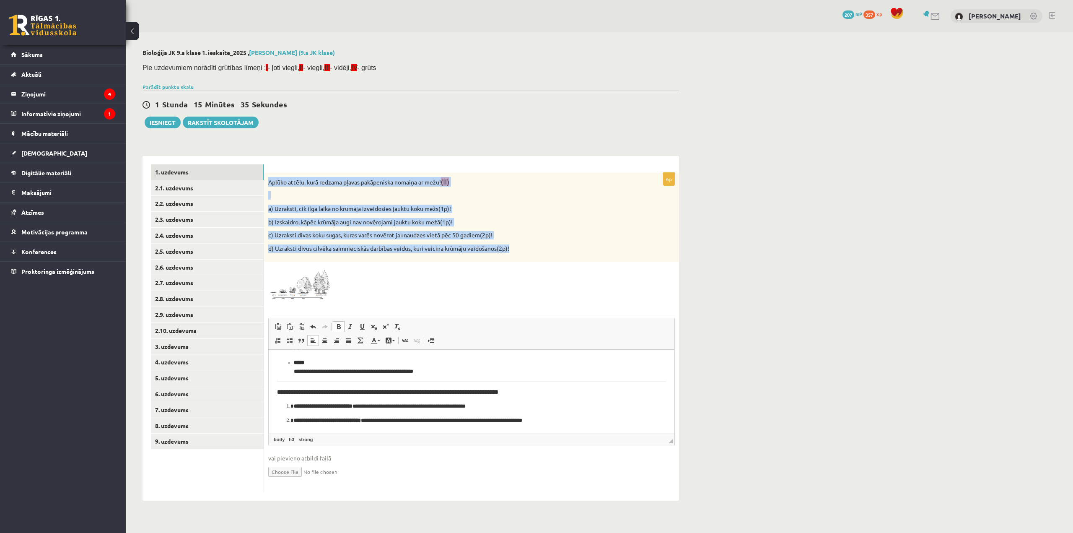
click at [227, 172] on link "1. uzdevums" at bounding box center [207, 172] width 113 height 16
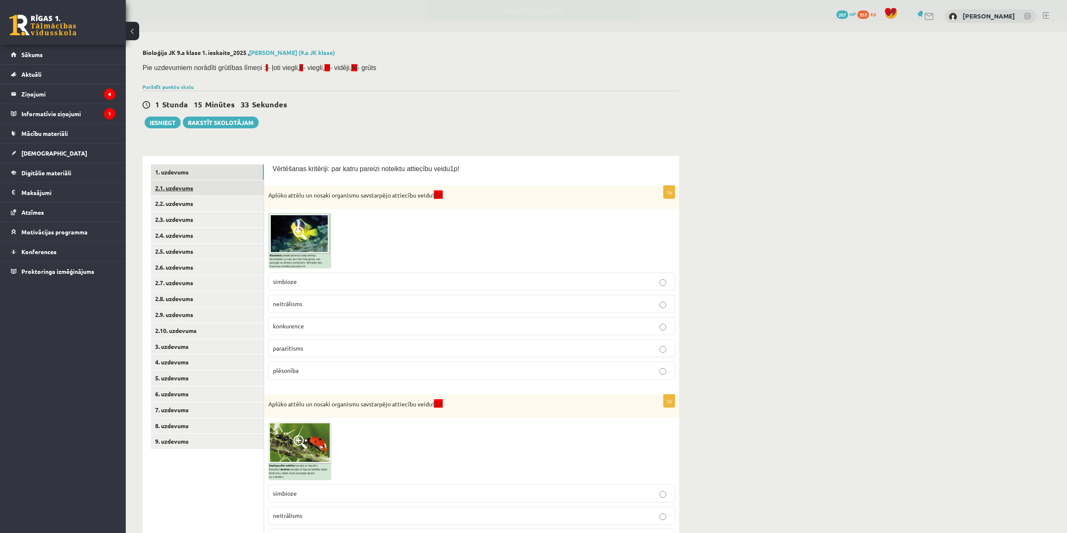
click at [208, 184] on link "2.1. uzdevums" at bounding box center [207, 188] width 113 height 16
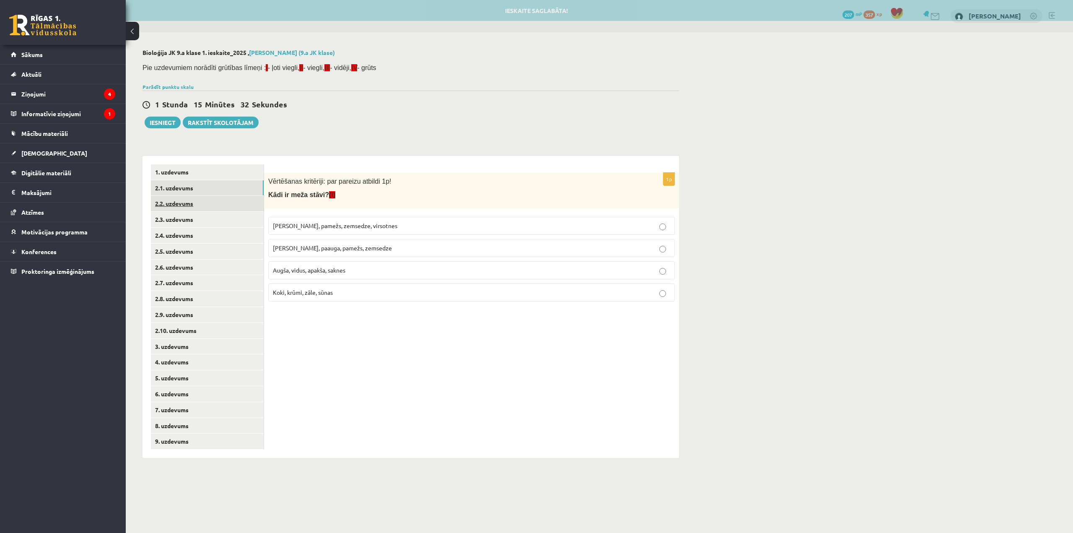
click at [235, 202] on link "2.2. uzdevums" at bounding box center [207, 204] width 113 height 16
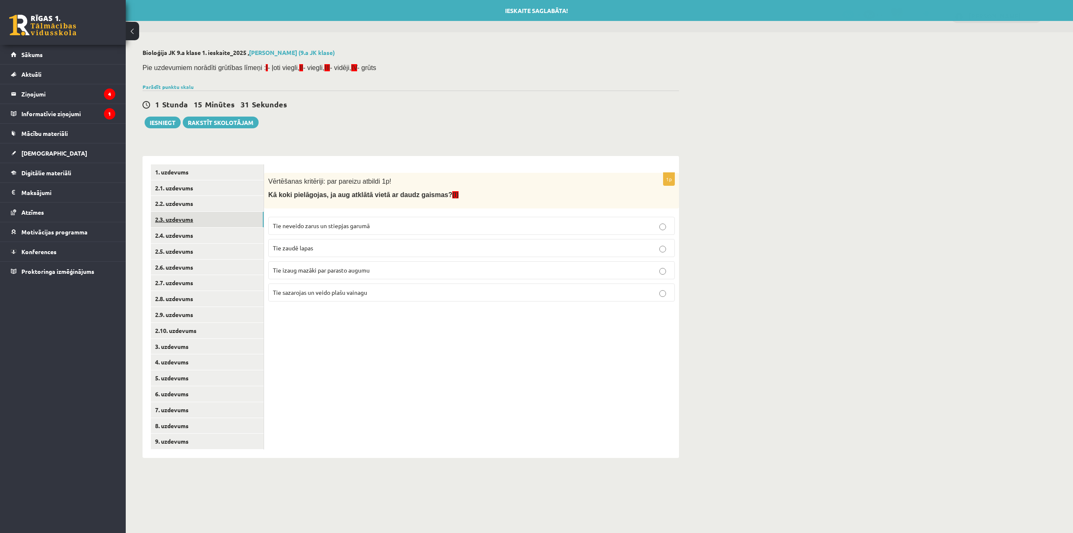
click at [230, 222] on link "2.3. uzdevums" at bounding box center [207, 220] width 113 height 16
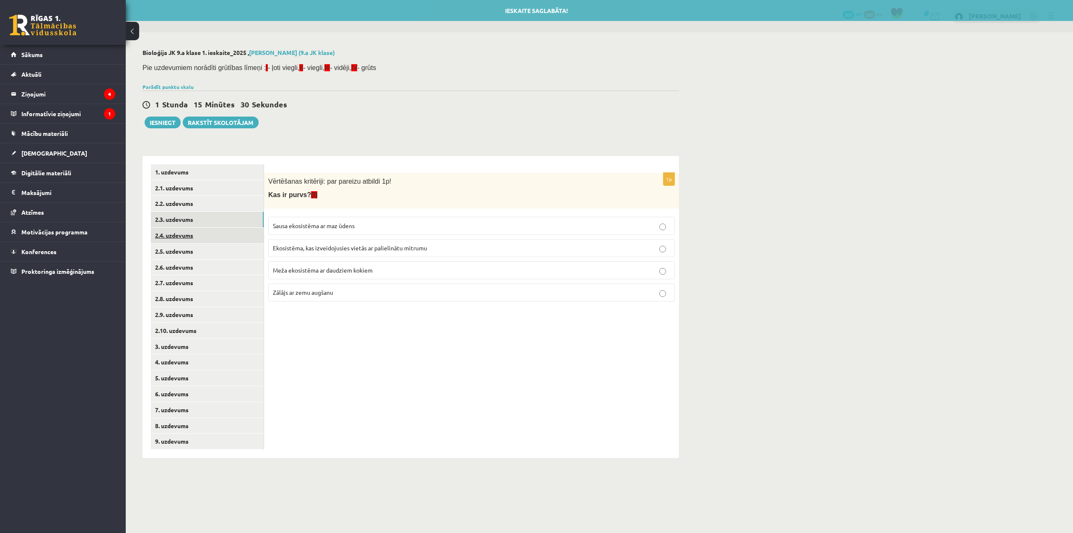
click at [232, 238] on link "2.4. uzdevums" at bounding box center [207, 236] width 113 height 16
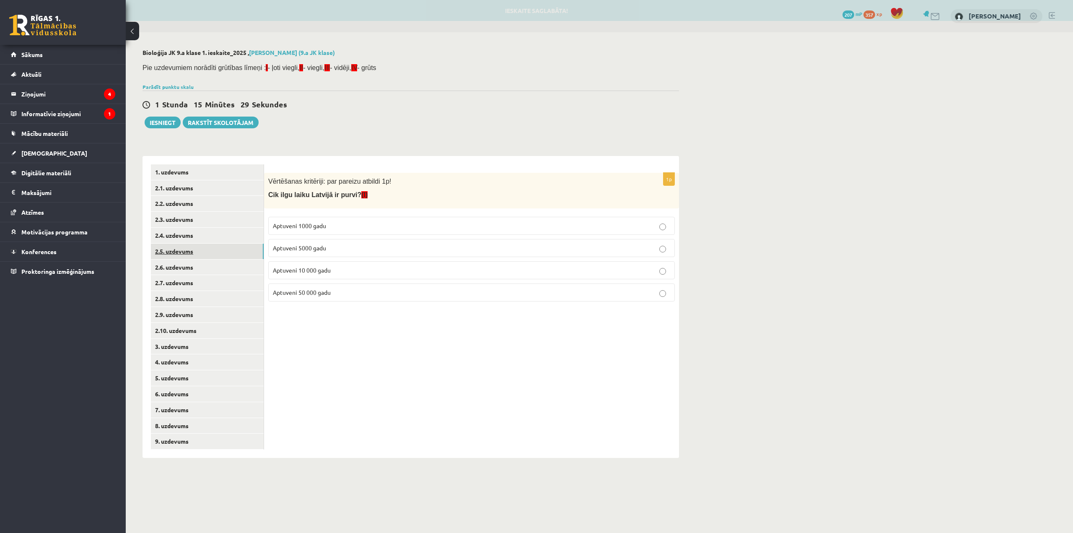
click at [235, 254] on link "2.5. uzdevums" at bounding box center [207, 252] width 113 height 16
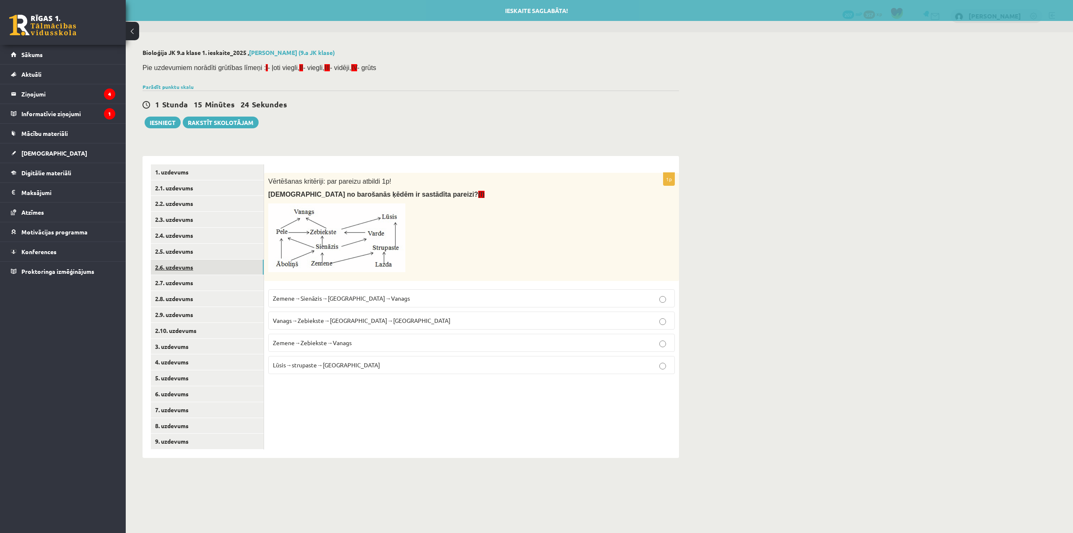
click at [249, 272] on link "2.6. uzdevums" at bounding box center [207, 267] width 113 height 16
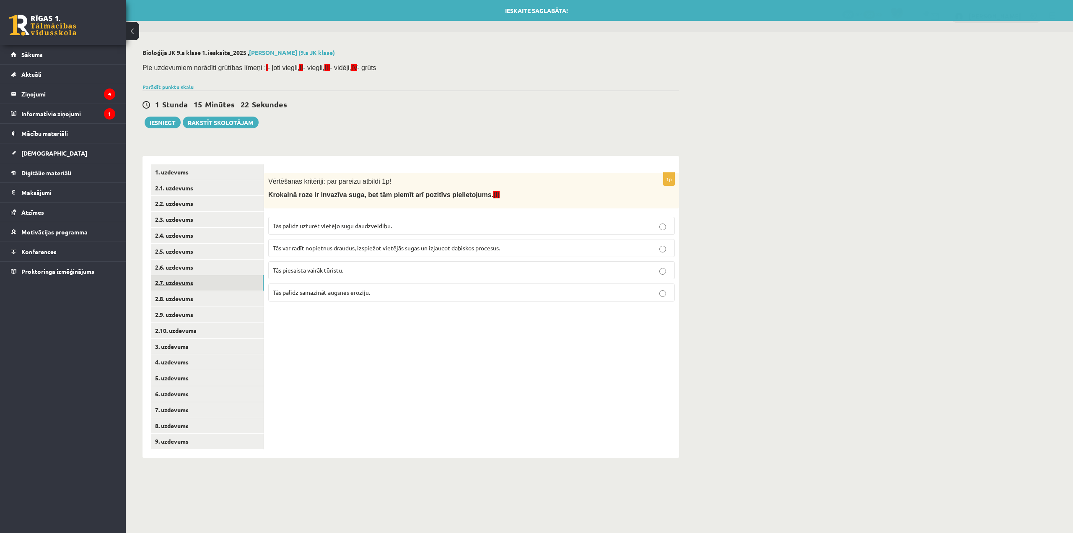
click at [242, 279] on link "2.7. uzdevums" at bounding box center [207, 283] width 113 height 16
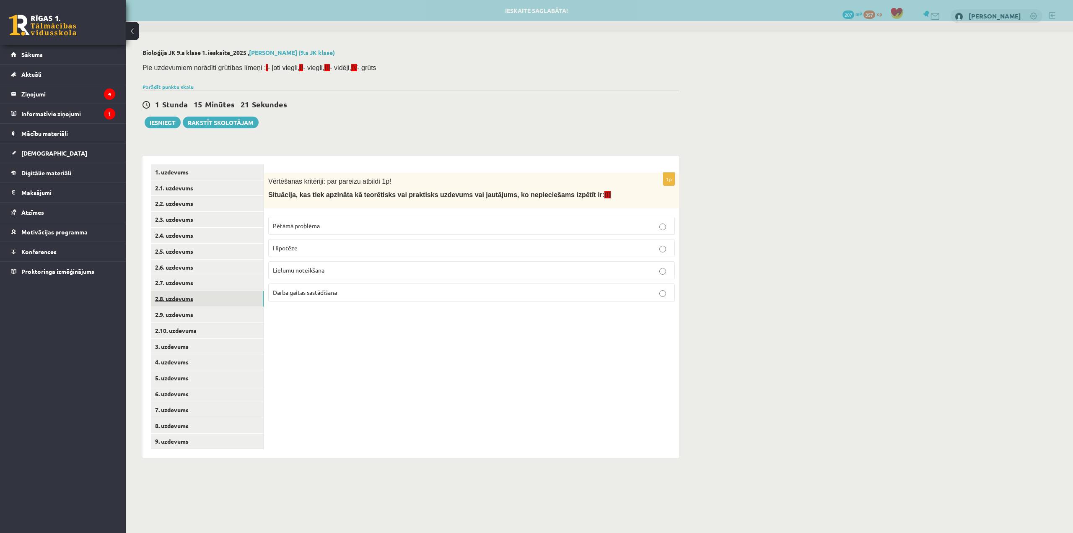
click at [239, 297] on link "2.8. uzdevums" at bounding box center [207, 299] width 113 height 16
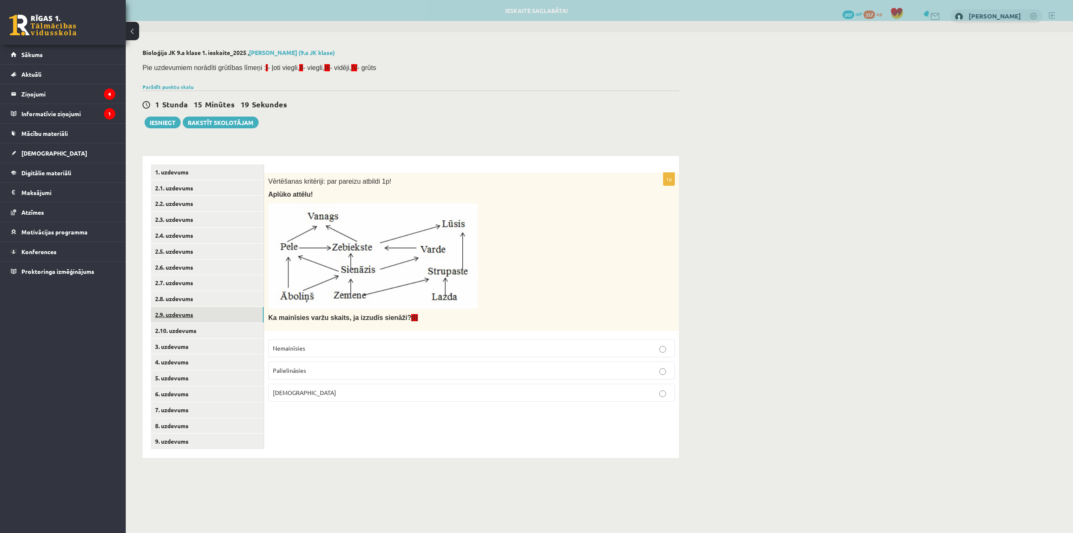
click at [230, 319] on link "2.9. uzdevums" at bounding box center [207, 315] width 113 height 16
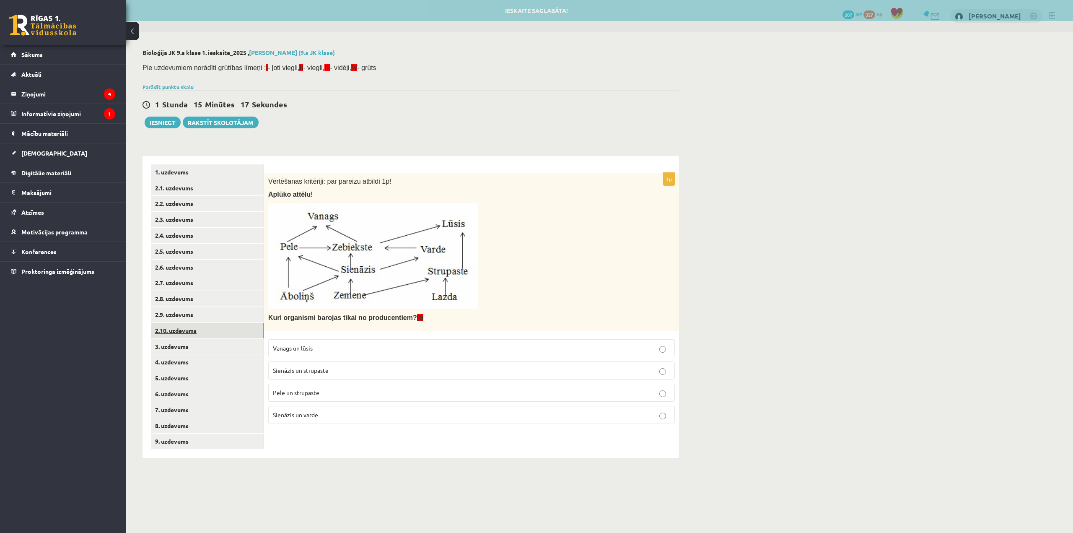
click at [227, 335] on link "2.10. uzdevums" at bounding box center [207, 331] width 113 height 16
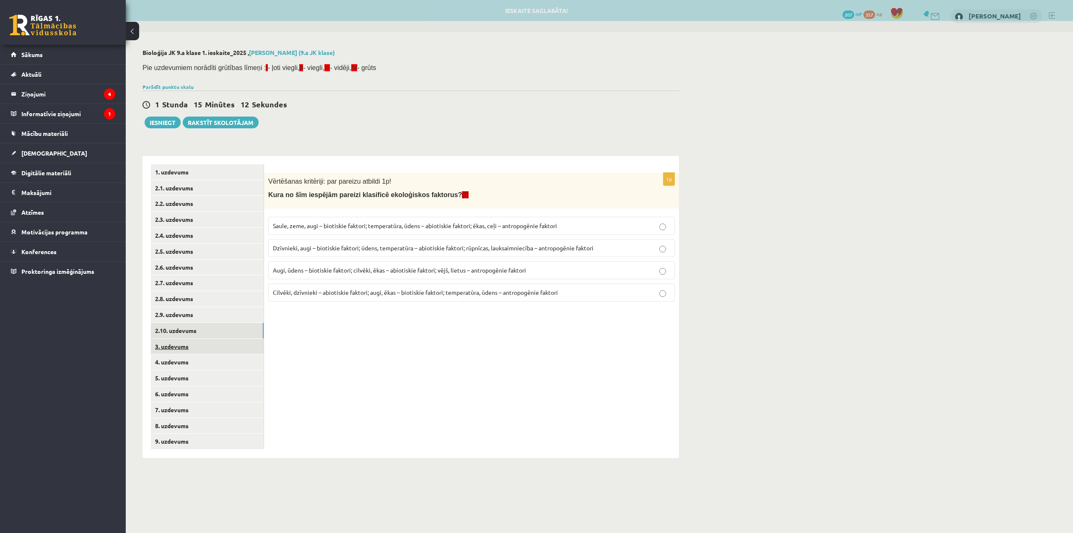
click at [230, 350] on link "3. uzdevums" at bounding box center [207, 347] width 113 height 16
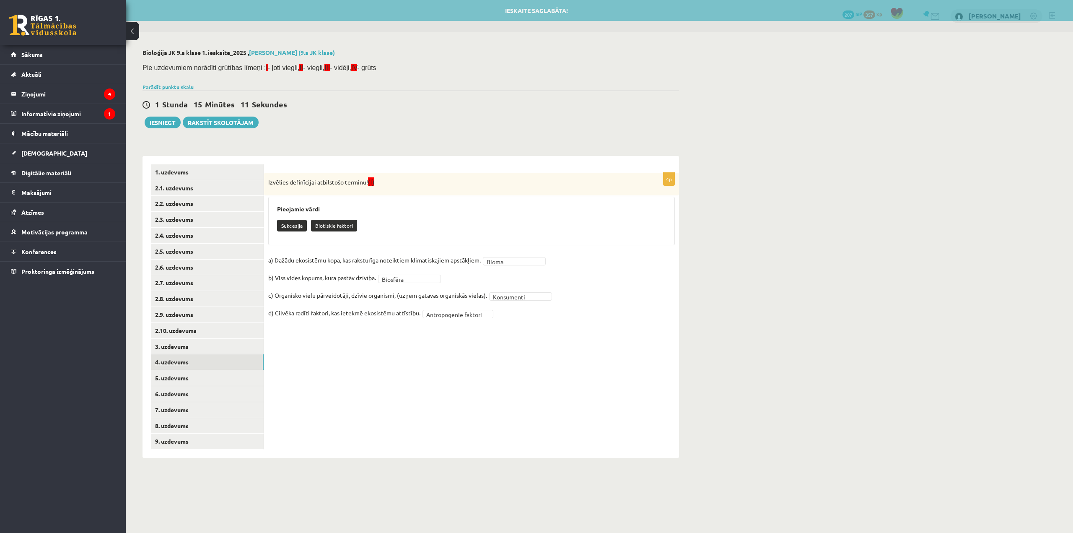
click at [232, 361] on link "4. uzdevums" at bounding box center [207, 362] width 113 height 16
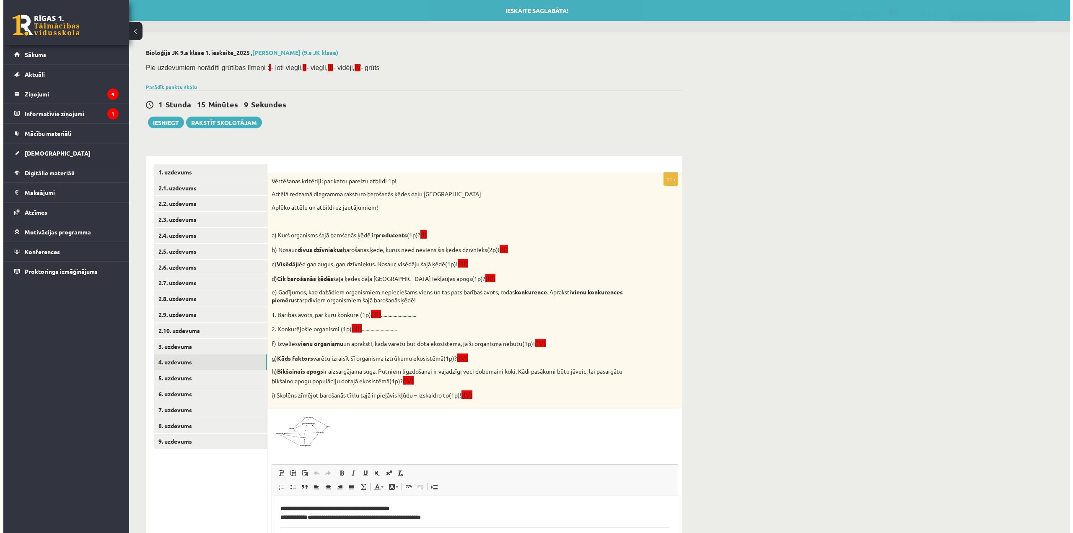
scroll to position [0, 0]
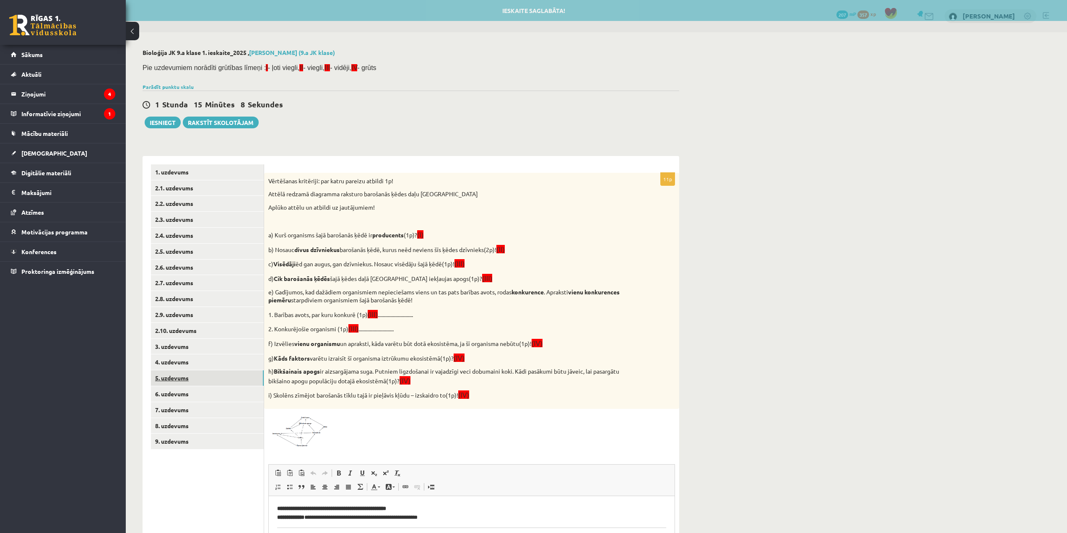
click at [236, 378] on link "5. uzdevums" at bounding box center [207, 378] width 113 height 16
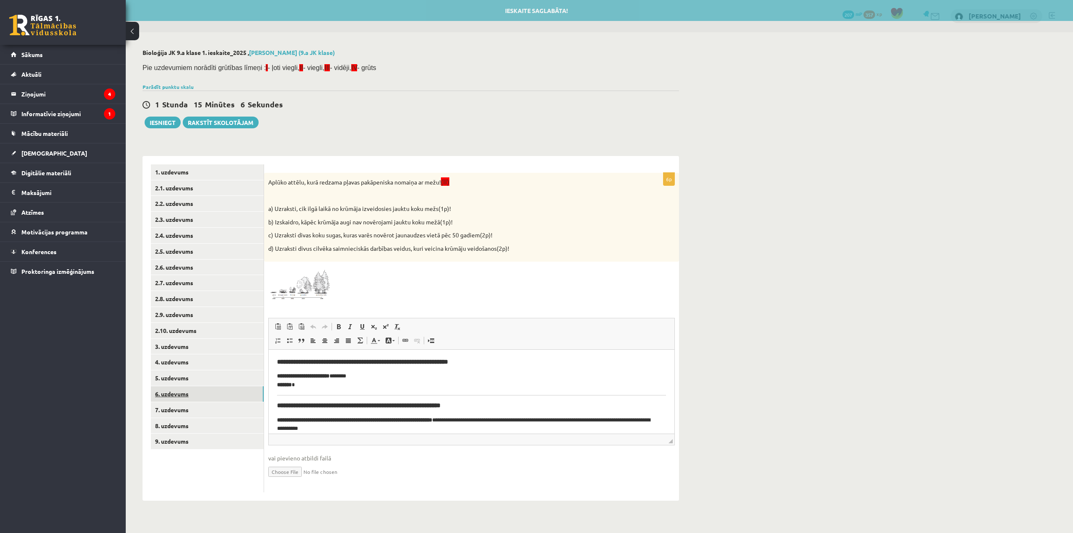
click at [235, 398] on link "6. uzdevums" at bounding box center [207, 394] width 113 height 16
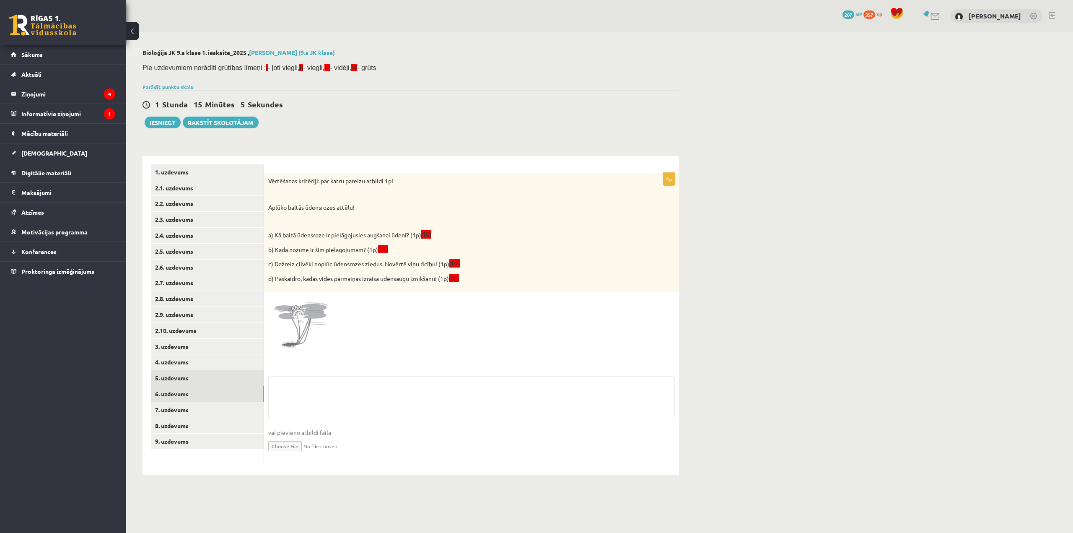
click at [238, 378] on link "5. uzdevums" at bounding box center [207, 378] width 113 height 16
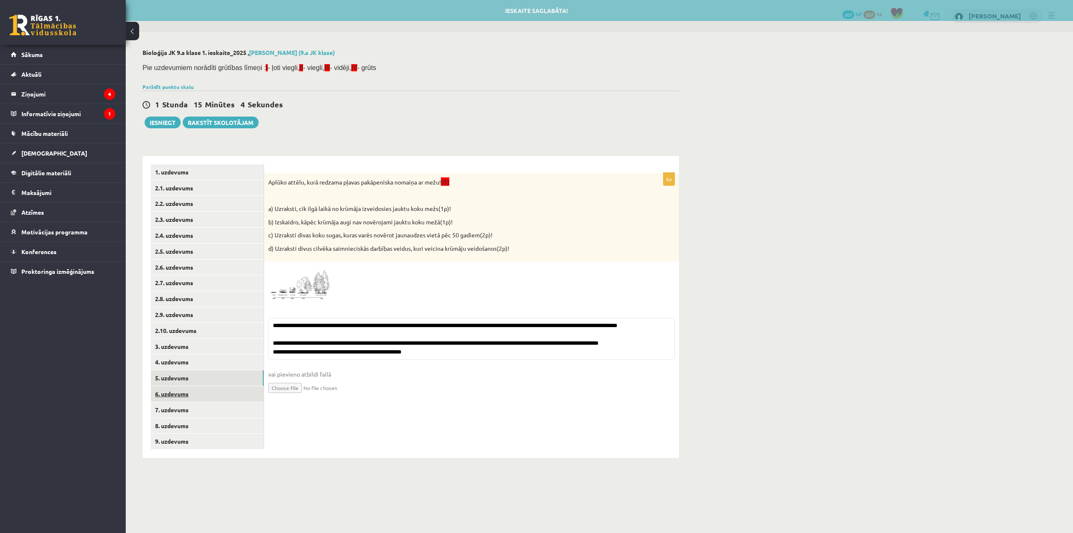
click at [237, 393] on link "6. uzdevums" at bounding box center [207, 394] width 113 height 16
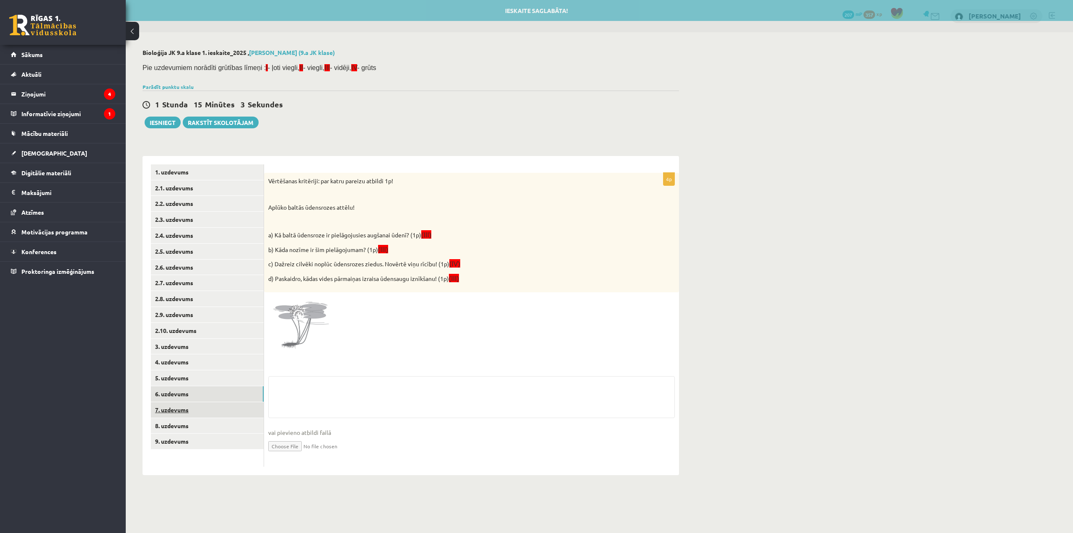
click at [234, 405] on link "7. uzdevums" at bounding box center [207, 410] width 113 height 16
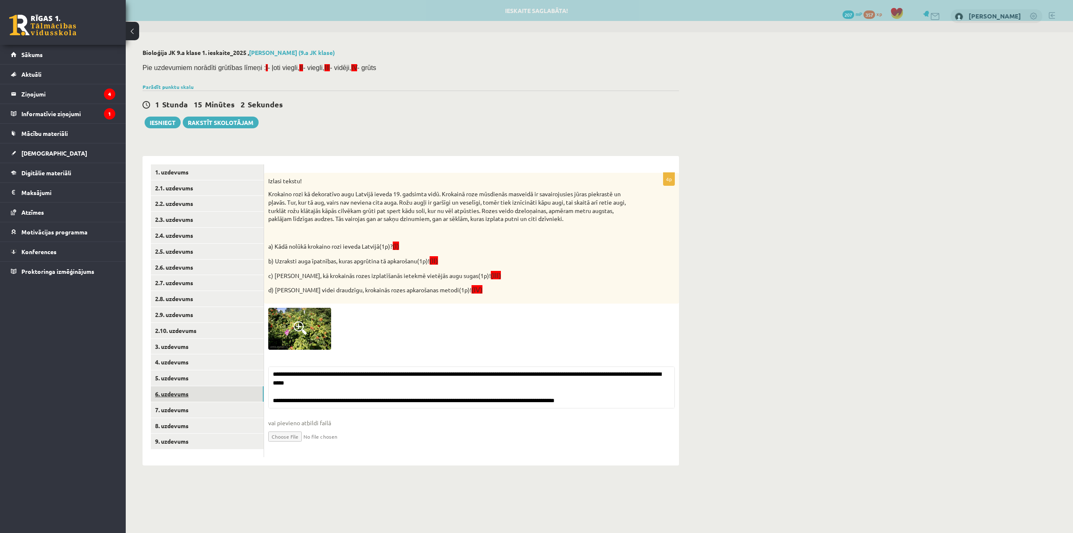
click at [231, 391] on link "6. uzdevums" at bounding box center [207, 394] width 113 height 16
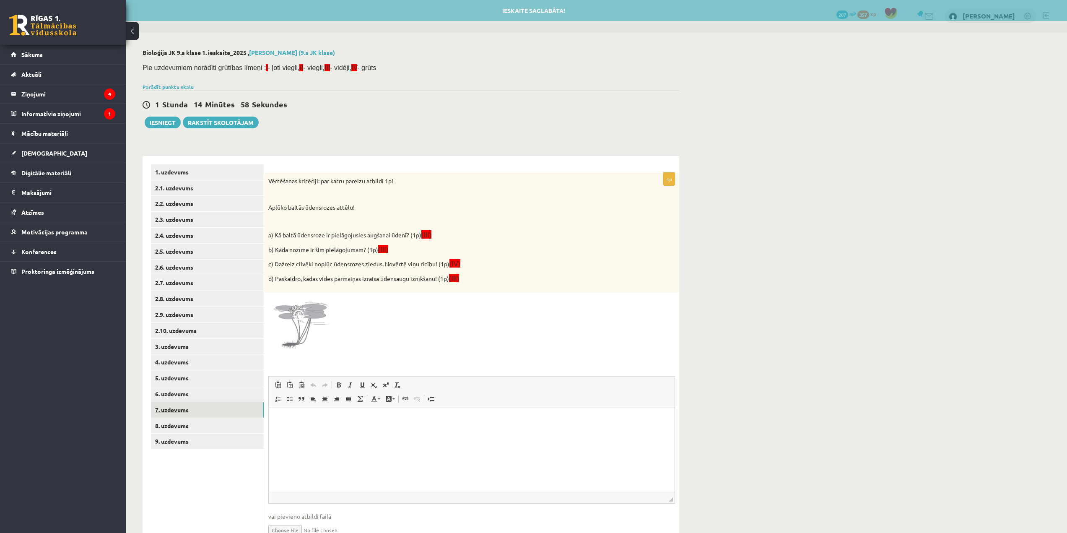
click at [233, 417] on link "7. uzdevums" at bounding box center [207, 410] width 113 height 16
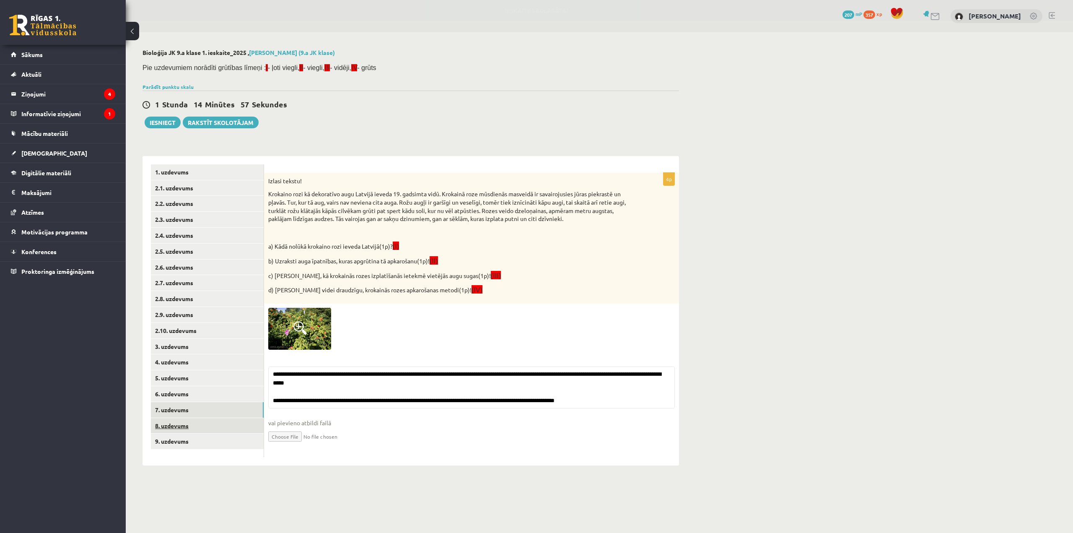
click at [228, 430] on link "8. uzdevums" at bounding box center [207, 426] width 113 height 16
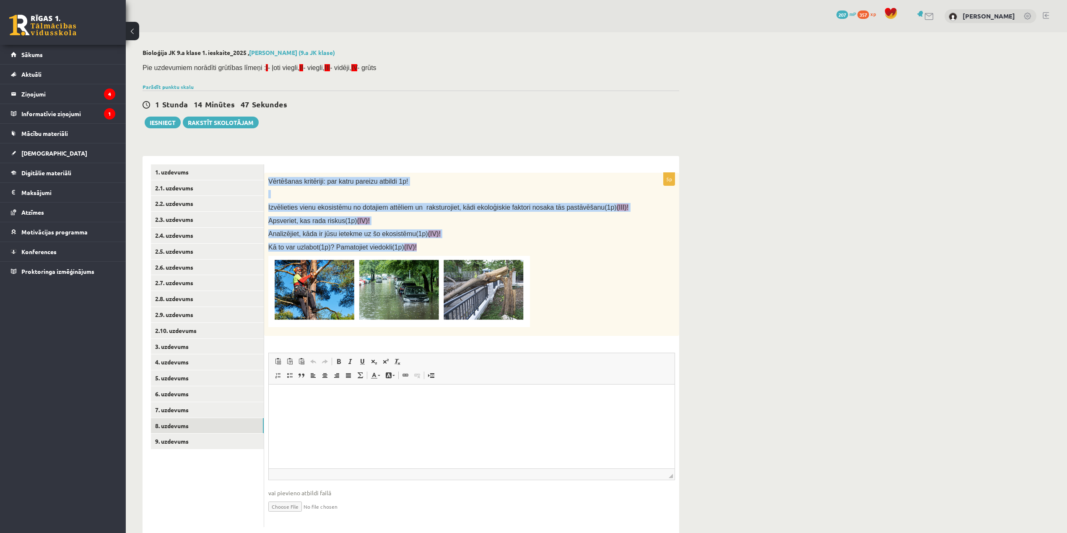
drag, startPoint x: 268, startPoint y: 179, endPoint x: 421, endPoint y: 249, distance: 168.1
click at [421, 249] on div "Vērtēšanas kritēriji: par katru pareizu atbildi 1p! Izvēlieties vienu ekosistēm…" at bounding box center [471, 254] width 415 height 163
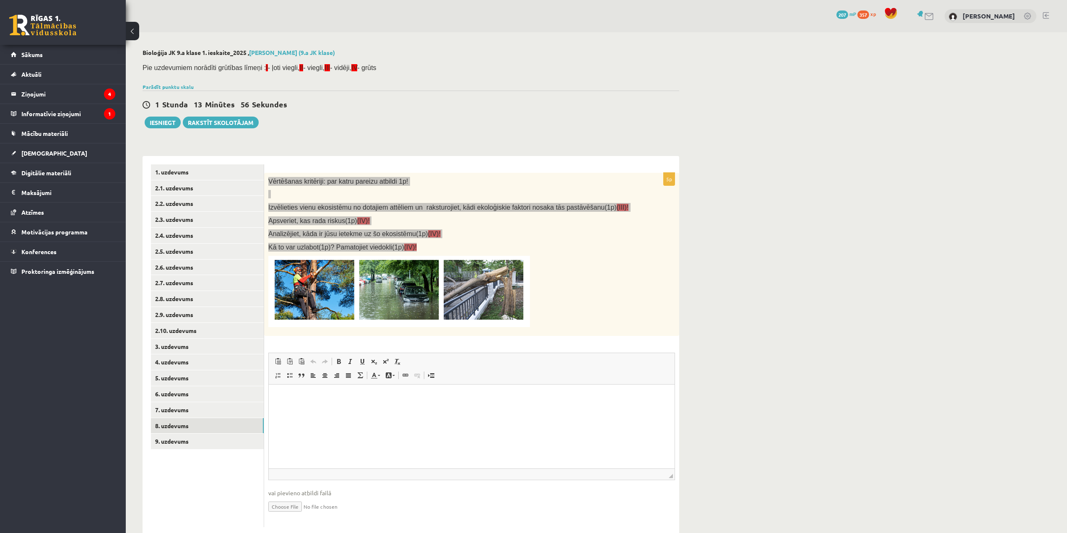
click at [339, 409] on html at bounding box center [472, 397] width 406 height 26
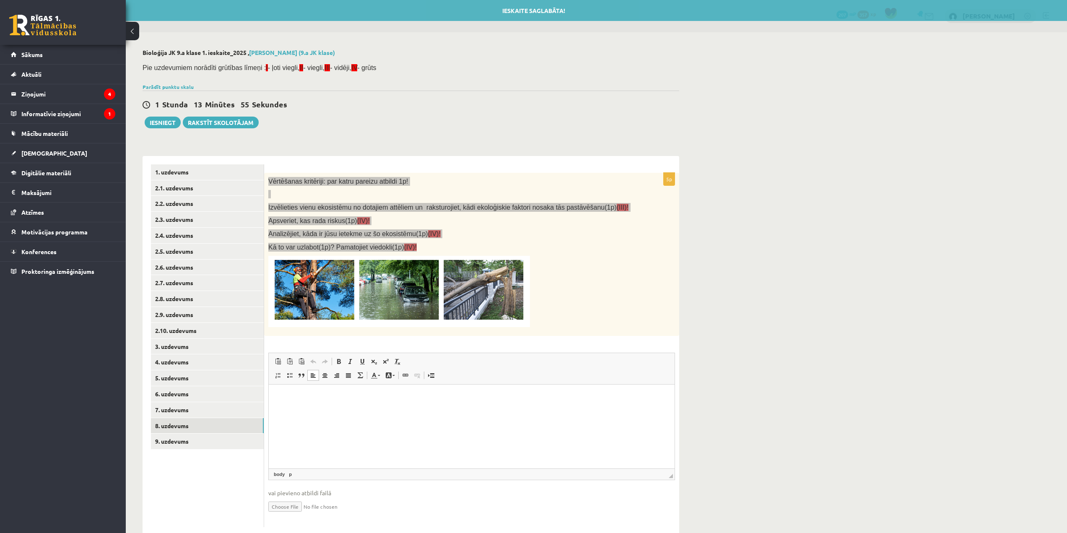
paste body "Визуальный текстовый редактор, wiswyg-editor-user-answer-47024940963380"
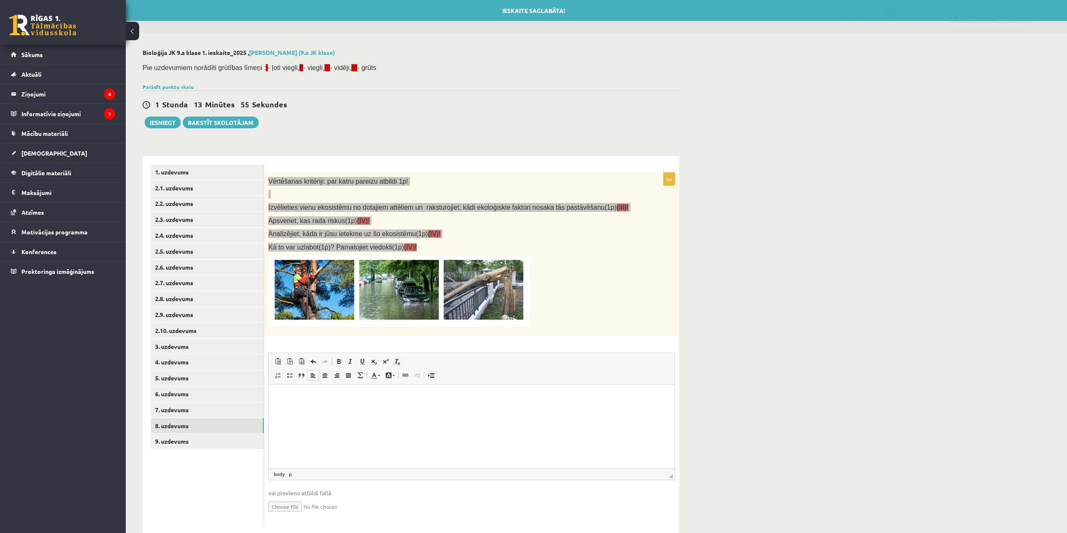
scroll to position [181, 0]
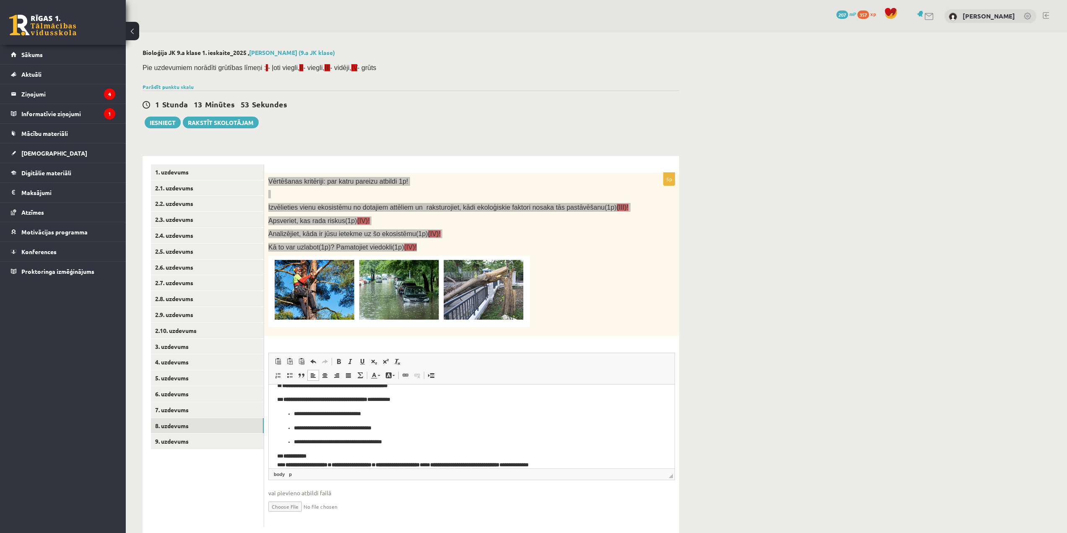
click at [284, 454] on p "**********" at bounding box center [468, 461] width 383 height 18
click at [283, 401] on p "**********" at bounding box center [468, 399] width 383 height 9
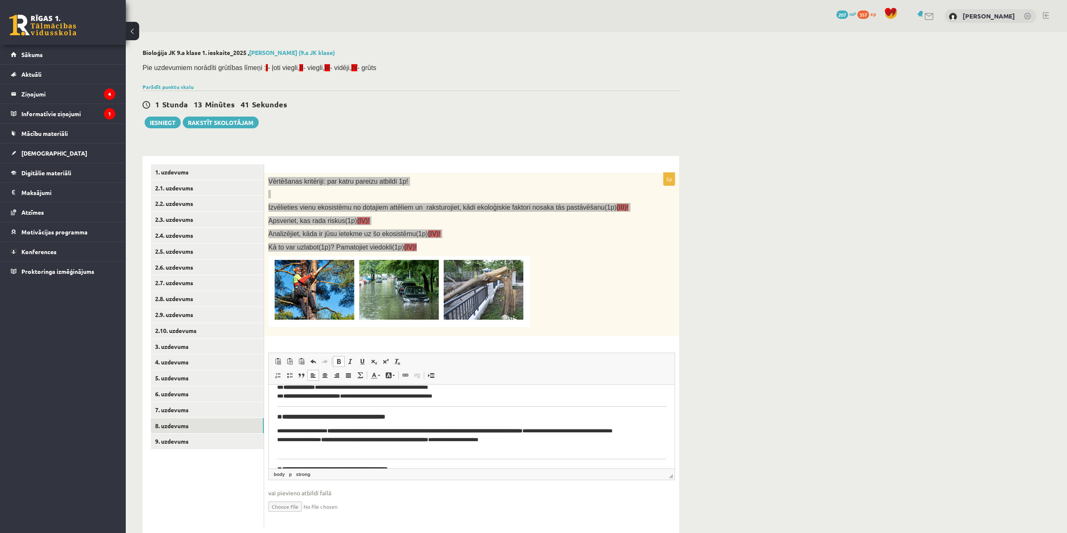
scroll to position [139, 0]
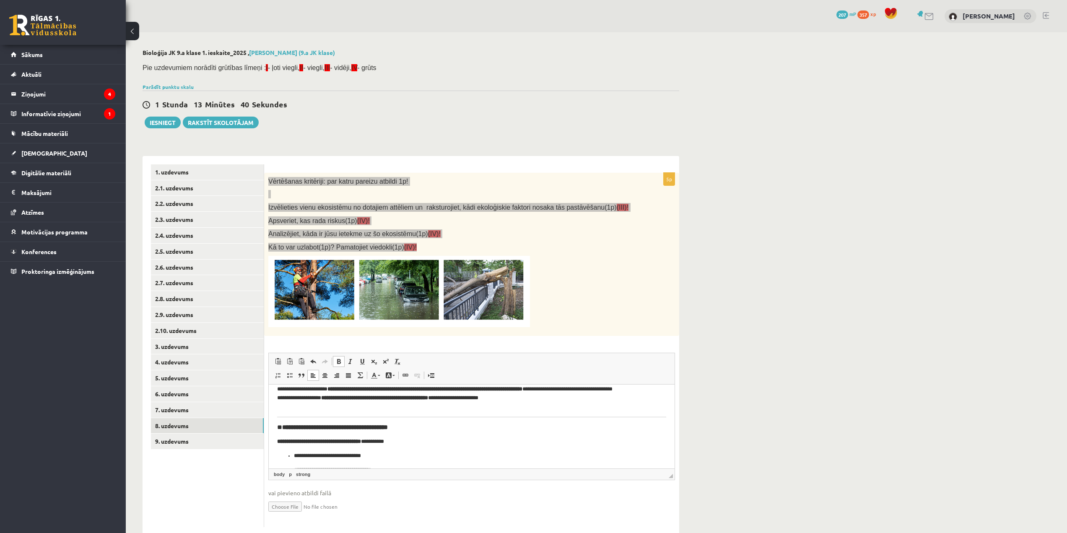
click at [286, 425] on h3 "**********" at bounding box center [468, 427] width 383 height 8
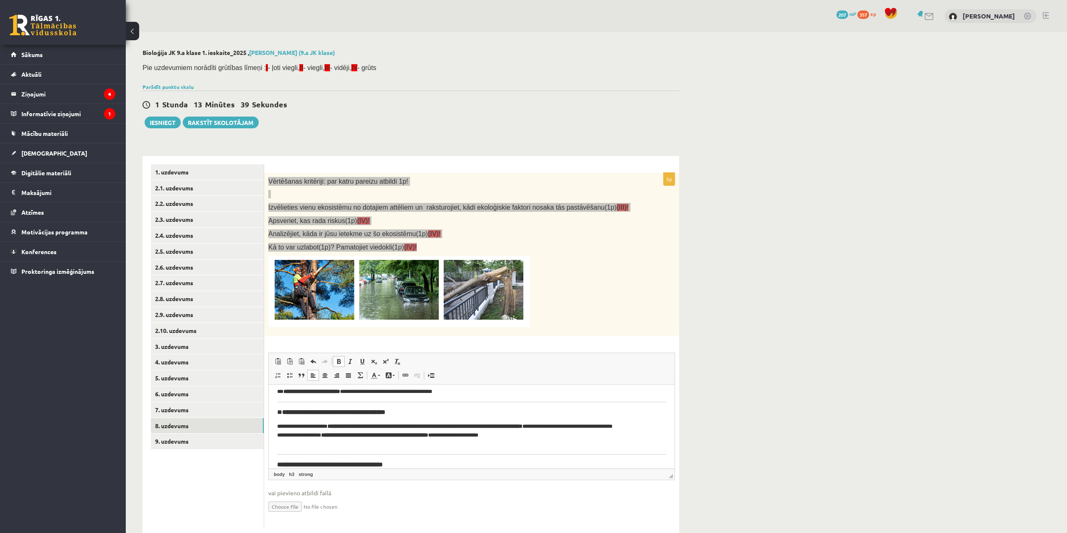
scroll to position [97, 0]
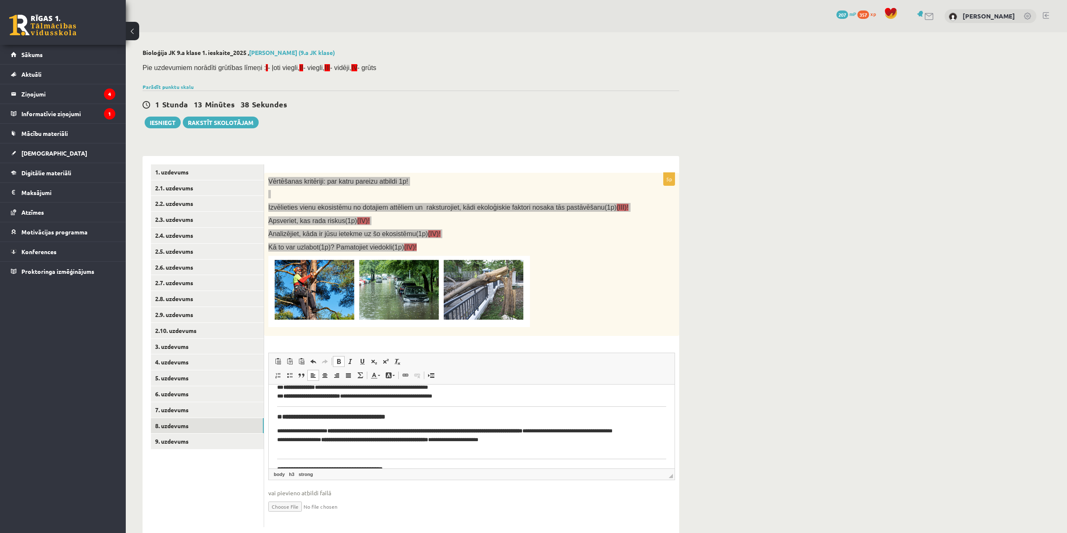
click at [284, 450] on p "**********" at bounding box center [468, 440] width 383 height 26
click at [284, 431] on p "**********" at bounding box center [468, 440] width 383 height 26
click at [286, 417] on h3 "**********" at bounding box center [468, 417] width 383 height 8
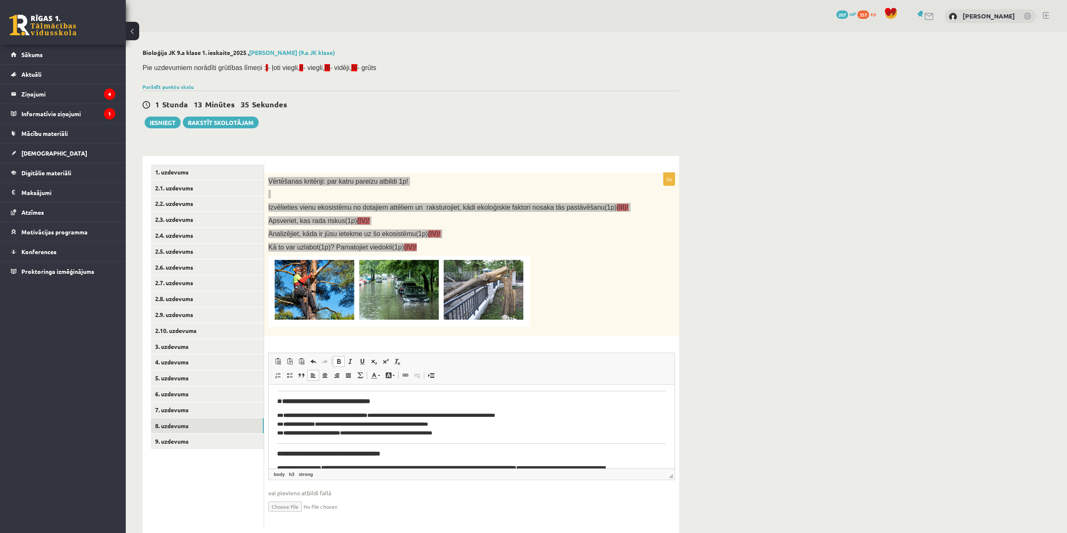
scroll to position [55, 0]
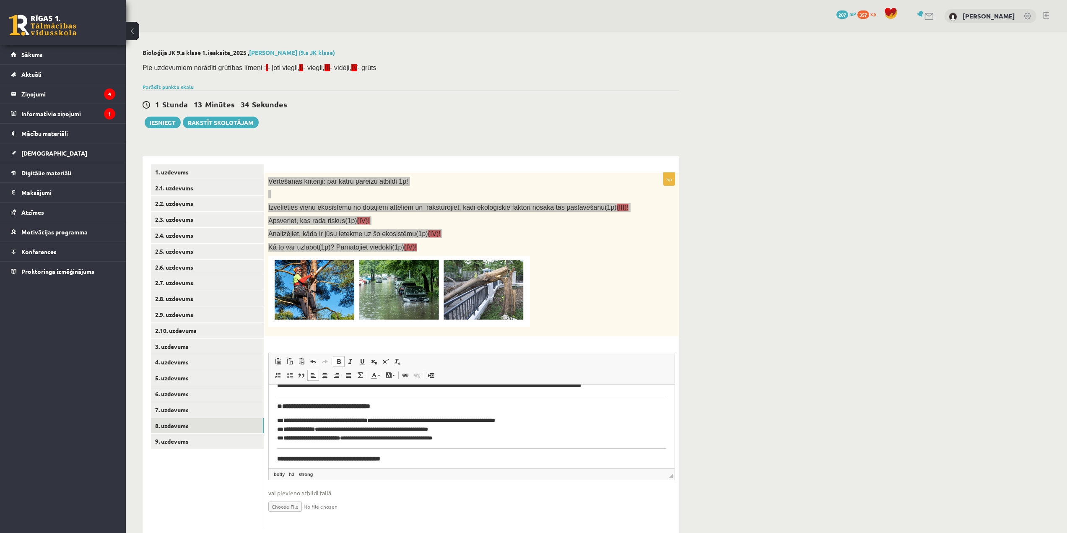
click at [284, 420] on p "**********" at bounding box center [468, 429] width 383 height 26
click at [282, 428] on p "**********" at bounding box center [468, 429] width 383 height 26
click at [284, 436] on p "**********" at bounding box center [468, 429] width 383 height 26
click at [285, 406] on h3 "**********" at bounding box center [468, 406] width 383 height 8
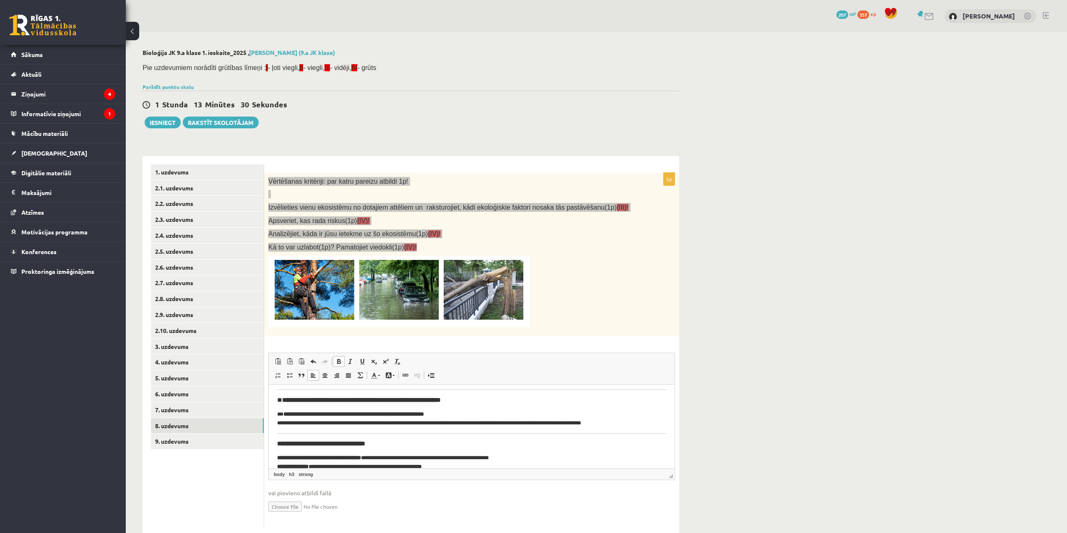
scroll to position [13, 0]
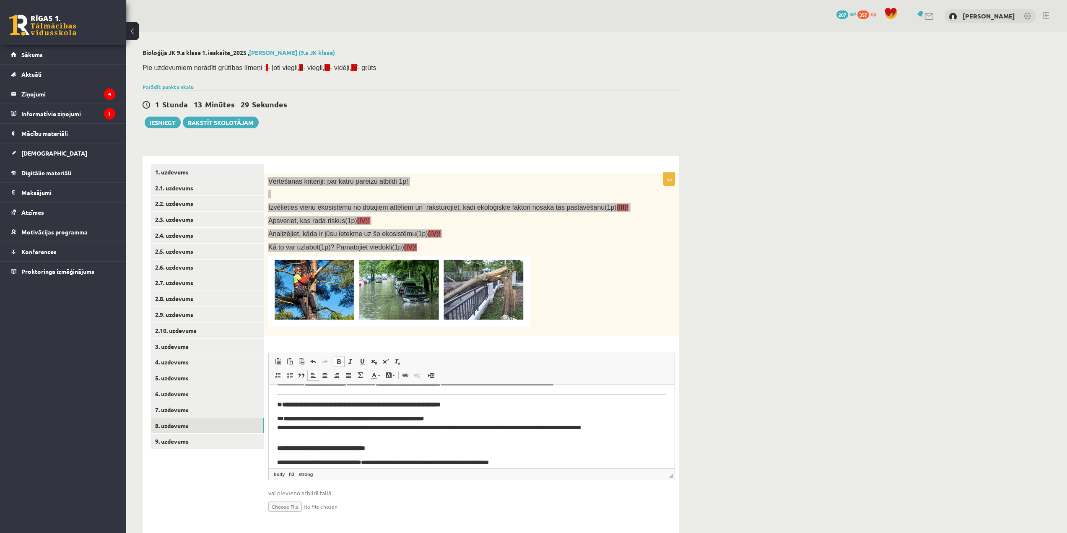
click at [285, 418] on p "**********" at bounding box center [468, 424] width 383 height 18
click at [285, 404] on h3 "**********" at bounding box center [468, 405] width 383 height 8
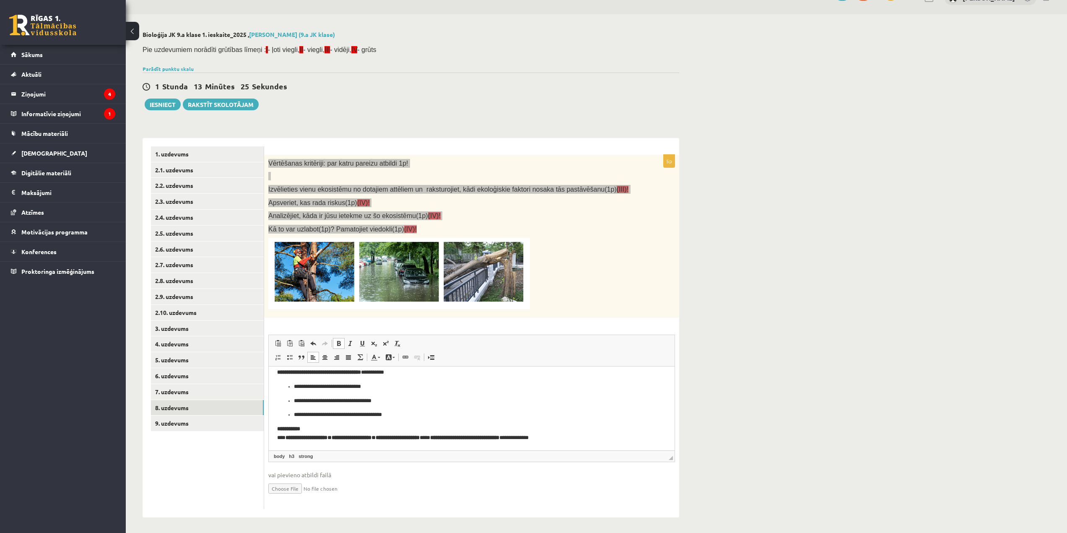
scroll to position [20, 0]
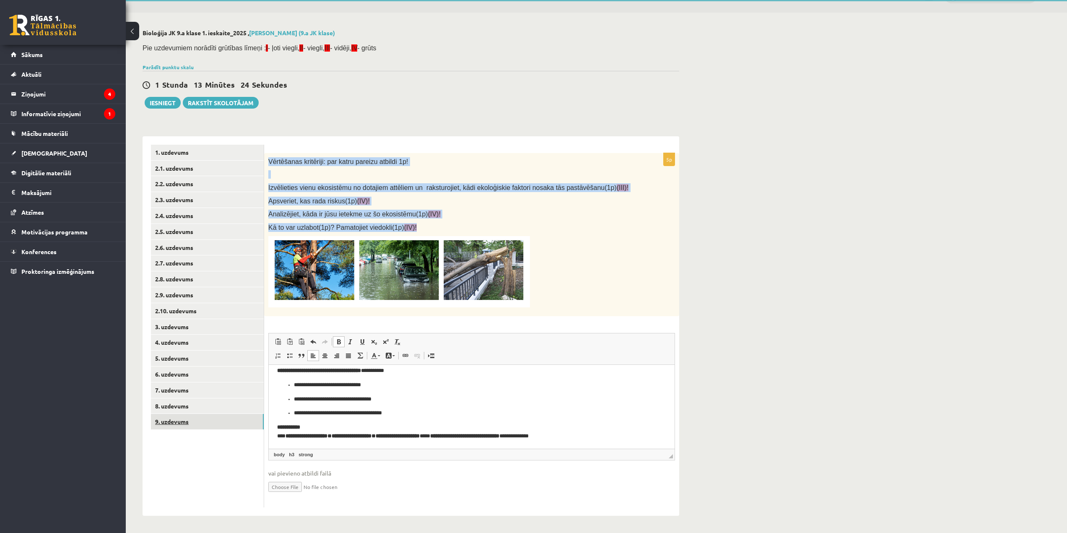
click at [233, 424] on link "9. uzdevums" at bounding box center [207, 422] width 113 height 16
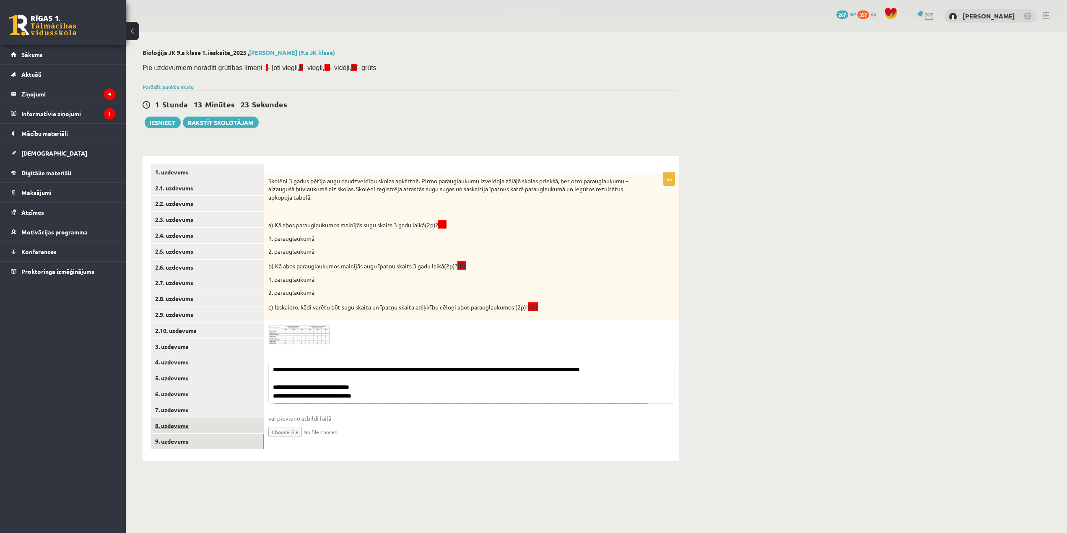
click at [236, 423] on link "8. uzdevums" at bounding box center [207, 426] width 113 height 16
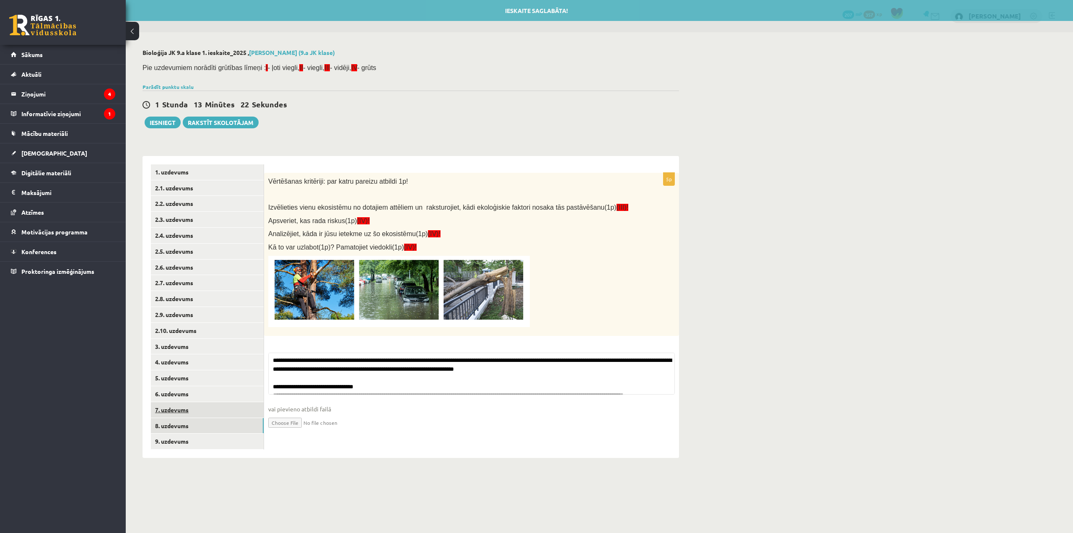
click at [236, 414] on link "7. uzdevums" at bounding box center [207, 410] width 113 height 16
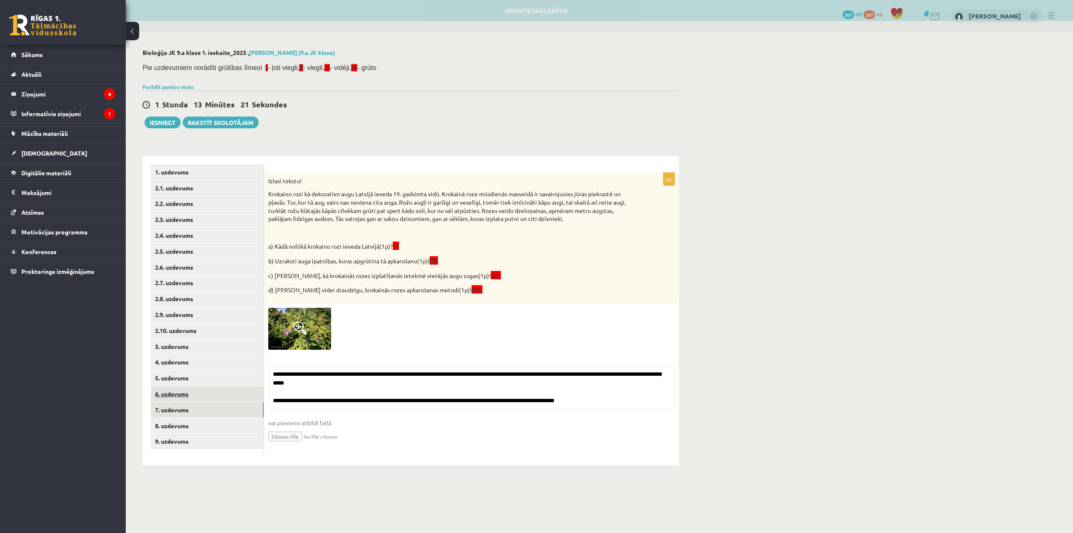
click at [236, 395] on link "6. uzdevums" at bounding box center [207, 394] width 113 height 16
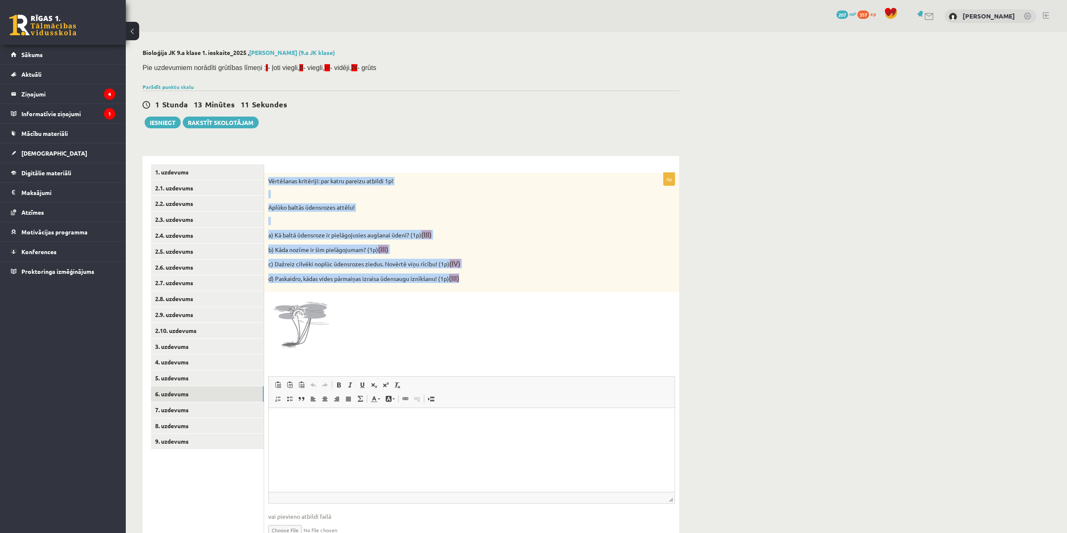
drag, startPoint x: 265, startPoint y: 176, endPoint x: 470, endPoint y: 290, distance: 234.9
click at [470, 290] on div "Vērtēšanas kritēriji: par katru pareizu atbildi 1p! Aplūko baltās ūdensrozes at…" at bounding box center [471, 232] width 415 height 119
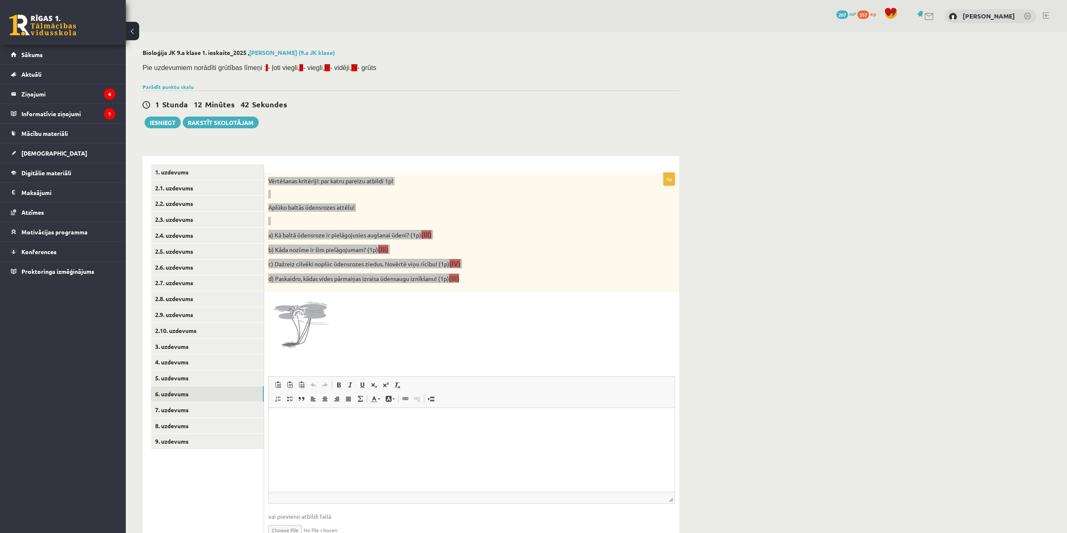
click at [319, 422] on p "Визуальный текстовый редактор, wiswyg-editor-user-answer-47024730706040" at bounding box center [471, 420] width 389 height 9
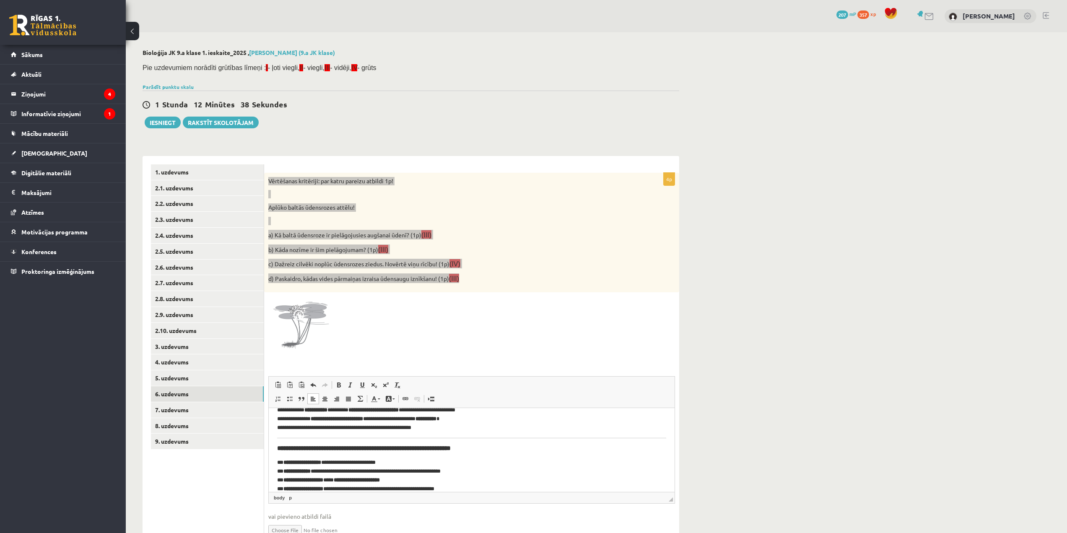
click at [282, 462] on p "**********" at bounding box center [468, 475] width 383 height 35
click at [282, 470] on p "**********" at bounding box center [468, 475] width 383 height 35
click at [282, 479] on p "**********" at bounding box center [468, 475] width 383 height 35
click at [285, 491] on p "**********" at bounding box center [468, 475] width 383 height 35
click at [497, 449] on h3 "**********" at bounding box center [471, 448] width 389 height 8
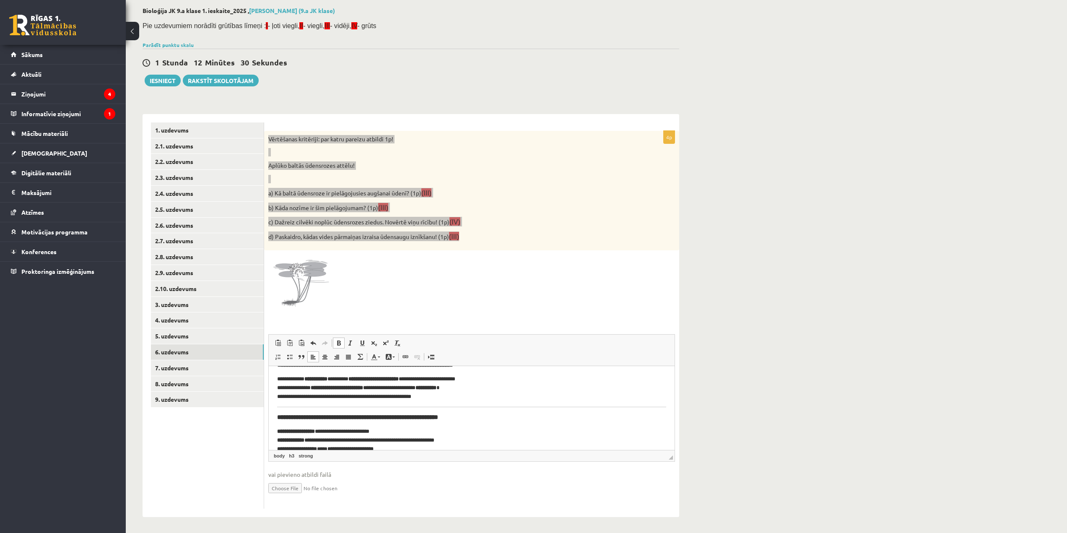
scroll to position [97, 0]
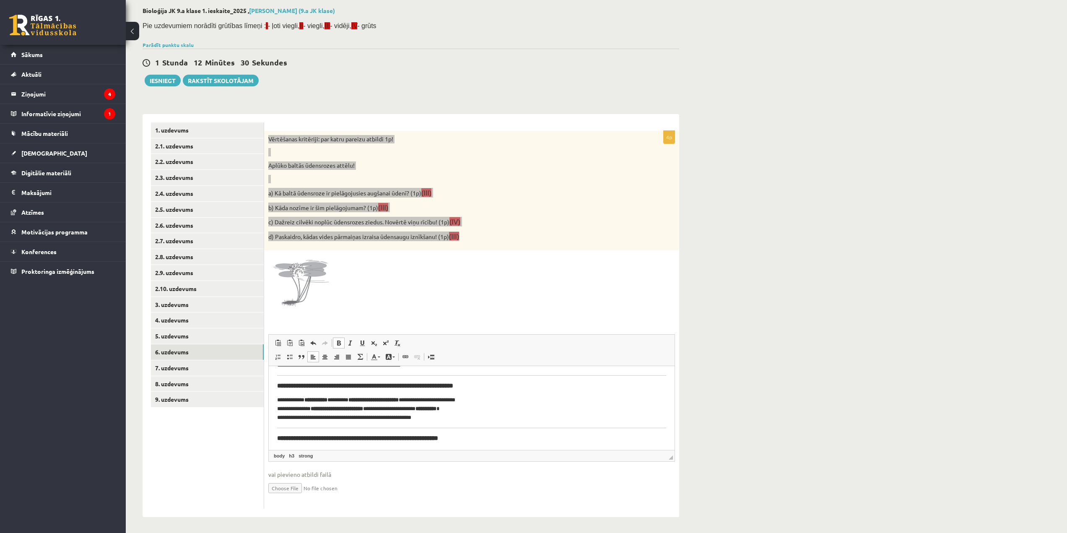
click at [282, 417] on p "**********" at bounding box center [468, 409] width 383 height 26
click at [285, 408] on p "**********" at bounding box center [468, 409] width 383 height 26
click at [284, 400] on p "**********" at bounding box center [468, 409] width 383 height 26
click at [488, 386] on h3 "**********" at bounding box center [471, 386] width 389 height 8
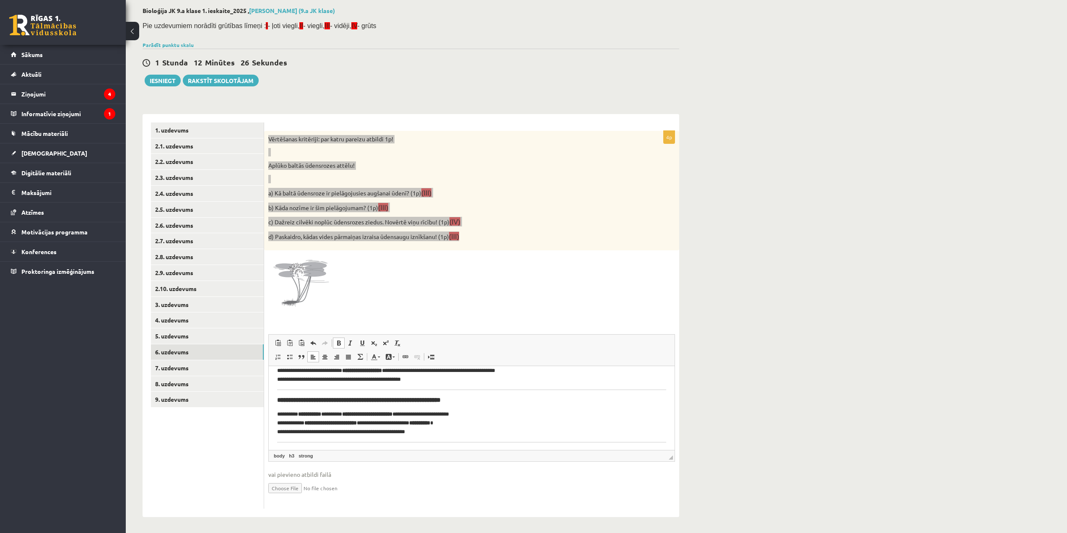
scroll to position [55, 0]
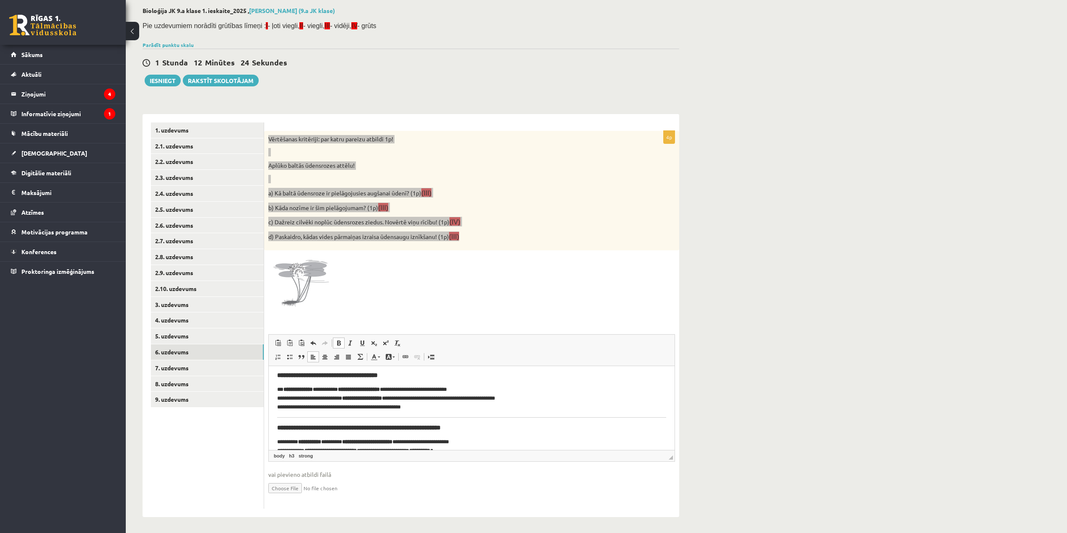
click at [285, 388] on p "**********" at bounding box center [468, 398] width 383 height 26
click at [285, 398] on p "**********" at bounding box center [468, 398] width 383 height 26
click at [285, 407] on p "**********" at bounding box center [468, 398] width 383 height 26
click at [409, 374] on h3 "**********" at bounding box center [471, 375] width 389 height 8
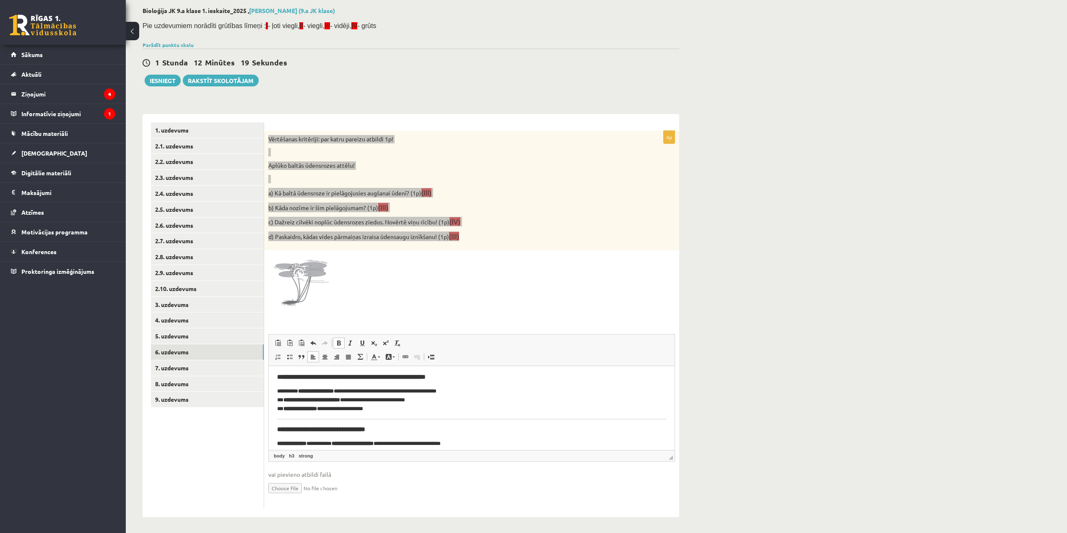
scroll to position [0, 0]
click at [285, 410] on p "**********" at bounding box center [468, 401] width 383 height 26
click at [282, 399] on p "**********" at bounding box center [468, 401] width 383 height 26
click at [283, 391] on p "**********" at bounding box center [468, 401] width 383 height 26
click at [458, 380] on h3 "**********" at bounding box center [471, 378] width 389 height 8
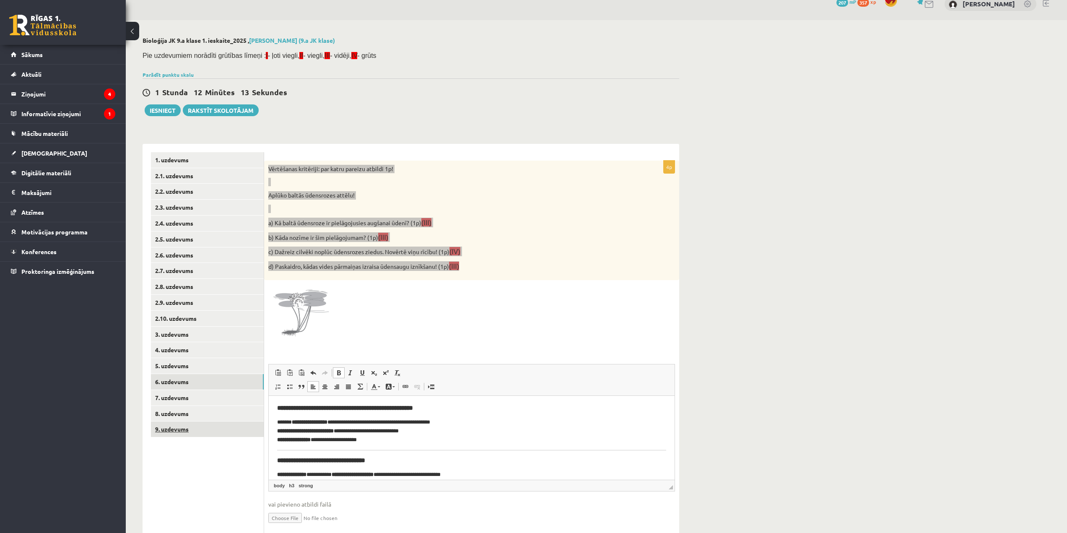
scroll to position [42, 0]
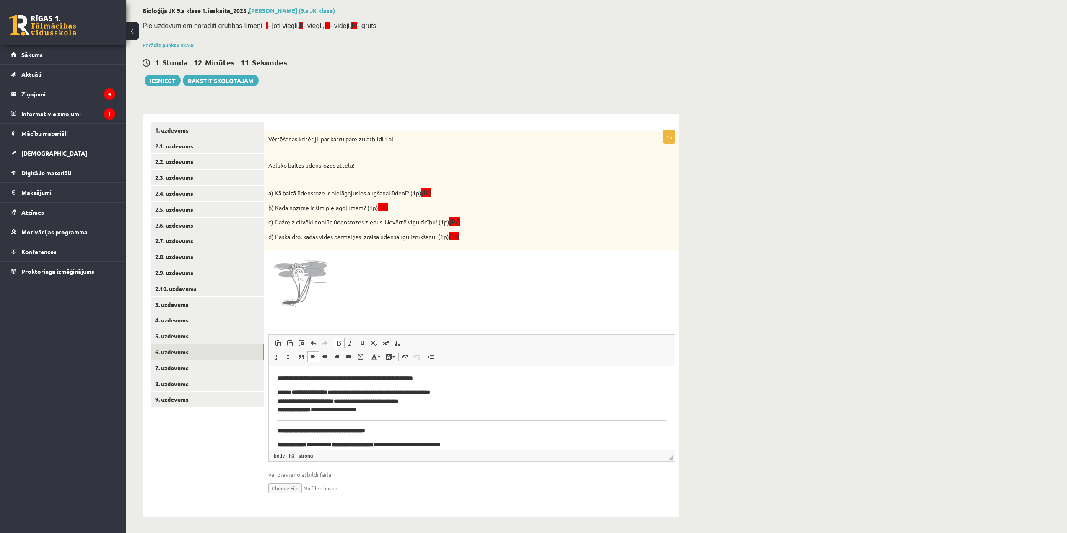
click at [498, 308] on div at bounding box center [471, 285] width 407 height 63
click at [228, 364] on link "7. uzdevums" at bounding box center [207, 368] width 113 height 16
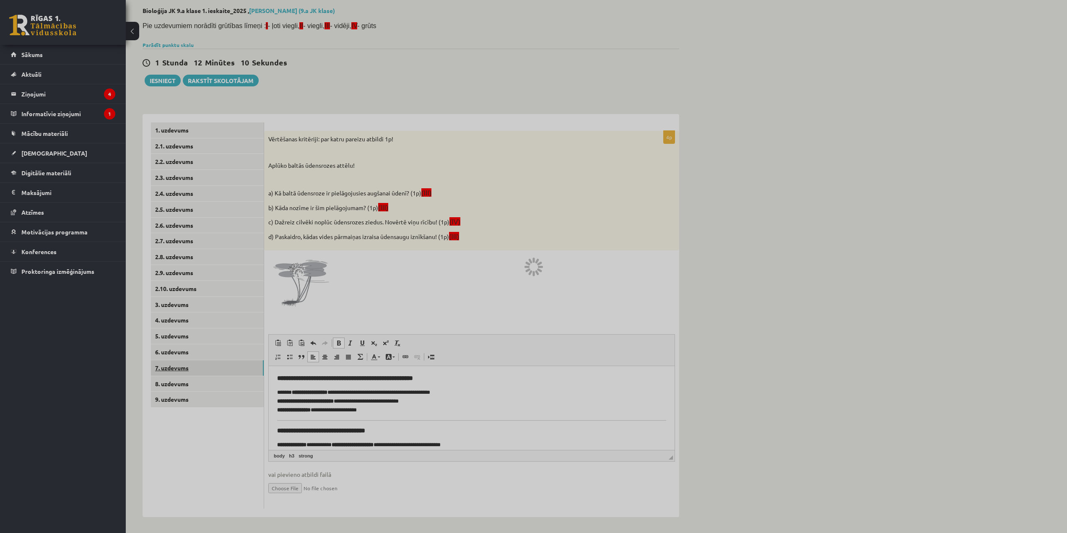
scroll to position [0, 0]
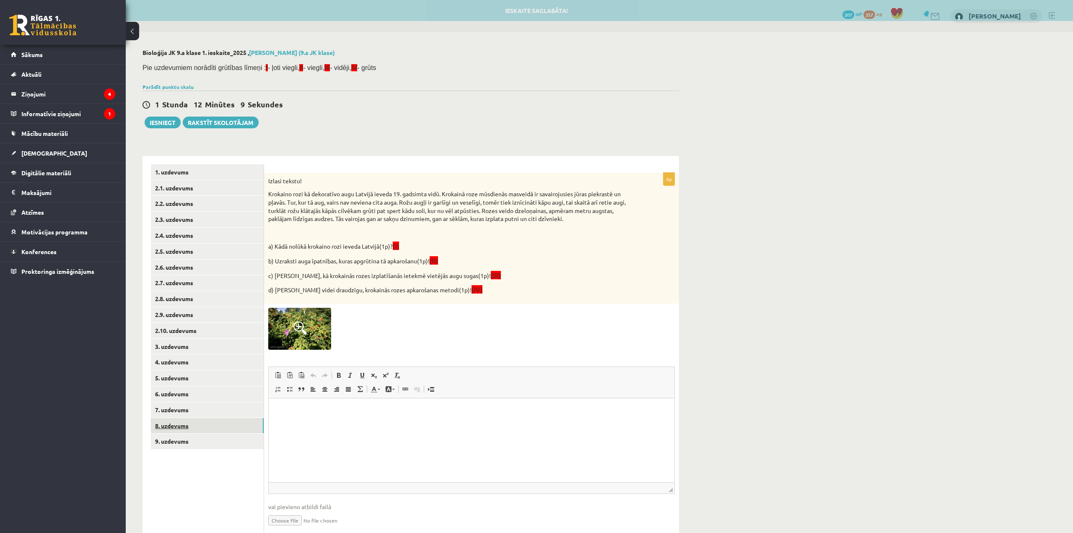
click at [233, 431] on link "8. uzdevums" at bounding box center [207, 426] width 113 height 16
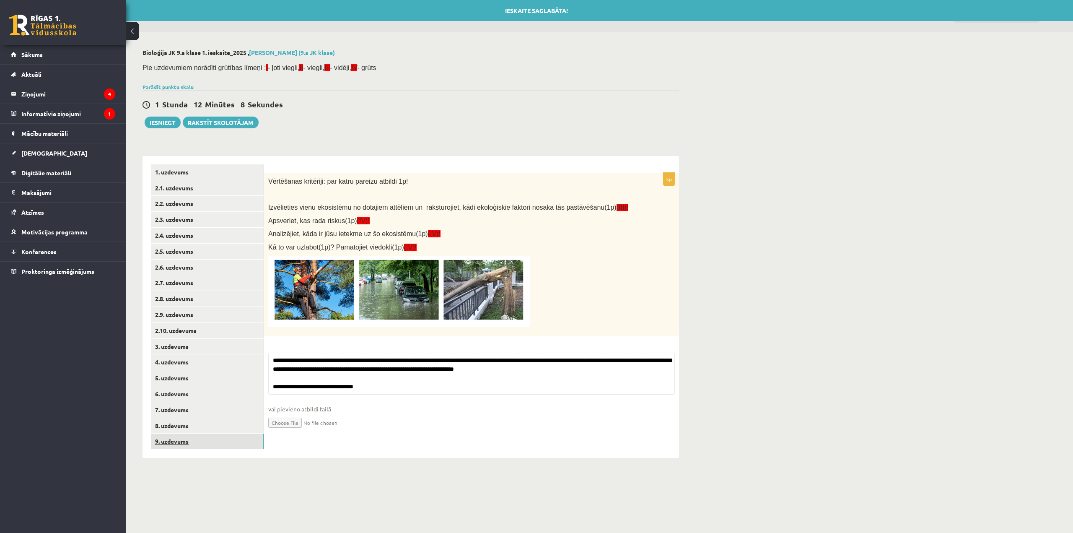
click at [229, 437] on link "9. uzdevums" at bounding box center [207, 441] width 113 height 16
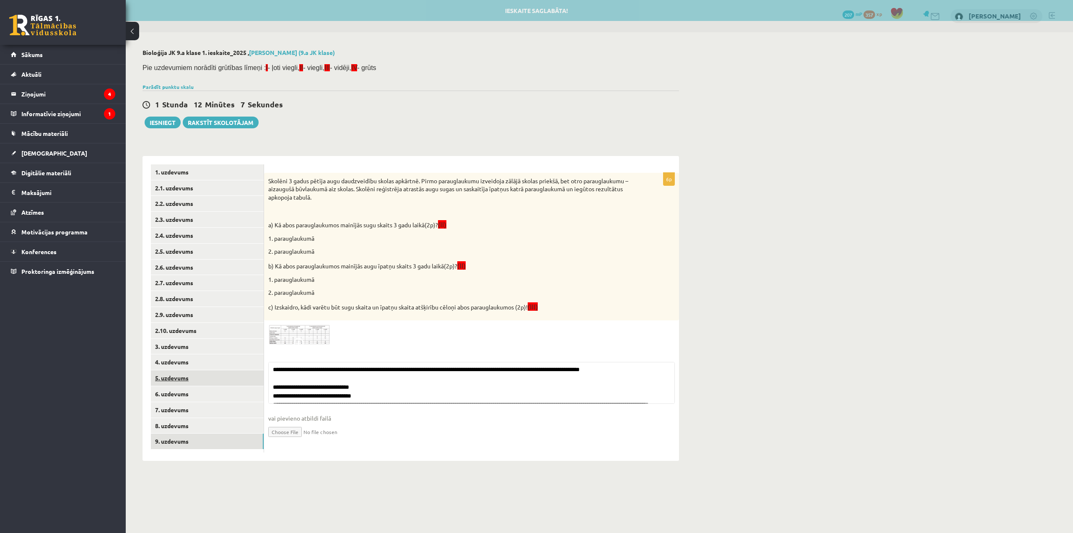
click at [220, 383] on link "5. uzdevums" at bounding box center [207, 378] width 113 height 16
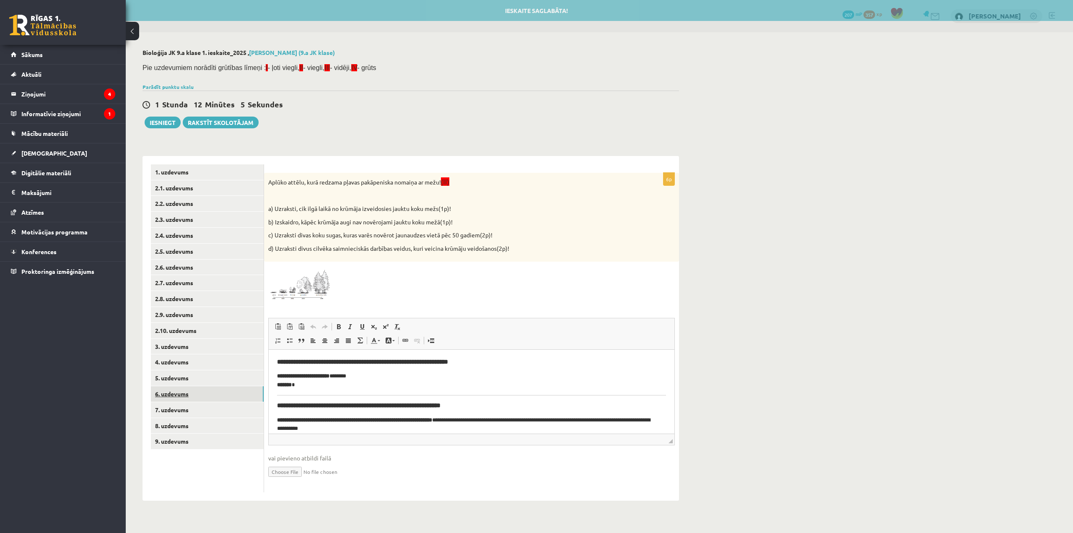
click at [222, 389] on link "6. uzdevums" at bounding box center [207, 394] width 113 height 16
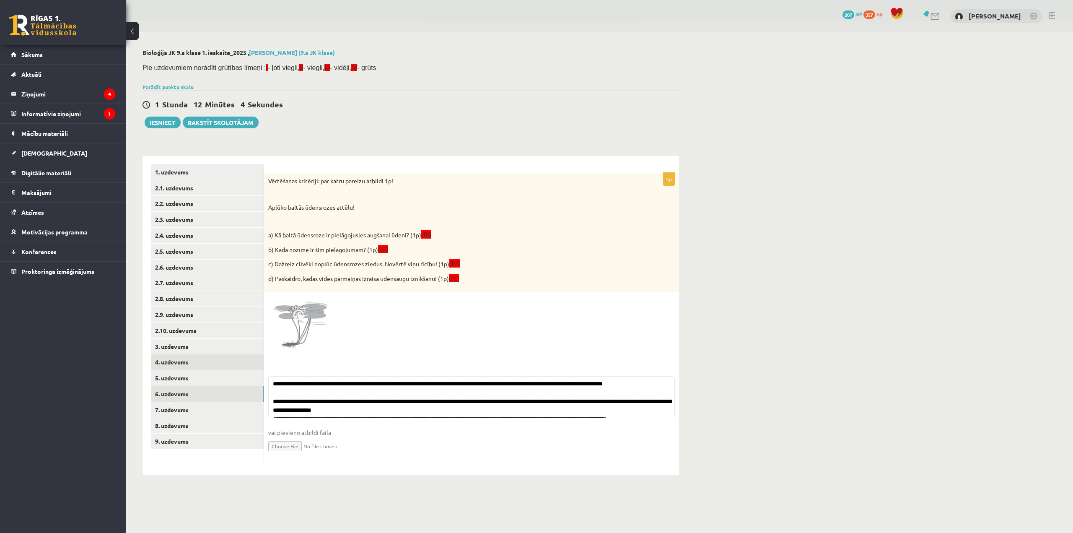
click at [218, 370] on link "4. uzdevums" at bounding box center [207, 362] width 113 height 16
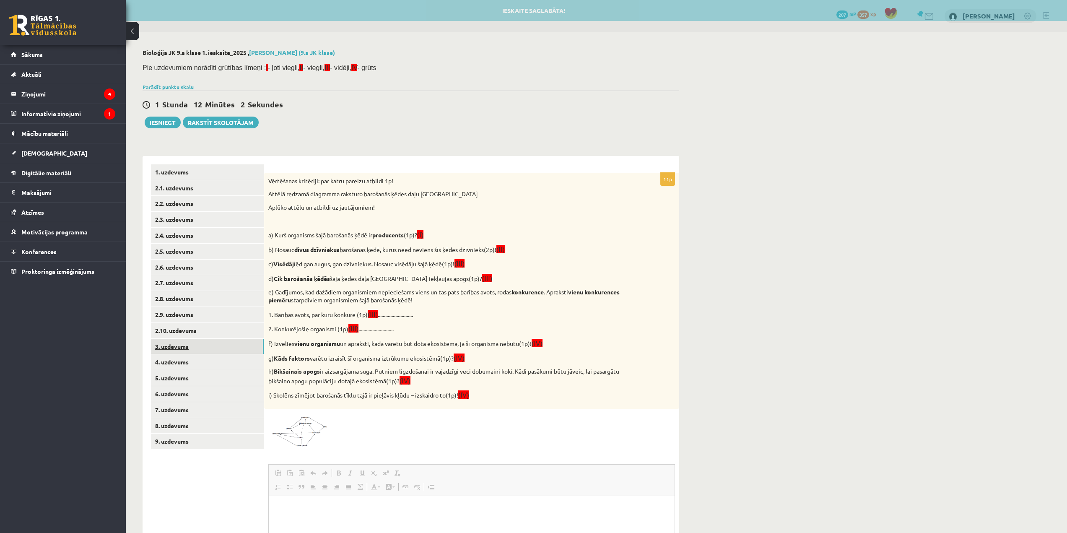
click at [215, 340] on link "3. uzdevums" at bounding box center [207, 347] width 113 height 16
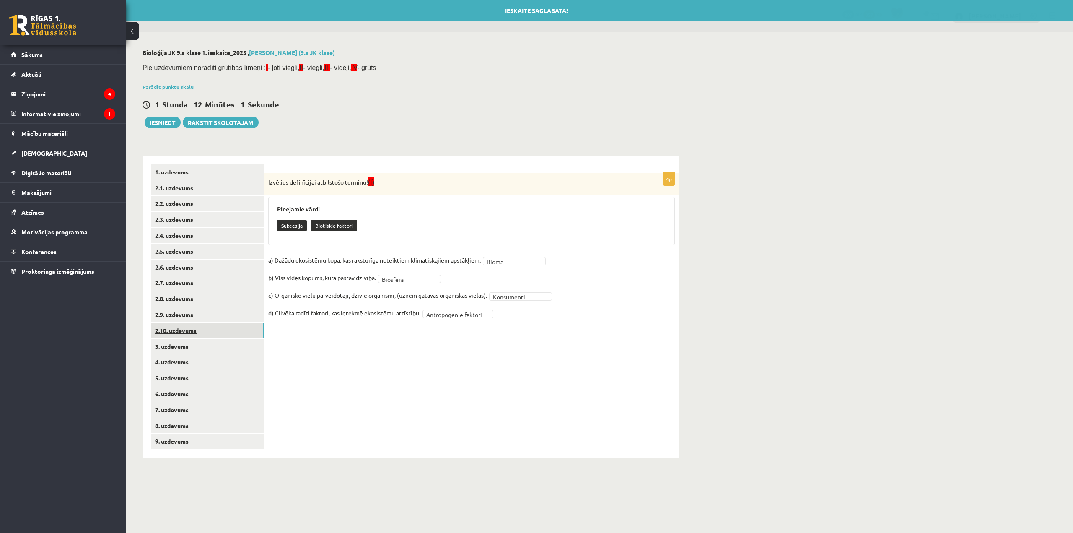
click at [213, 334] on link "2.10. uzdevums" at bounding box center [207, 331] width 113 height 16
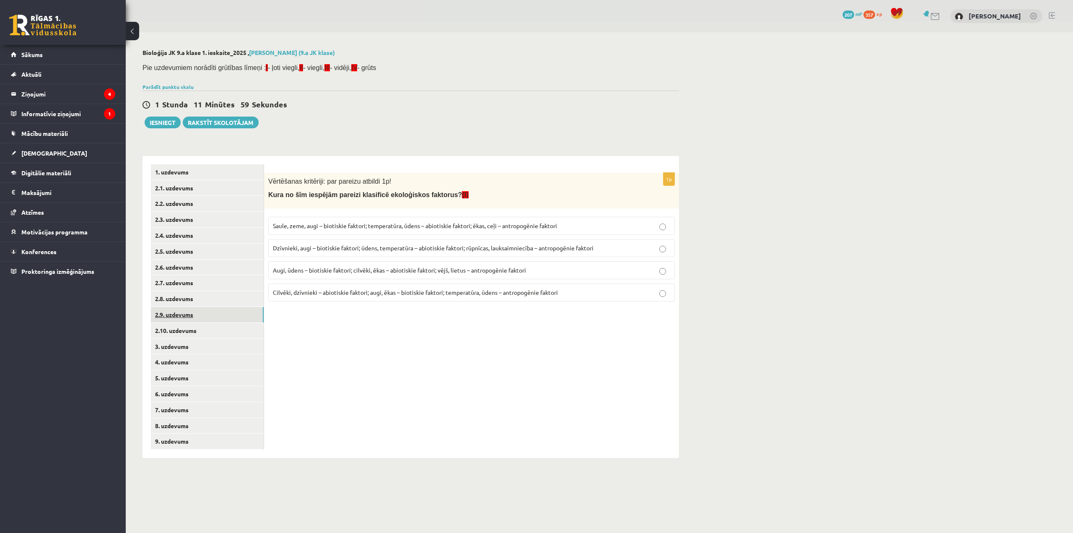
click at [207, 317] on link "2.9. uzdevums" at bounding box center [207, 315] width 113 height 16
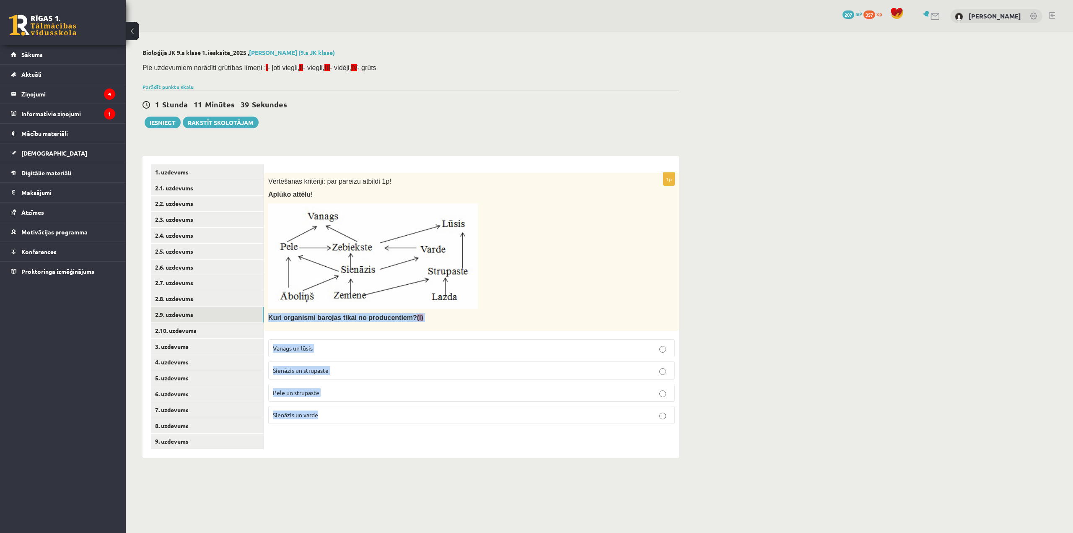
drag, startPoint x: 269, startPoint y: 313, endPoint x: 353, endPoint y: 413, distance: 130.6
click at [353, 413] on div "1p Vērtēšanas kritēriji: par pareizu atbildi 1p! Aplūko attēlu! Kuri organismi …" at bounding box center [471, 302] width 415 height 258
click at [315, 376] on label "Sienāzis un strupaste" at bounding box center [471, 370] width 407 height 18
click at [242, 327] on link "2.10. uzdevums" at bounding box center [207, 331] width 113 height 16
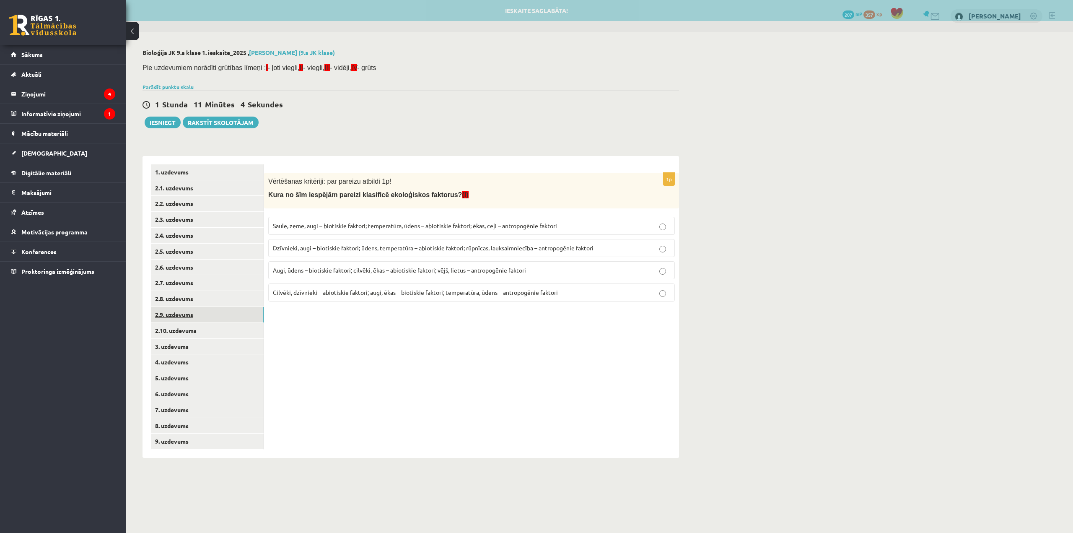
click at [234, 312] on link "2.9. uzdevums" at bounding box center [207, 315] width 113 height 16
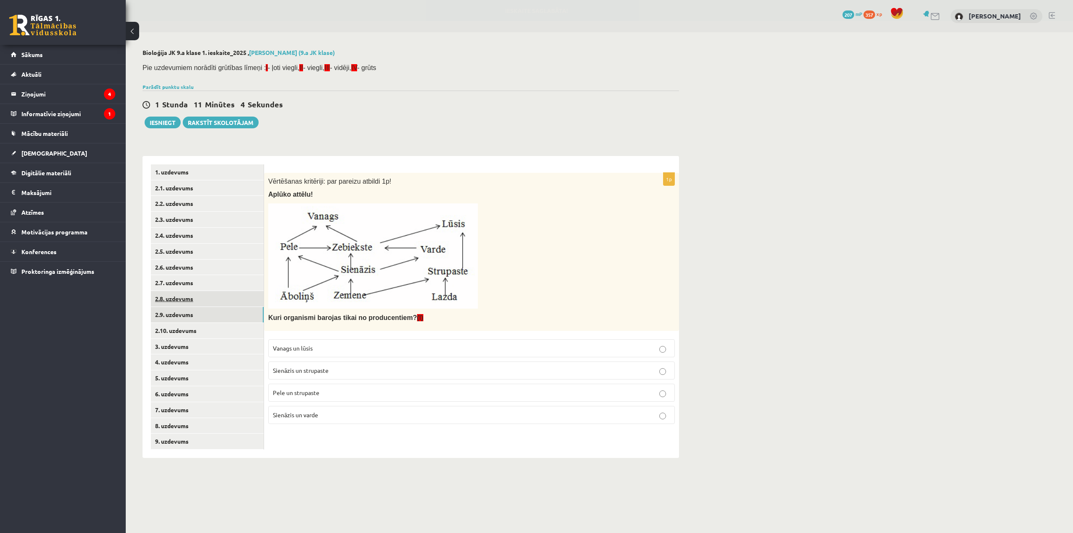
click at [225, 292] on link "2.8. uzdevums" at bounding box center [207, 299] width 113 height 16
drag, startPoint x: 268, startPoint y: 315, endPoint x: 341, endPoint y: 393, distance: 106.8
click at [341, 393] on div "1p Vērtēšanas kritēriji: par pareizu atbildi 1p! Aplūko attēlu! Ka mainīsies va…" at bounding box center [471, 291] width 415 height 236
click at [226, 282] on link "2.7. uzdevums" at bounding box center [207, 283] width 113 height 16
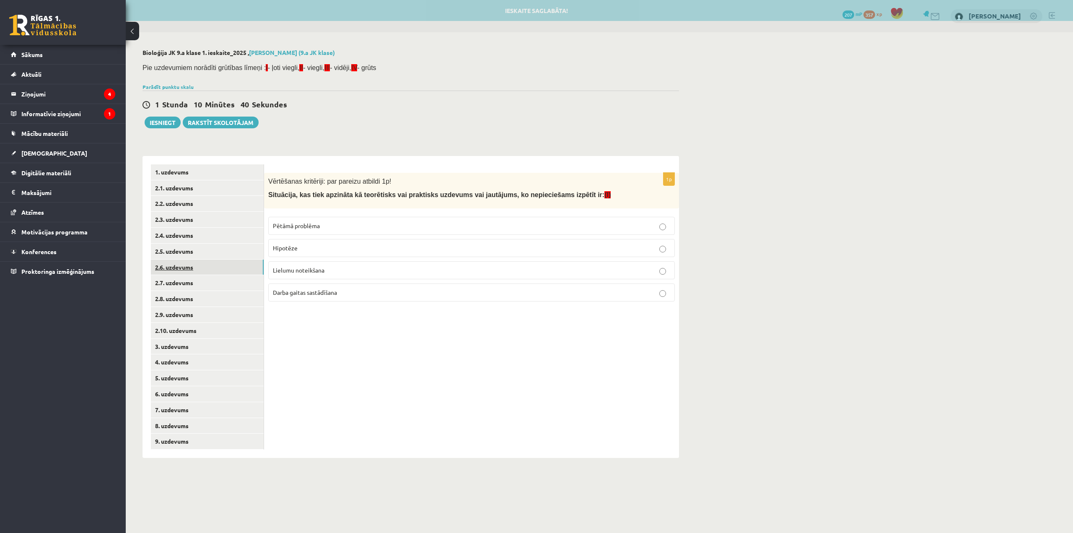
click at [222, 267] on link "2.6. uzdevums" at bounding box center [207, 267] width 113 height 16
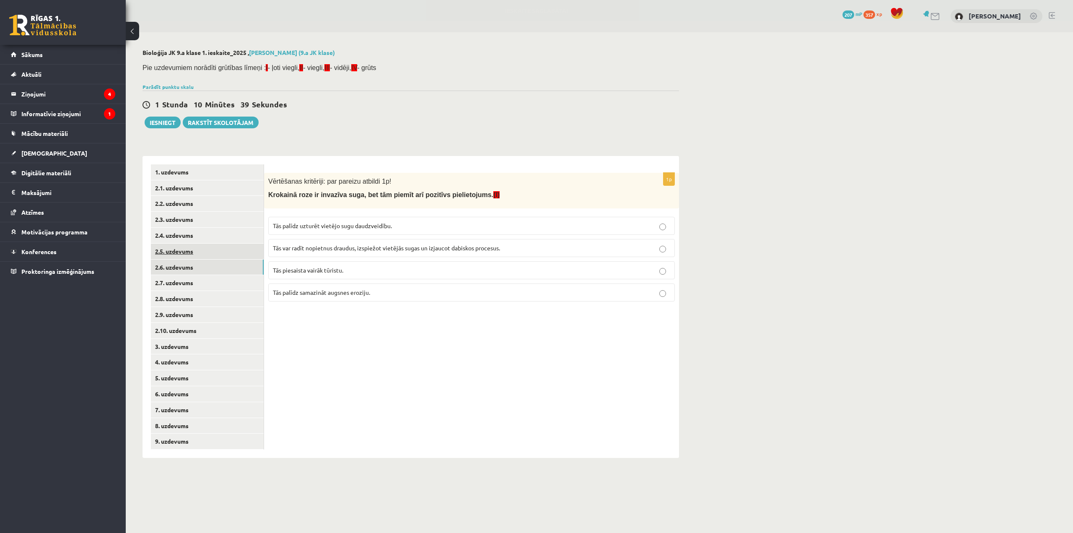
click at [221, 256] on link "2.5. uzdevums" at bounding box center [207, 252] width 113 height 16
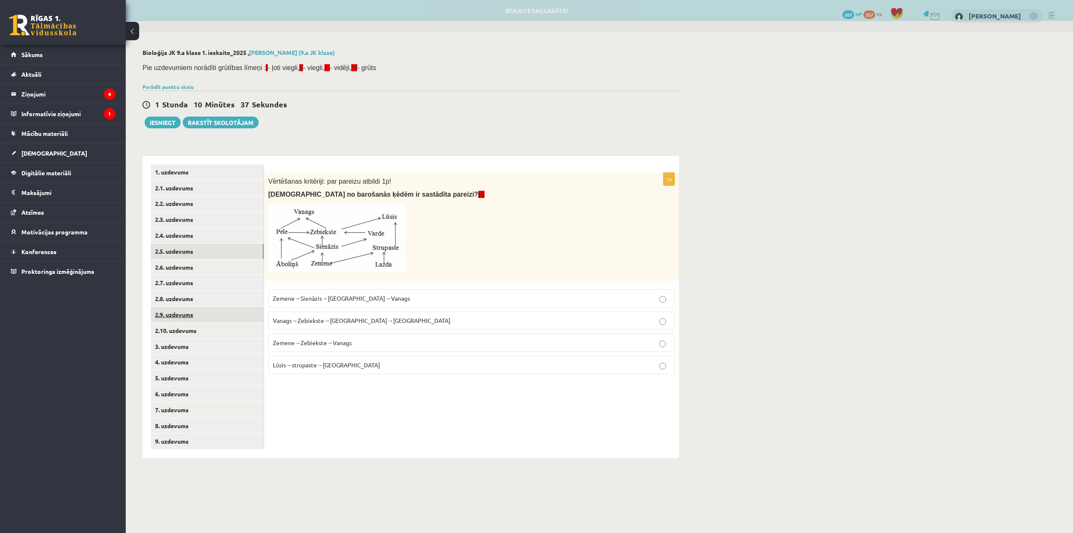
click at [236, 314] on link "2.9. uzdevums" at bounding box center [207, 315] width 113 height 16
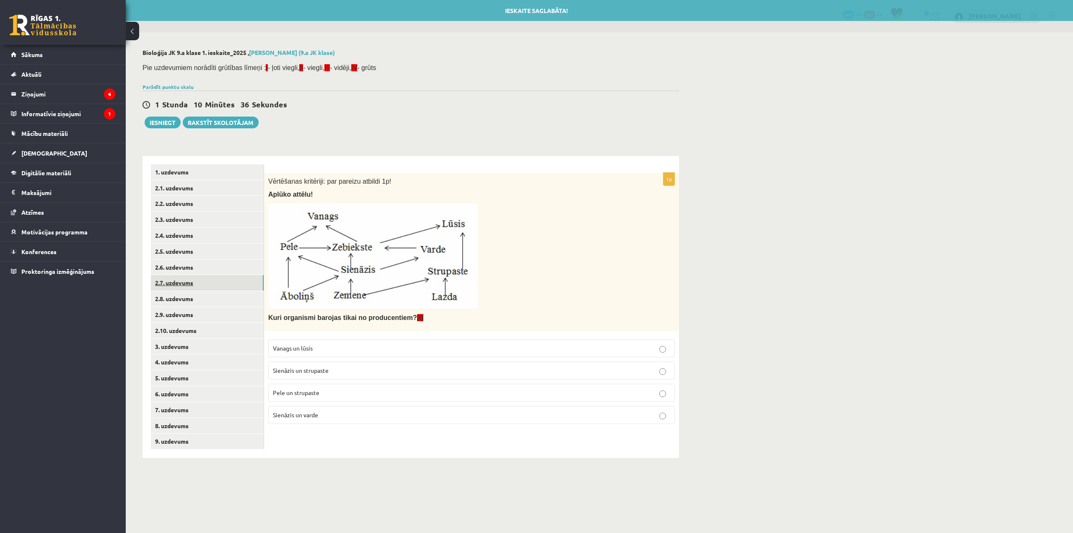
click at [228, 288] on link "2.7. uzdevums" at bounding box center [207, 283] width 113 height 16
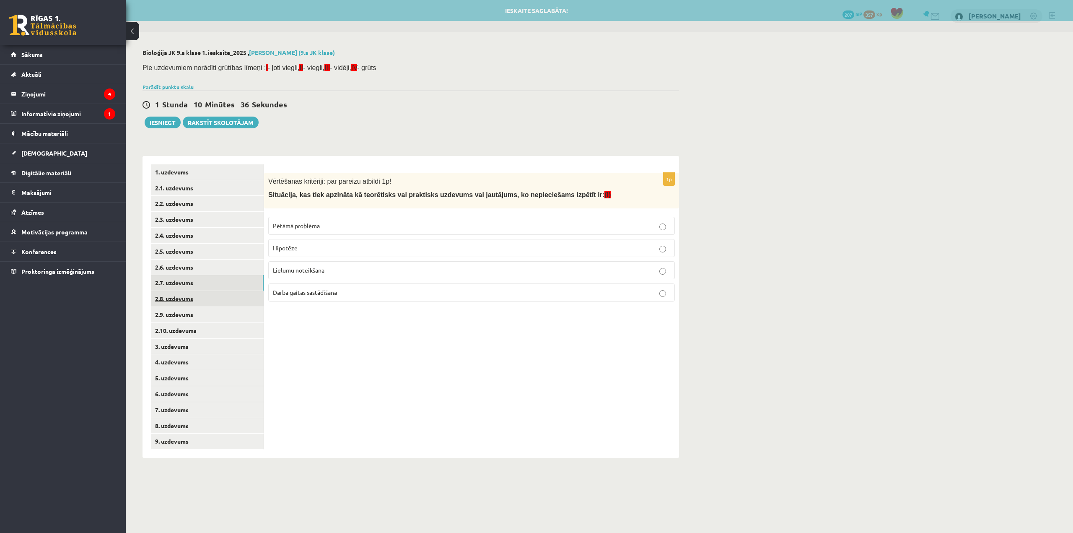
click at [229, 306] on link "2.8. uzdevums" at bounding box center [207, 299] width 113 height 16
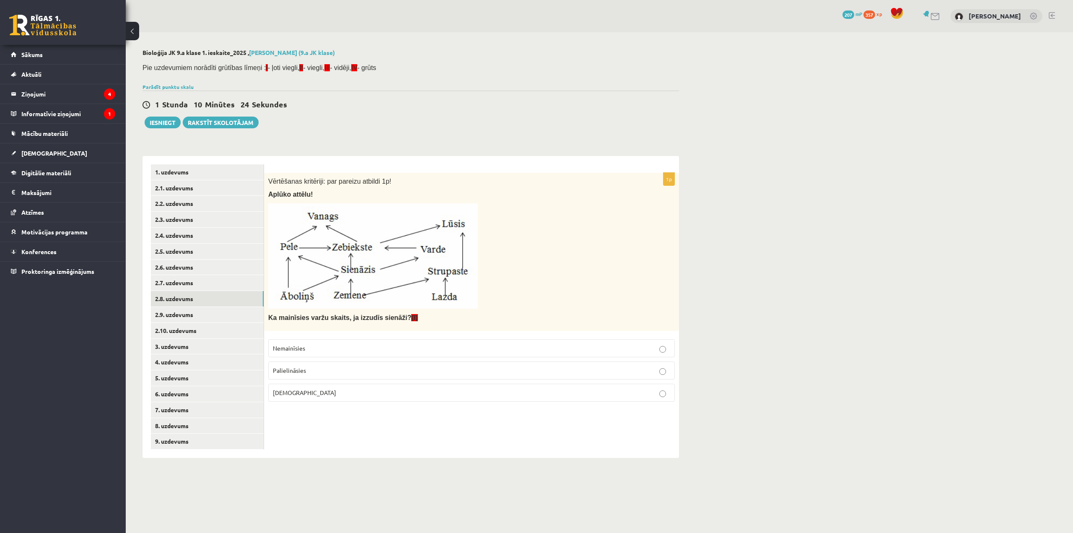
click at [343, 390] on p "Samazināsies" at bounding box center [471, 392] width 397 height 9
click at [226, 280] on link "2.7. uzdevums" at bounding box center [207, 283] width 113 height 16
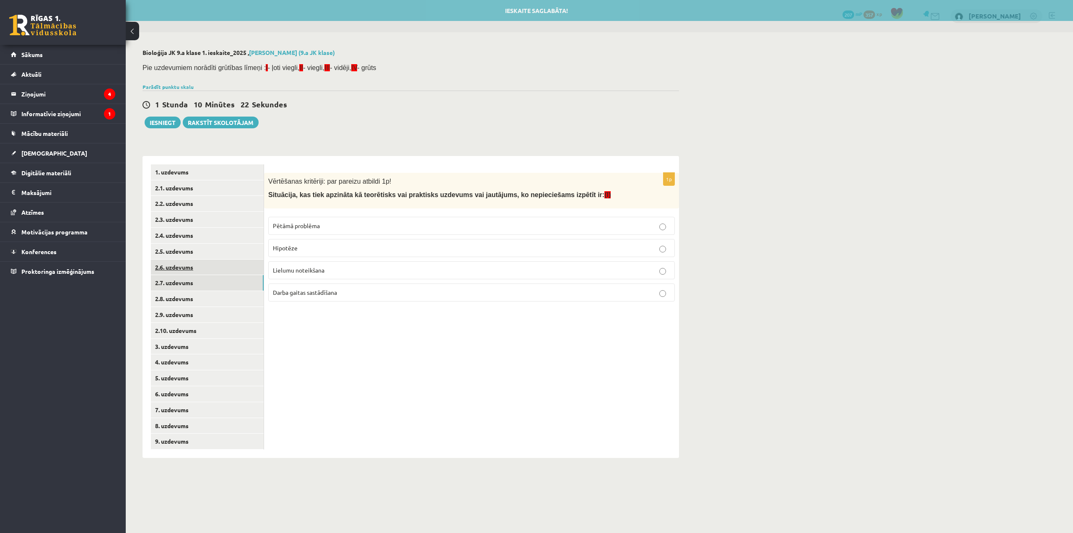
click at [228, 261] on link "2.6. uzdevums" at bounding box center [207, 267] width 113 height 16
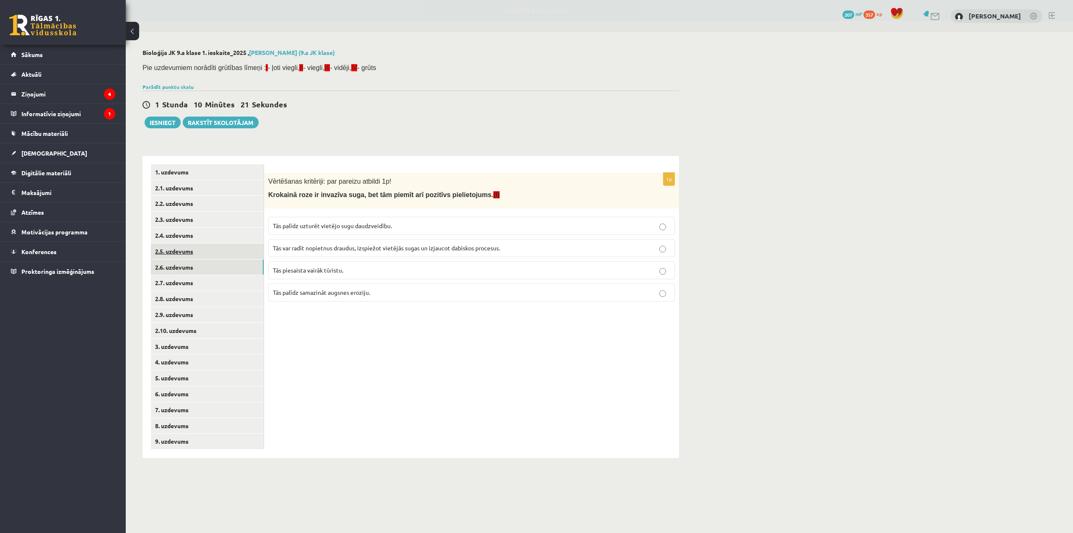
click at [219, 247] on link "2.5. uzdevums" at bounding box center [207, 252] width 113 height 16
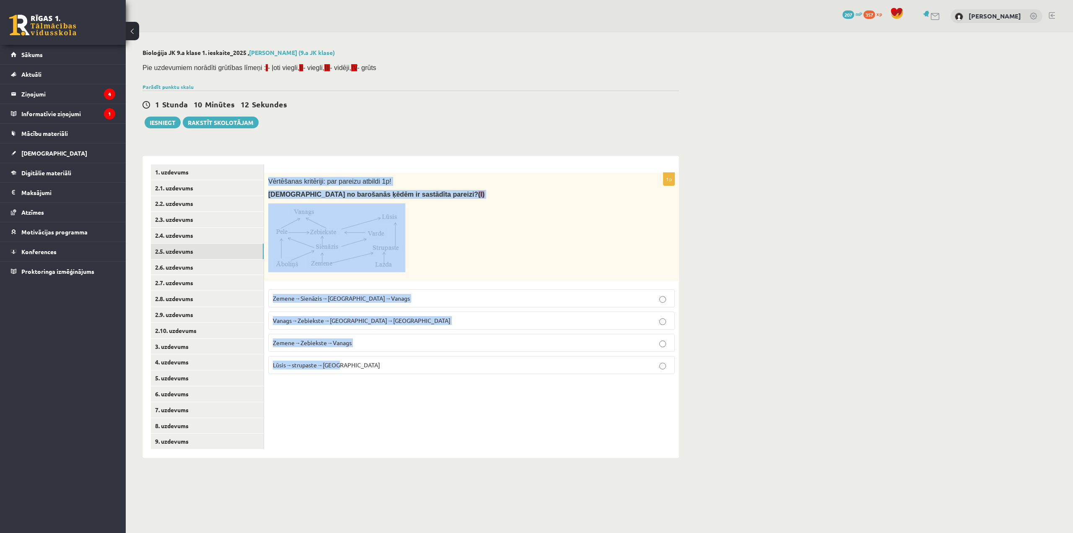
drag, startPoint x: 267, startPoint y: 176, endPoint x: 394, endPoint y: 373, distance: 234.0
click at [394, 373] on div "1p Vērtēšanas kritēriji: par pareizu atbildi 1p! Kura no barošanās ķēdēm ir sas…" at bounding box center [471, 277] width 415 height 208
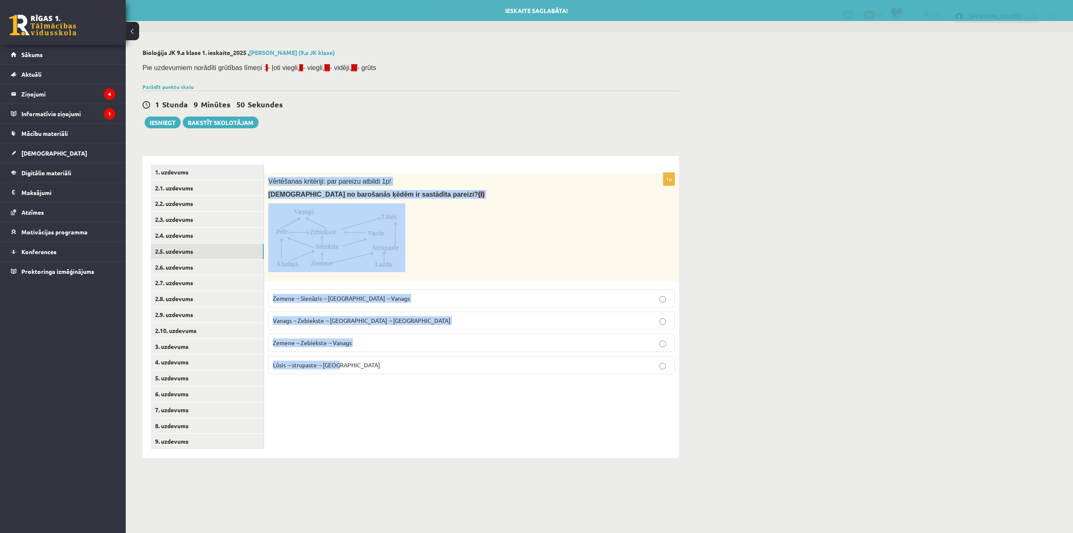
click at [357, 297] on span "Zemene→Sienāzis→Zebiekste→Vanags" at bounding box center [341, 298] width 137 height 8
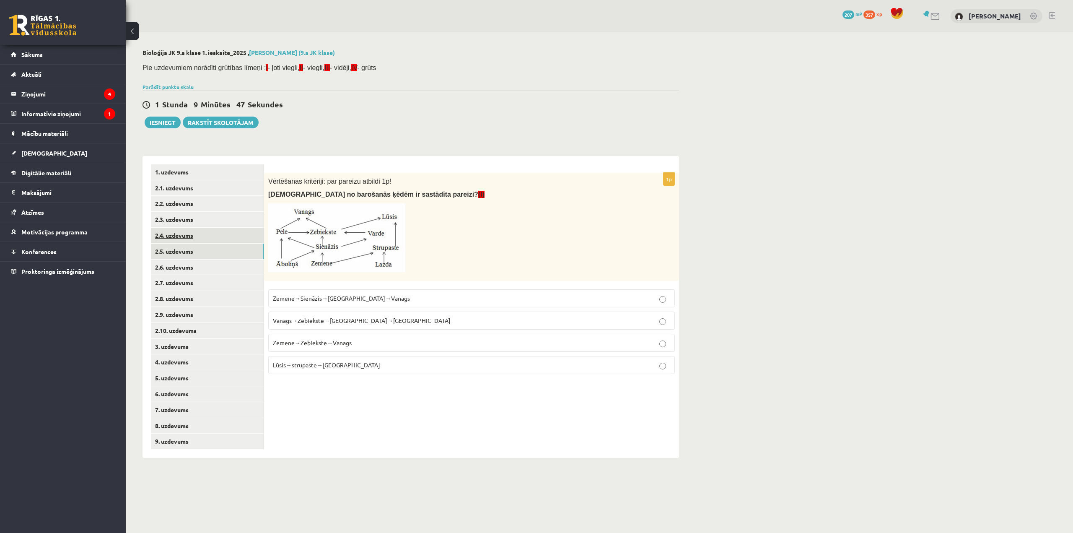
click at [238, 235] on link "2.4. uzdevums" at bounding box center [207, 236] width 113 height 16
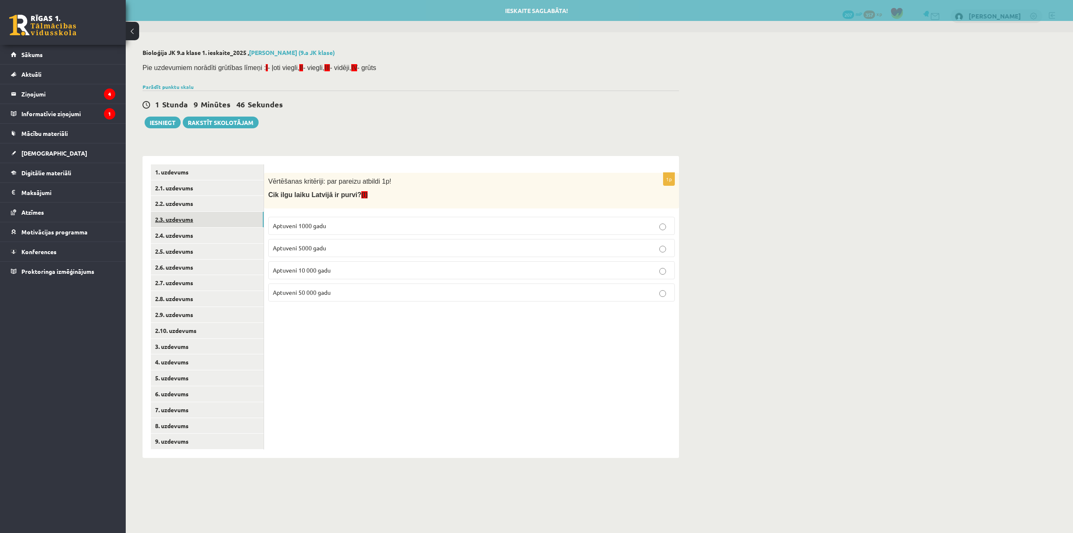
click at [236, 221] on link "2.3. uzdevums" at bounding box center [207, 220] width 113 height 16
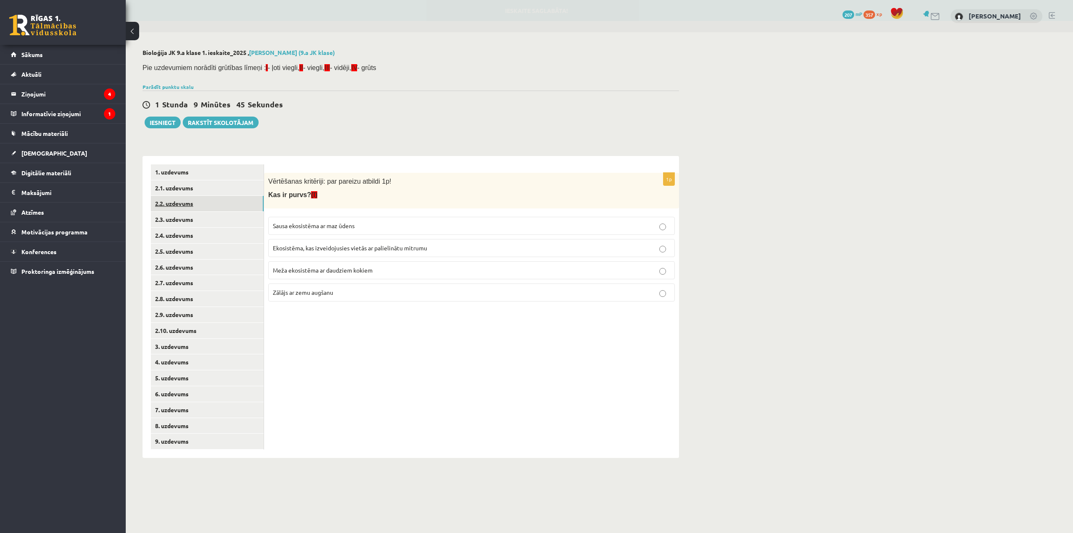
click at [234, 198] on link "2.2. uzdevums" at bounding box center [207, 204] width 113 height 16
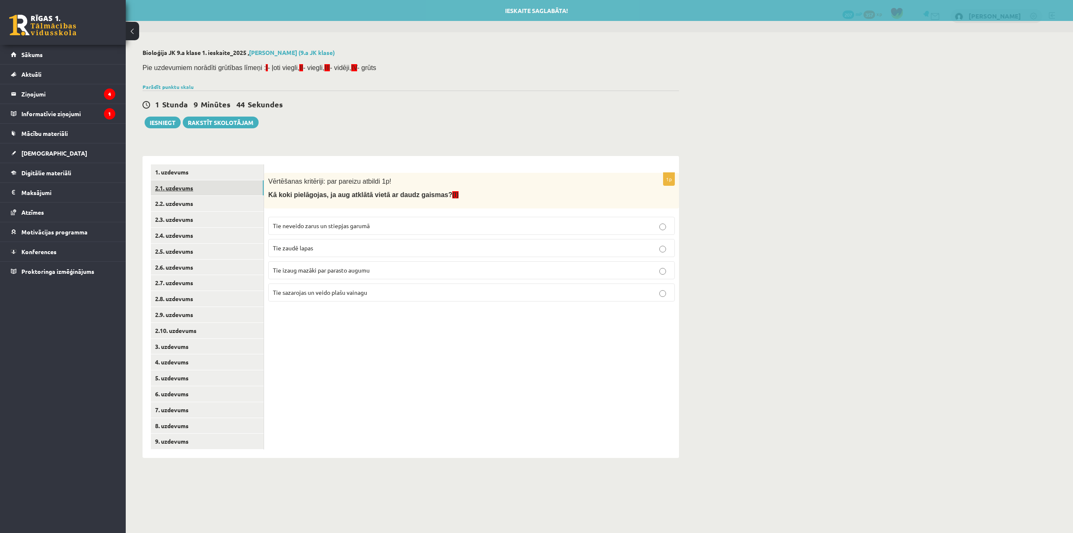
click at [233, 186] on link "2.1. uzdevums" at bounding box center [207, 188] width 113 height 16
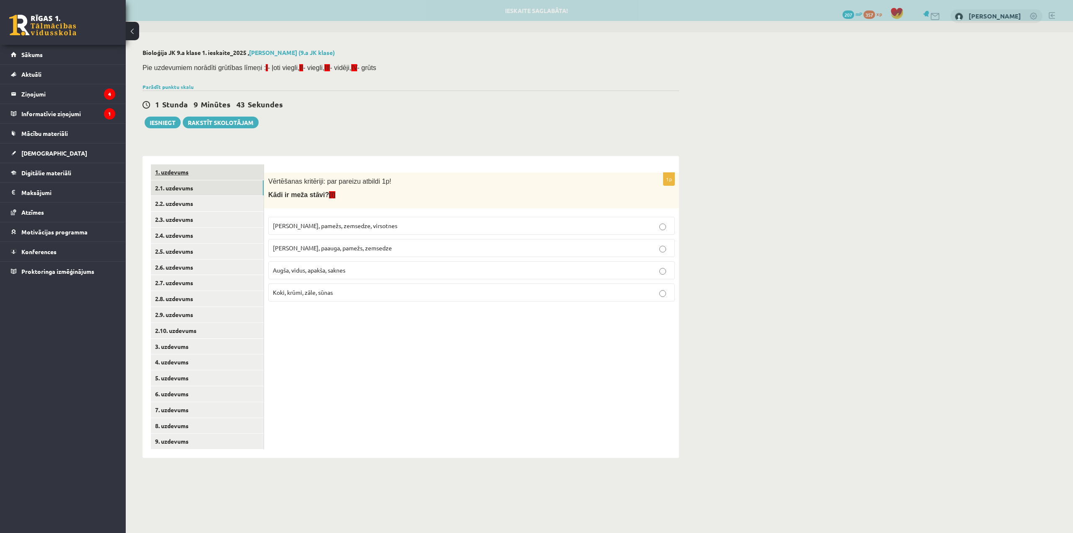
click at [230, 170] on link "1. uzdevums" at bounding box center [207, 172] width 113 height 16
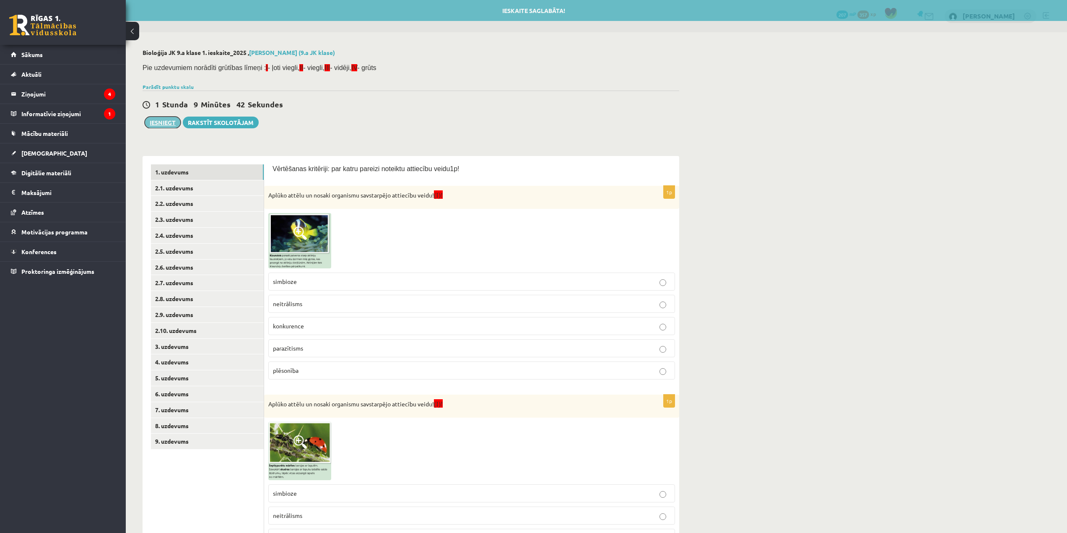
click at [155, 122] on button "Iesniegt" at bounding box center [163, 123] width 36 height 12
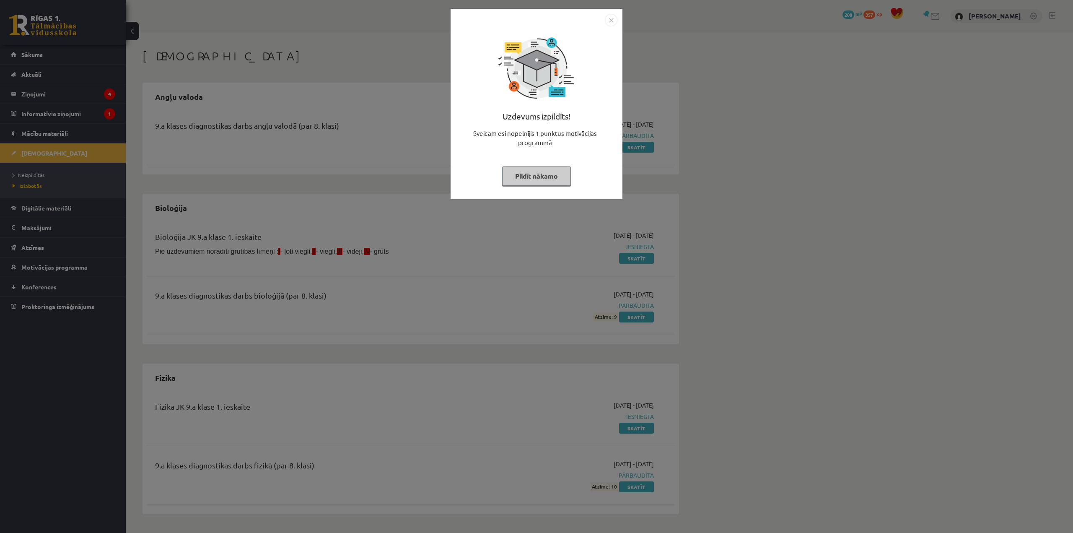
click at [611, 20] on img "Close" at bounding box center [611, 20] width 13 height 13
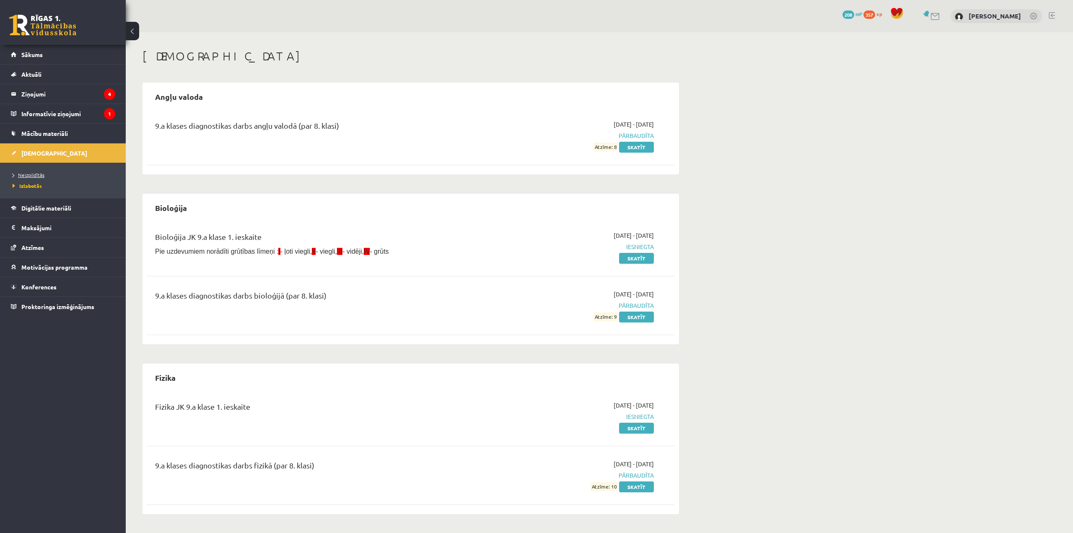
click at [39, 178] on link "Neizpildītās" at bounding box center [65, 175] width 105 height 8
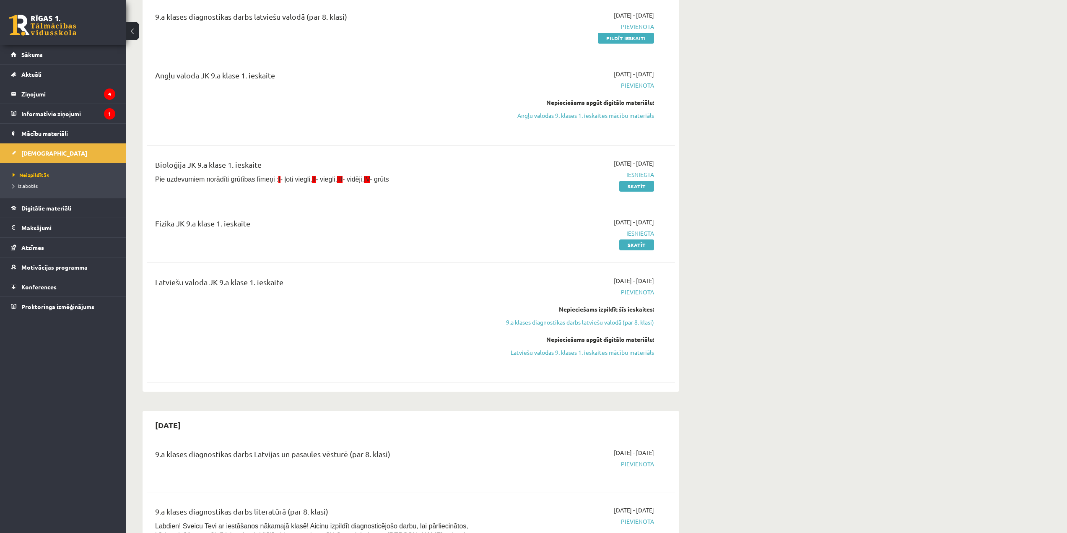
scroll to position [42, 0]
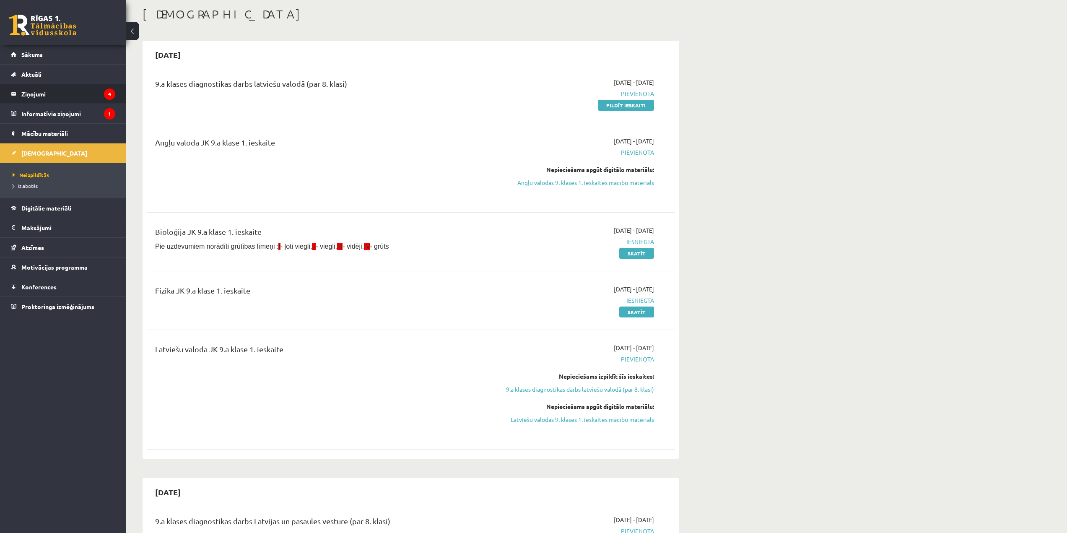
click at [72, 96] on legend "Ziņojumi 4" at bounding box center [68, 93] width 94 height 19
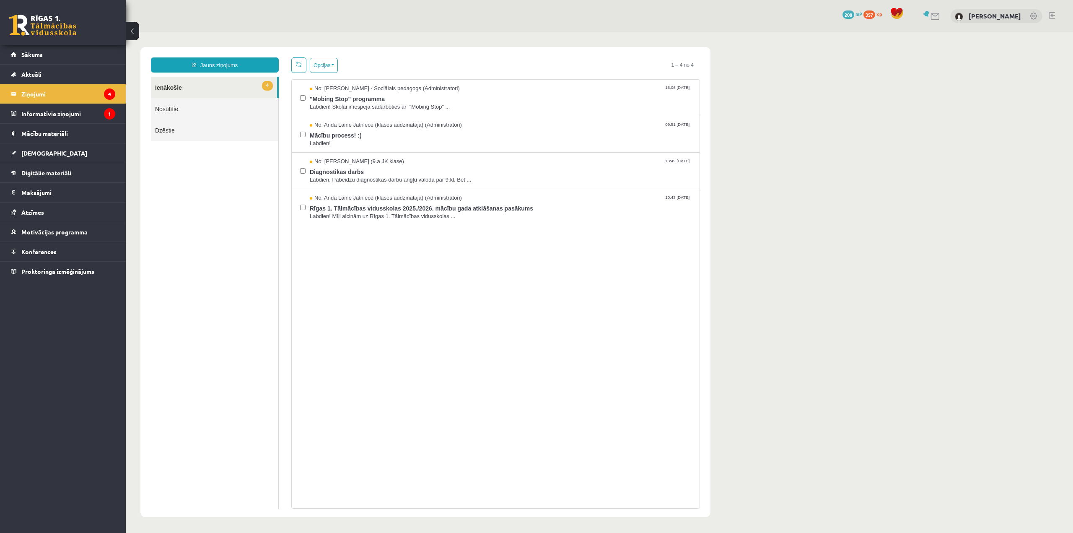
click at [1052, 17] on link at bounding box center [1052, 15] width 6 height 7
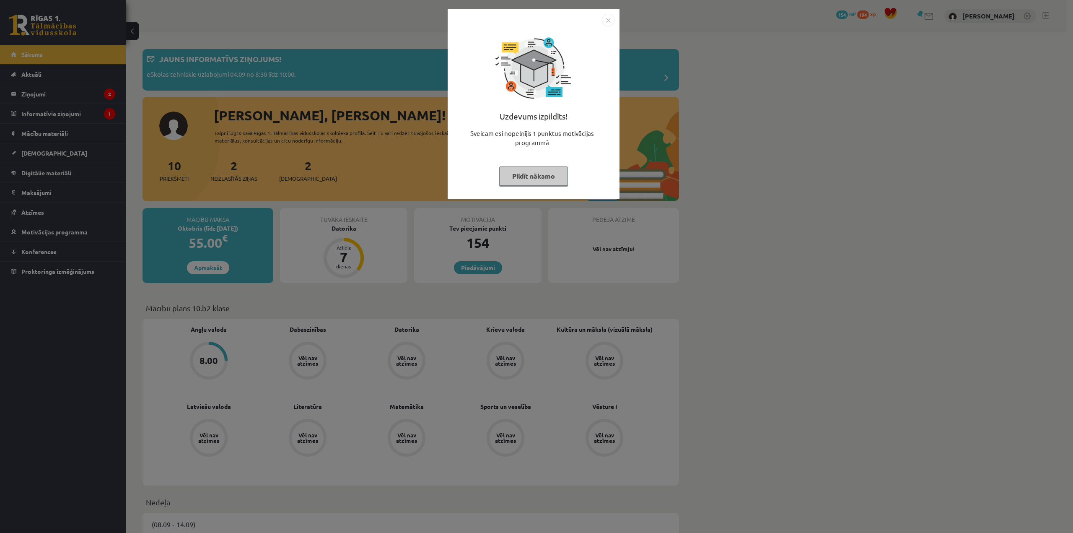
click at [605, 20] on img "Close" at bounding box center [608, 20] width 13 height 13
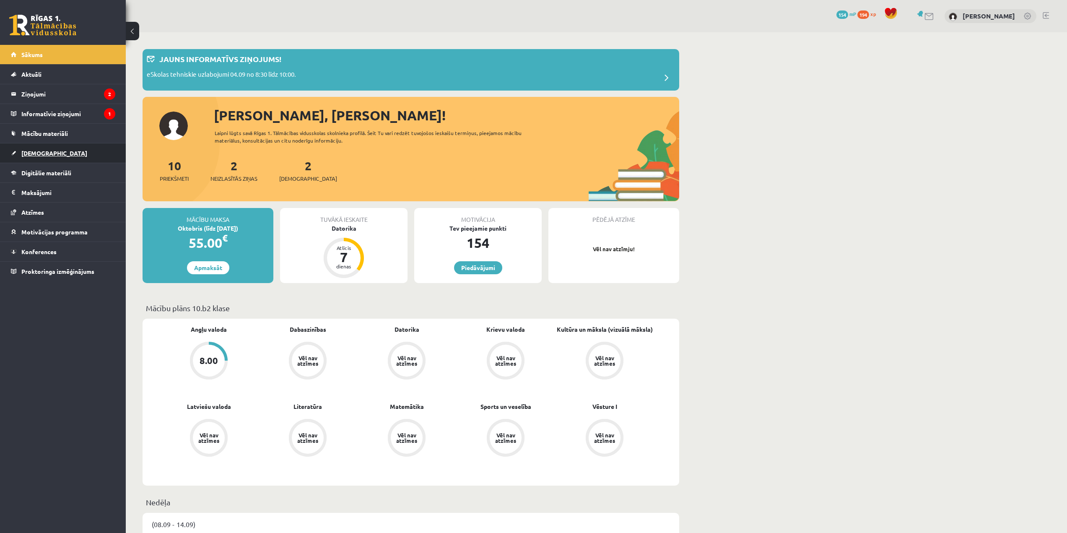
click at [77, 160] on link "[DEMOGRAPHIC_DATA]" at bounding box center [63, 152] width 104 height 19
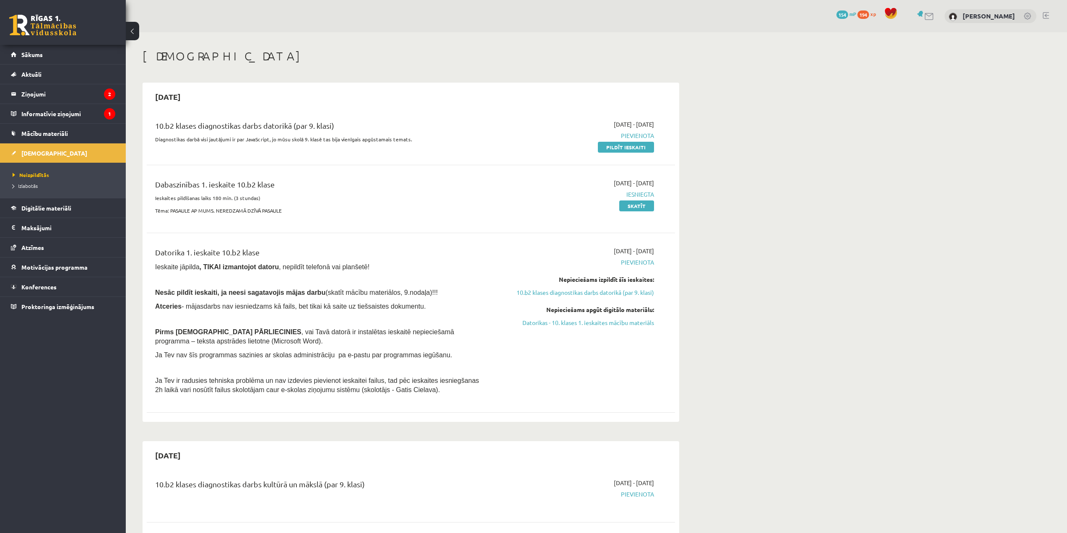
click at [1045, 14] on link at bounding box center [1045, 15] width 6 height 7
